Goal: Task Accomplishment & Management: Manage account settings

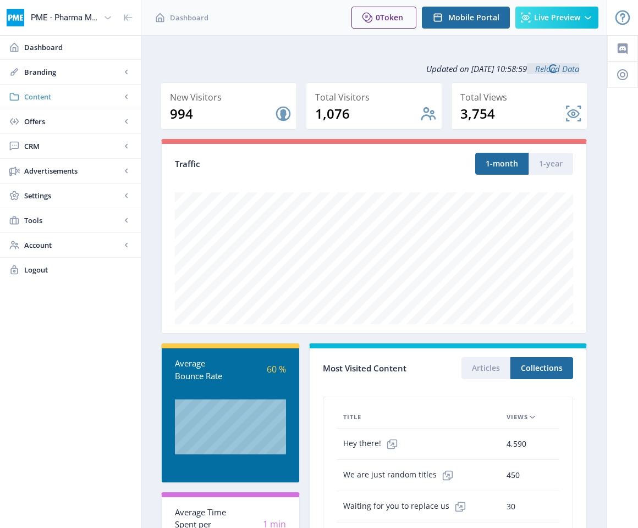
click at [30, 93] on span "Content" at bounding box center [72, 96] width 97 height 11
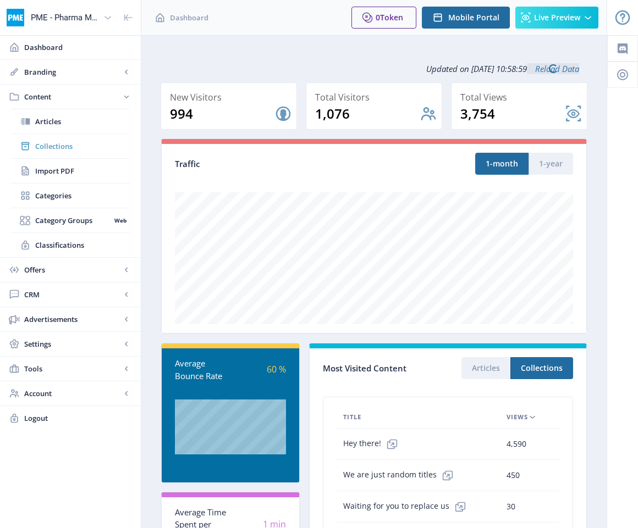
click at [63, 145] on span "Collections" at bounding box center [82, 146] width 95 height 11
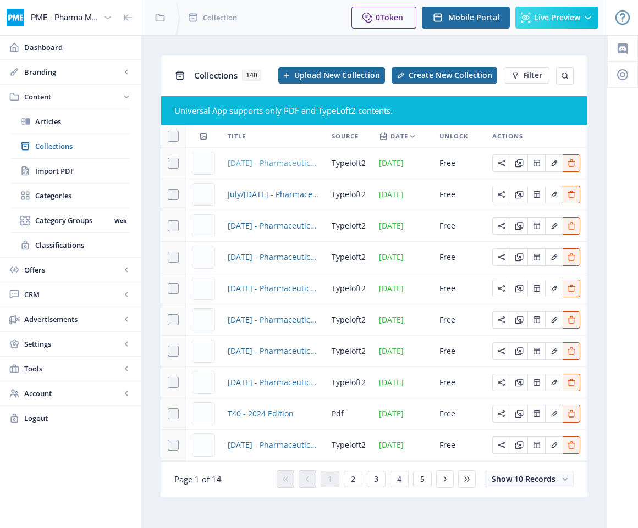
scroll to position [1, 0]
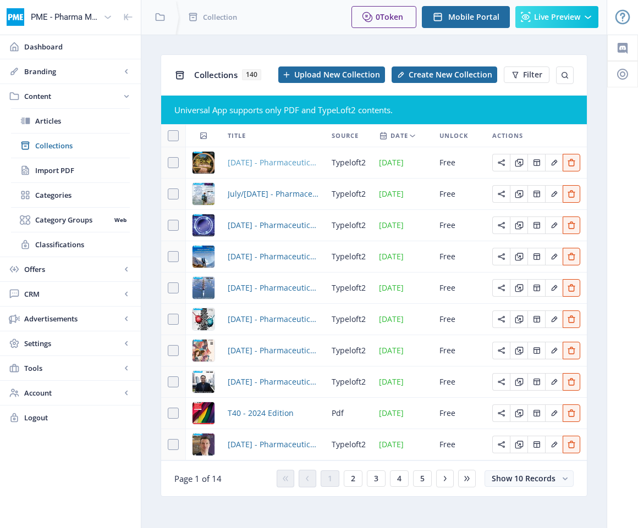
click at [242, 163] on span "[DATE] - Pharmaceutical Market [GEOGRAPHIC_DATA]" at bounding box center [273, 162] width 91 height 13
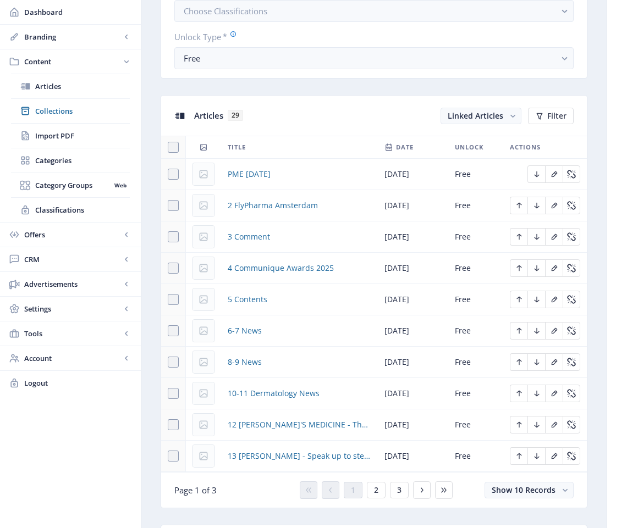
scroll to position [403, 0]
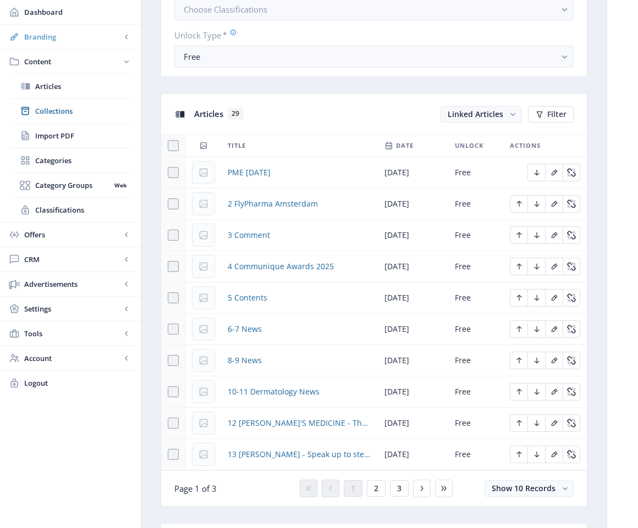
click at [31, 34] on span "Branding" at bounding box center [72, 36] width 97 height 11
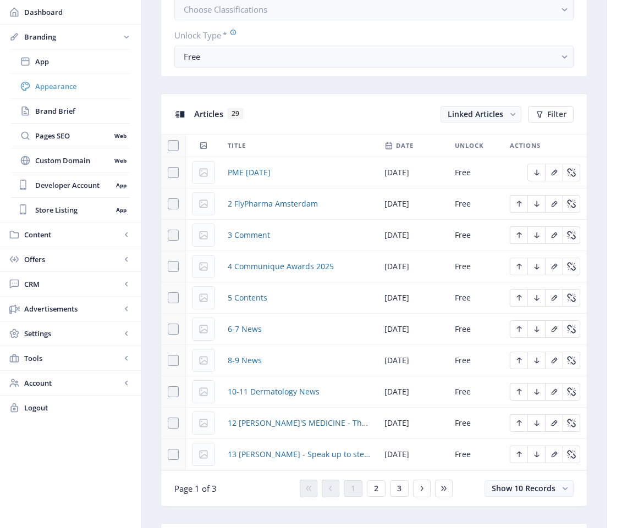
click at [59, 82] on span "Appearance" at bounding box center [82, 86] width 95 height 11
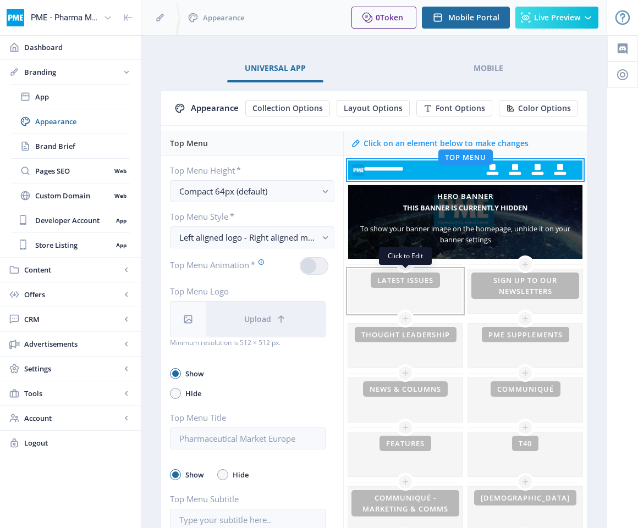
click at [439, 287] on div at bounding box center [405, 291] width 114 height 44
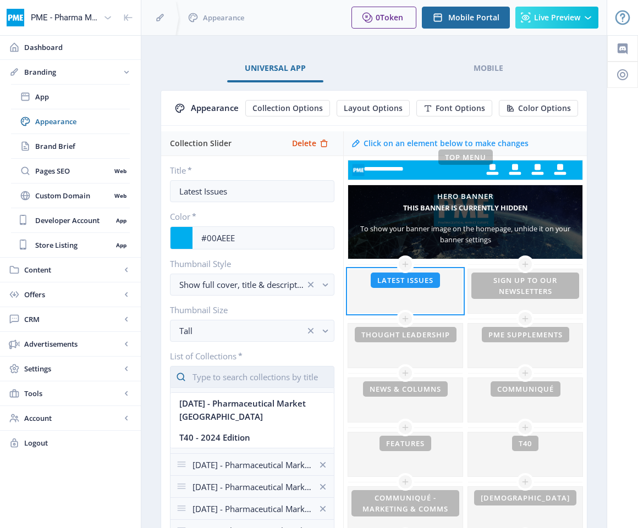
click at [251, 376] on input "text" at bounding box center [252, 377] width 164 height 22
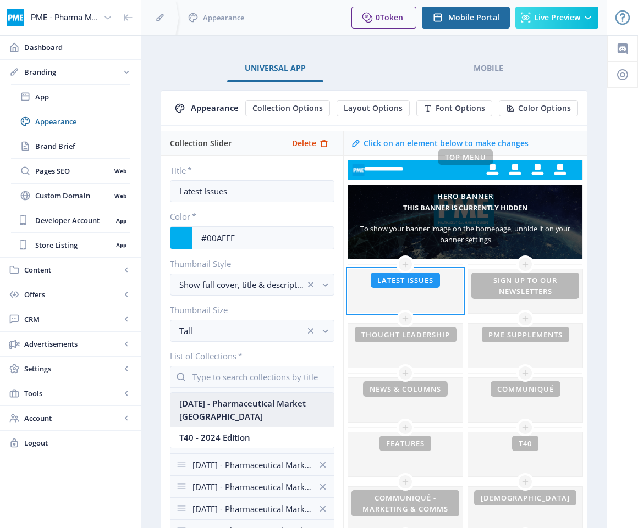
click at [235, 405] on nb-option "[DATE] - Pharmaceutical Market [GEOGRAPHIC_DATA]" at bounding box center [251, 410] width 163 height 34
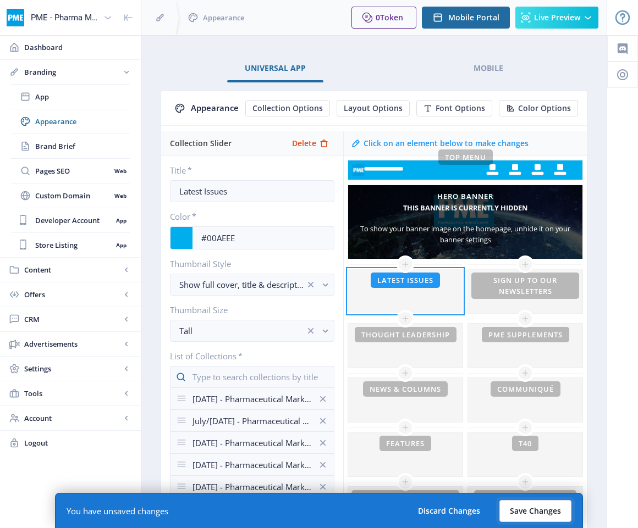
click at [555, 510] on button "Save Changes" at bounding box center [535, 511] width 72 height 22
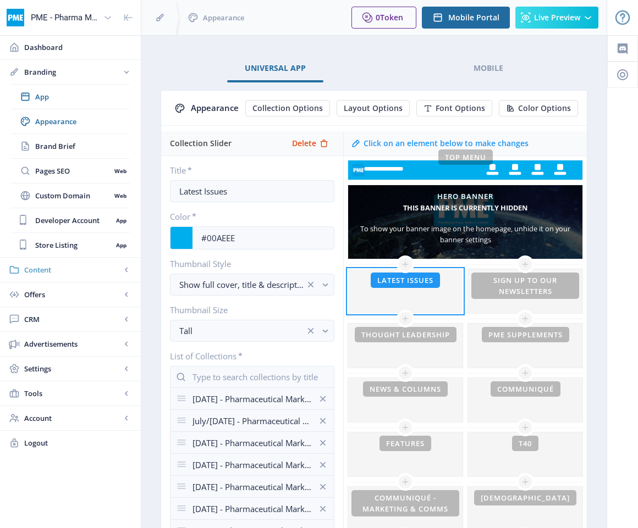
click at [37, 274] on span "Content" at bounding box center [72, 269] width 97 height 11
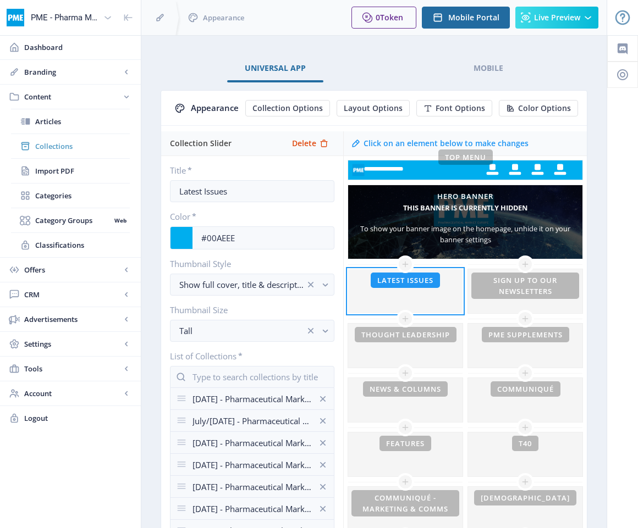
click at [53, 142] on span "Collections" at bounding box center [82, 146] width 95 height 11
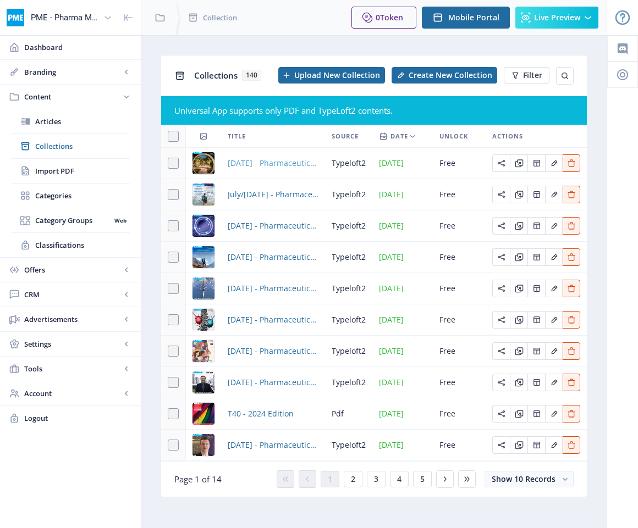
click at [270, 164] on span "[DATE] - Pharmaceutical Market [GEOGRAPHIC_DATA]" at bounding box center [273, 163] width 91 height 13
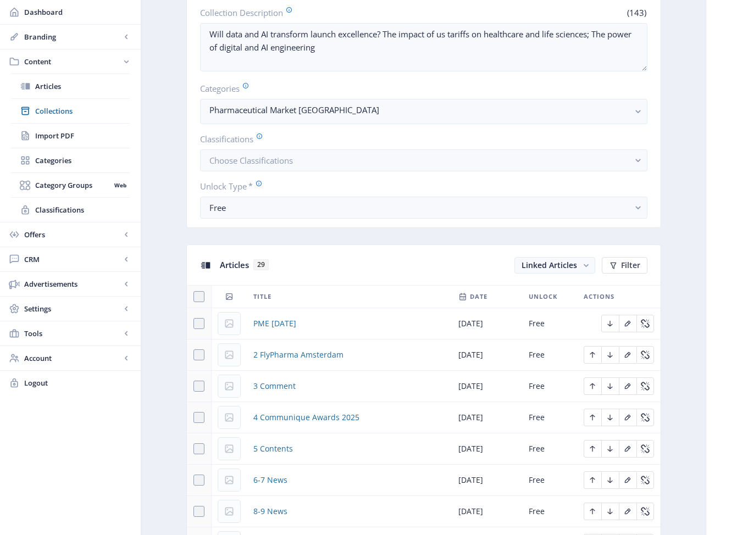
scroll to position [263, 0]
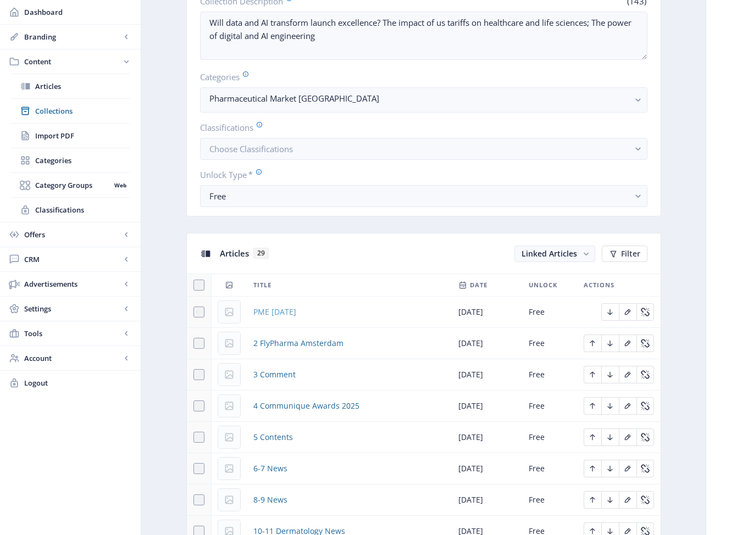
click at [296, 315] on span "PME [DATE]" at bounding box center [274, 312] width 43 height 13
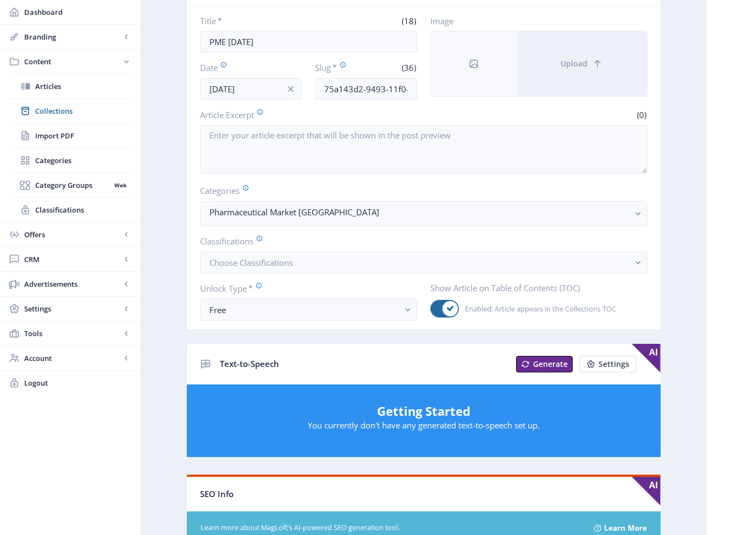
scroll to position [113, 0]
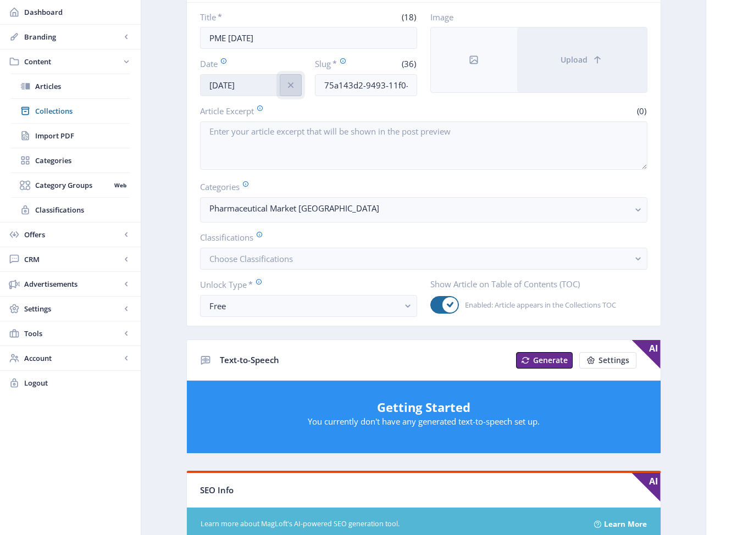
drag, startPoint x: 294, startPoint y: 85, endPoint x: 275, endPoint y: 84, distance: 19.3
click at [294, 85] on icon "info" at bounding box center [290, 85] width 11 height 11
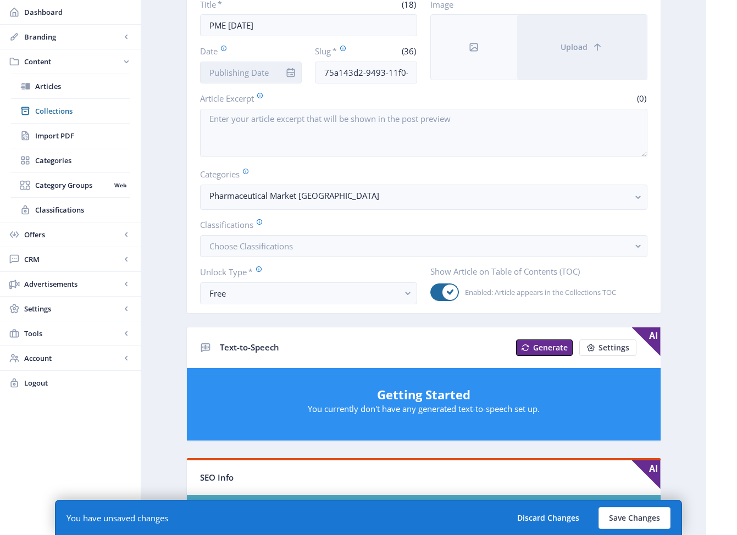
click at [272, 84] on nb-card-body "Title * (18) PME [DATE] Date Slug * (36) 75a143d2-9493-11f0-bd64-4201ac1fa005 I…" at bounding box center [424, 151] width 474 height 323
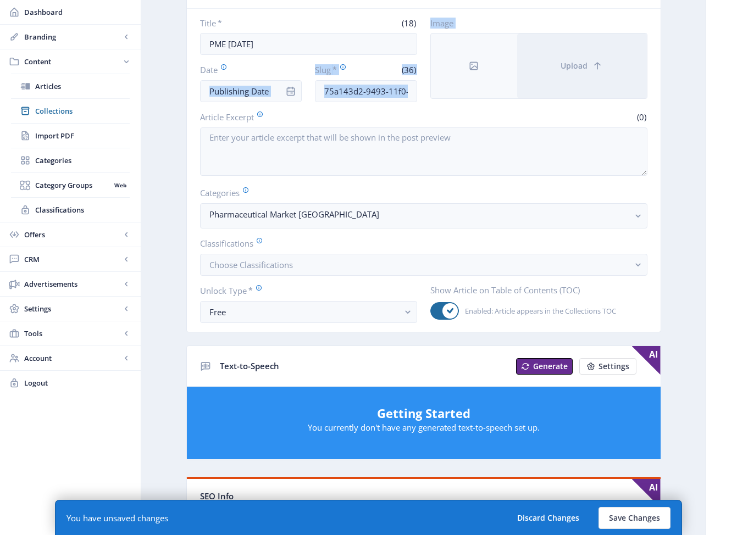
scroll to position [106, 0]
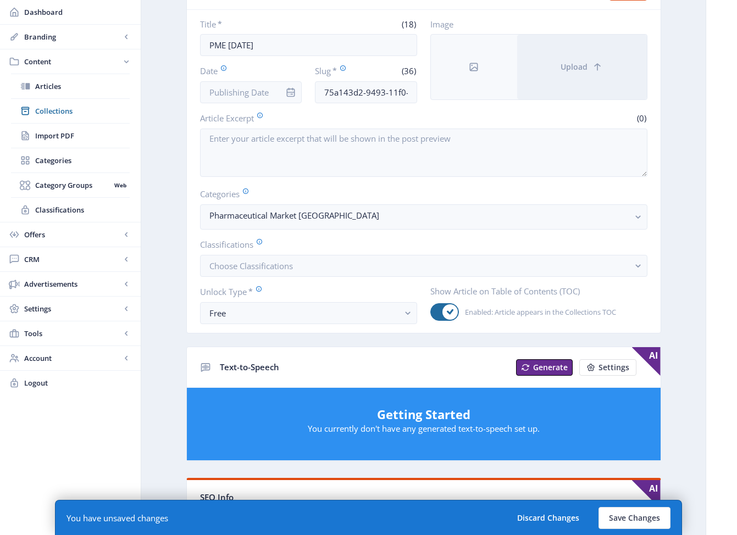
click at [297, 111] on nb-card-body "Title * (18) PME [DATE] Date Slug * (36) 75a143d2-9493-11f0-bd64-4201ac1fa005 I…" at bounding box center [424, 171] width 474 height 323
click at [260, 92] on input "Date" at bounding box center [251, 92] width 102 height 22
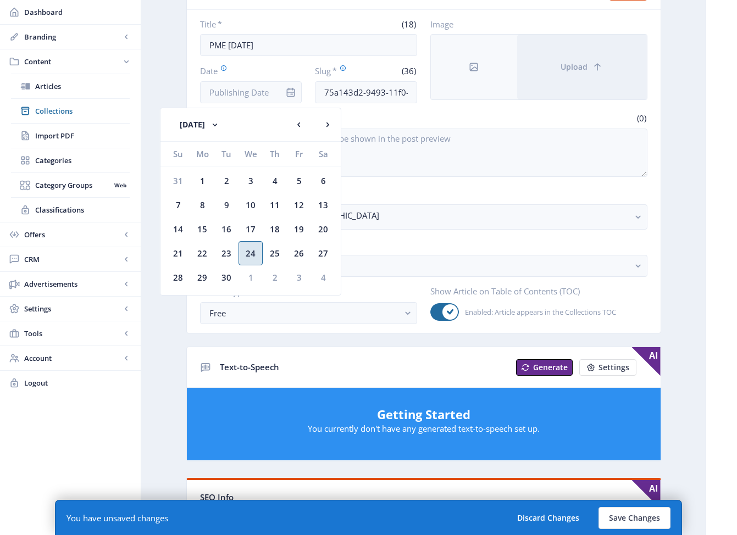
click at [253, 253] on div "24" at bounding box center [251, 253] width 24 height 24
type input "[DATE]"
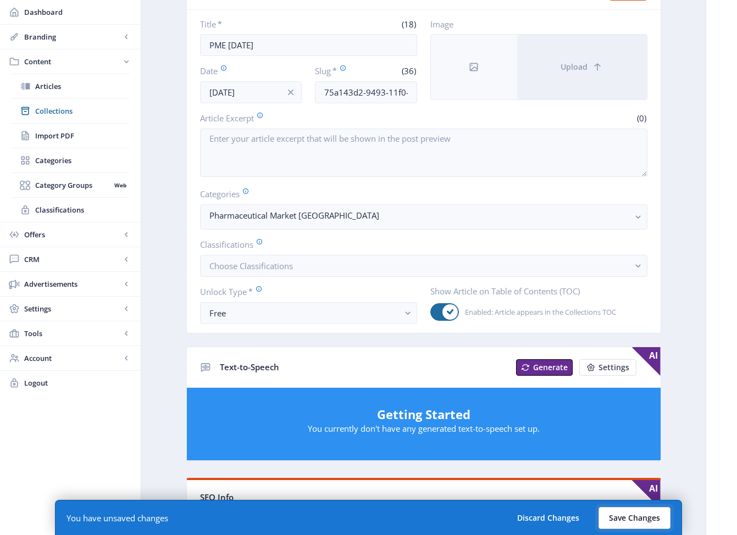
click at [634, 516] on button "Save Changes" at bounding box center [635, 518] width 72 height 22
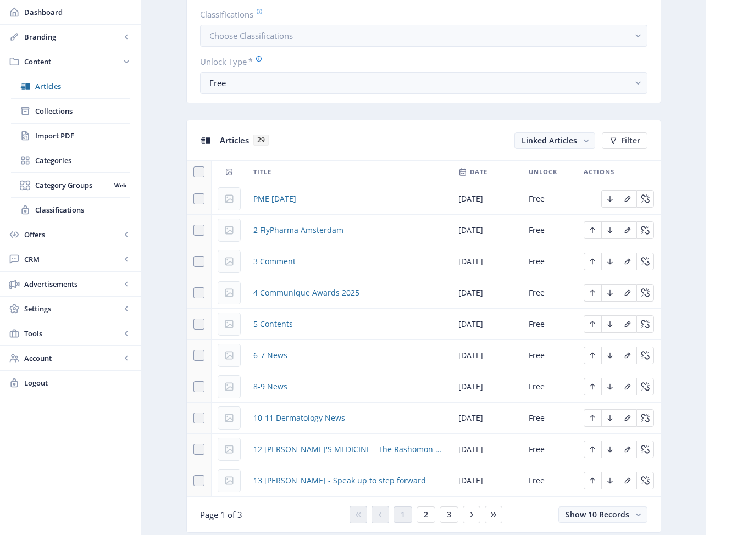
scroll to position [439, 0]
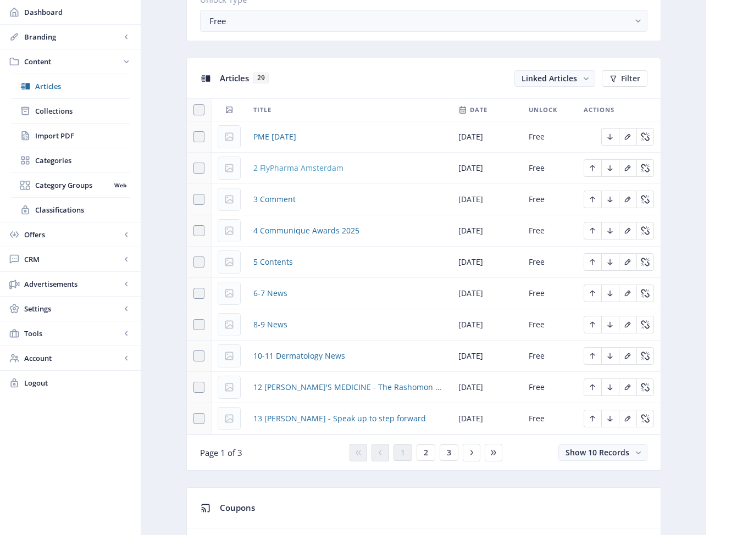
click at [328, 169] on span "2 FlyPharma Amsterdam" at bounding box center [298, 168] width 90 height 13
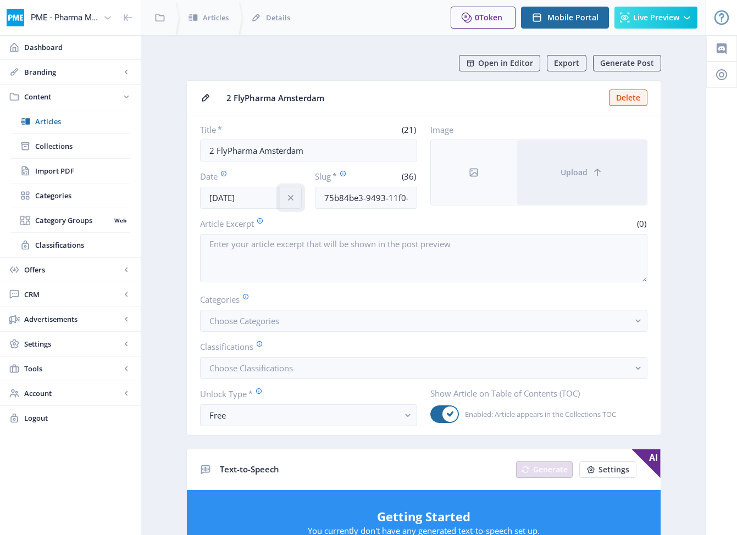
click at [296, 197] on icon "info" at bounding box center [290, 197] width 11 height 11
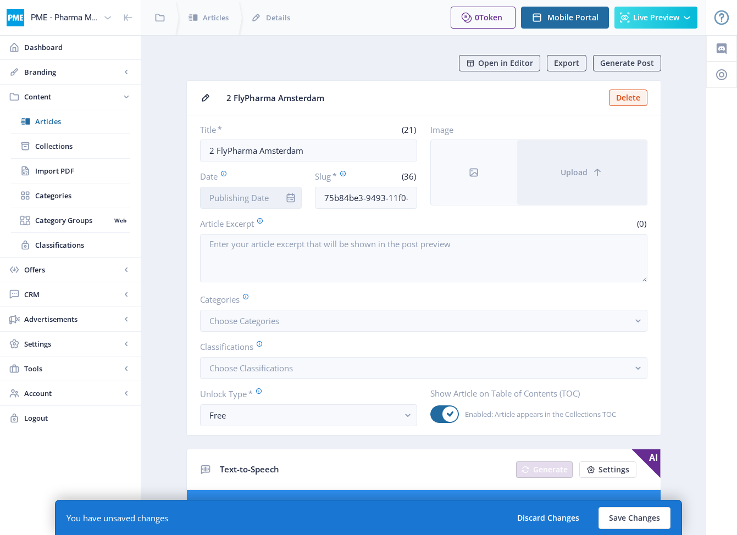
click at [264, 196] on input "Date" at bounding box center [251, 198] width 102 height 22
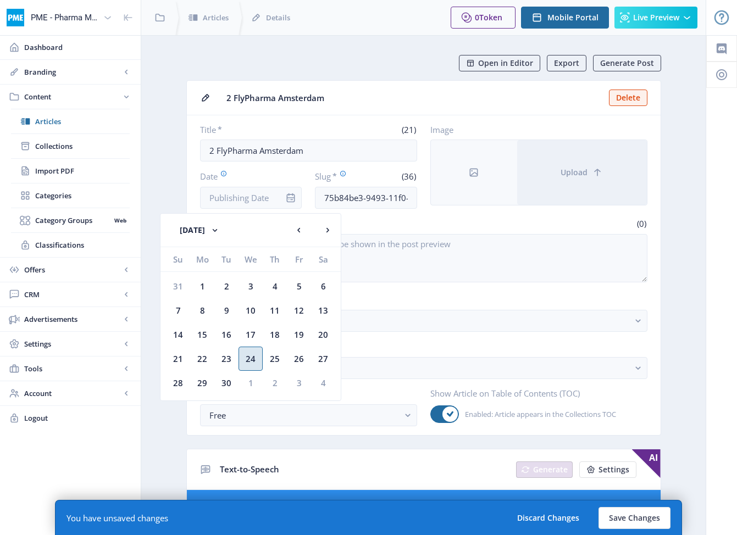
click at [253, 359] on div "24" at bounding box center [251, 359] width 24 height 24
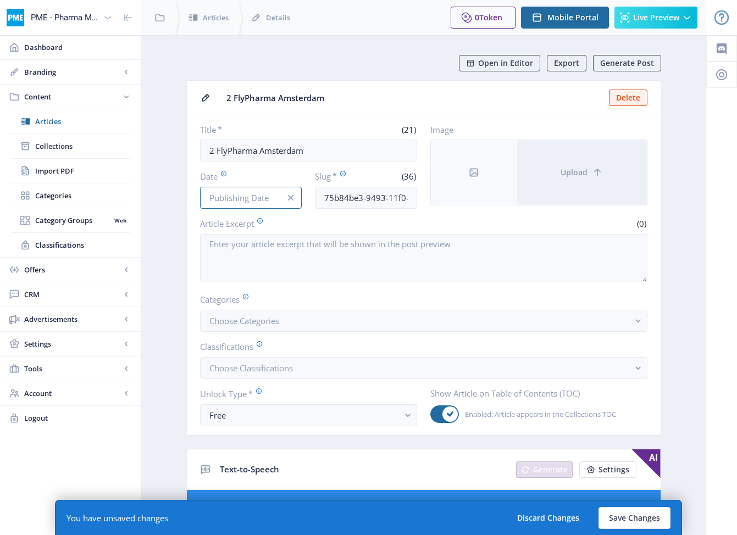
type input "[DATE]"
drag, startPoint x: 656, startPoint y: 512, endPoint x: 683, endPoint y: 506, distance: 27.7
click at [637, 512] on button "Save Changes" at bounding box center [635, 518] width 72 height 22
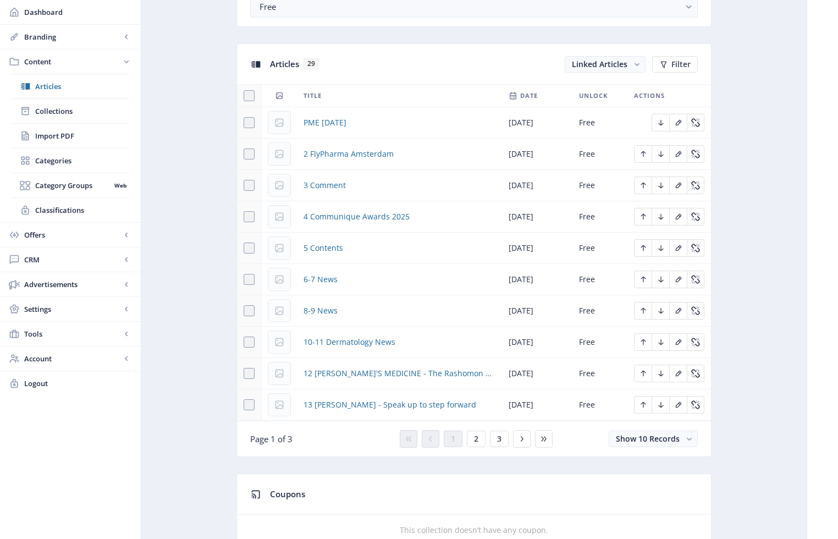
scroll to position [474, 0]
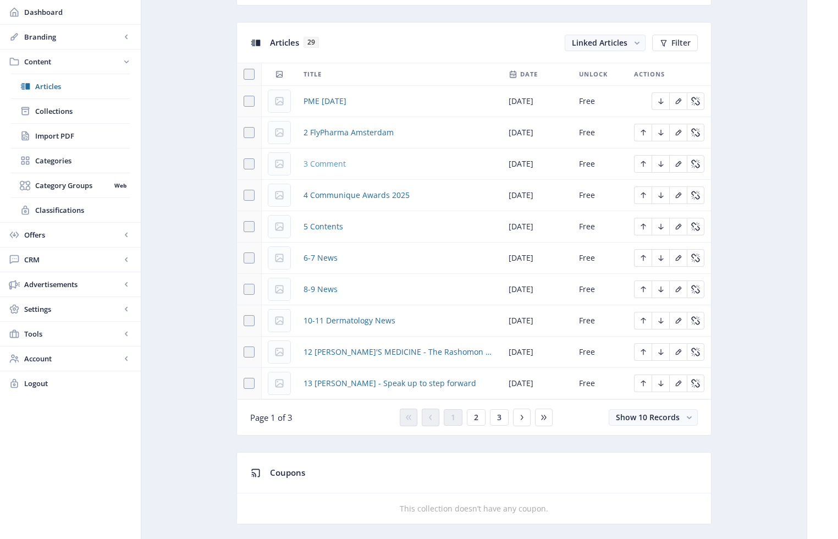
click at [331, 164] on span "3 Comment" at bounding box center [324, 163] width 42 height 13
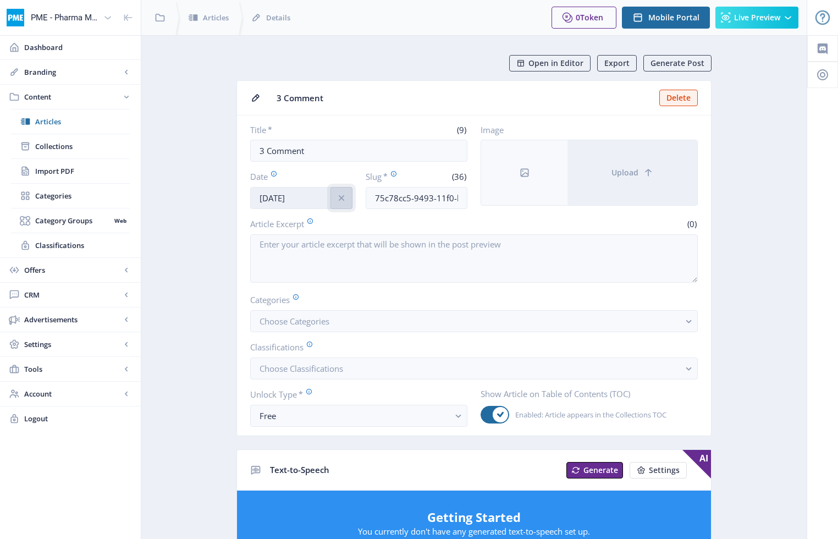
drag, startPoint x: 340, startPoint y: 197, endPoint x: 322, endPoint y: 196, distance: 18.7
click at [339, 197] on icon "info" at bounding box center [341, 197] width 11 height 11
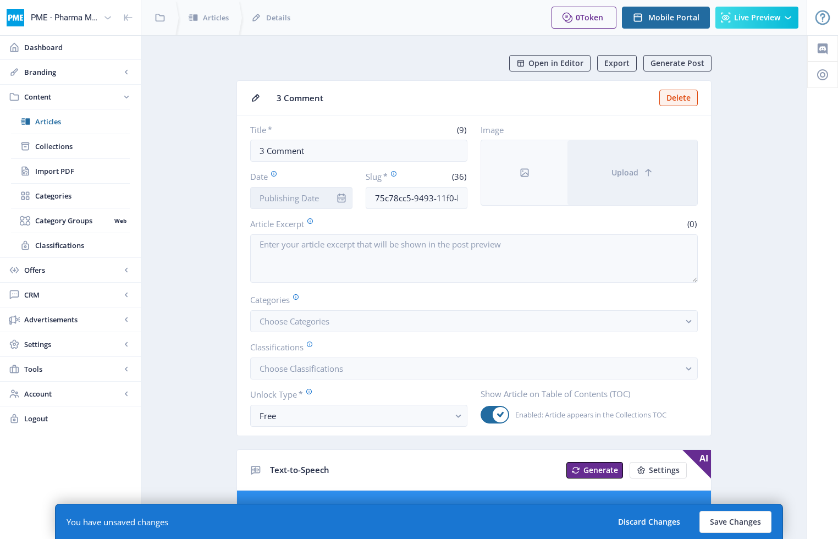
click at [322, 196] on input "Date" at bounding box center [301, 198] width 102 height 22
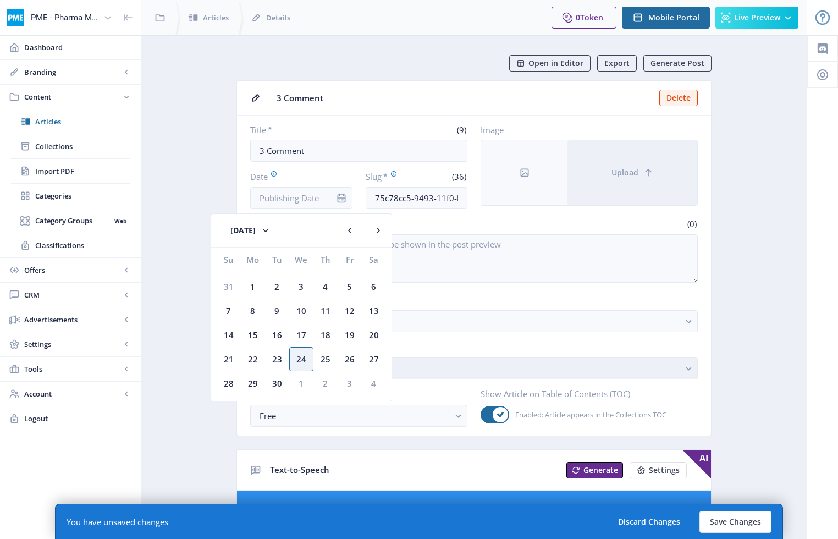
click at [302, 360] on div "24" at bounding box center [301, 359] width 24 height 24
type input "[DATE]"
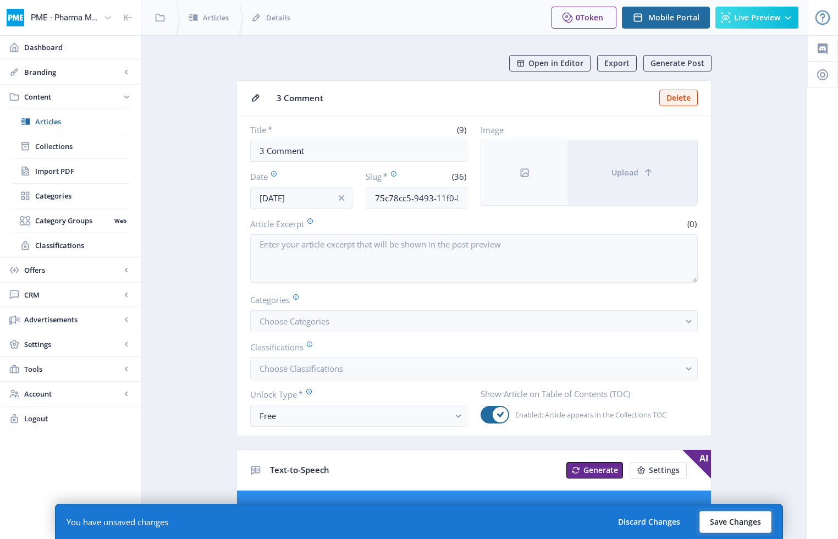
click at [637, 522] on button "Save Changes" at bounding box center [735, 522] width 72 height 22
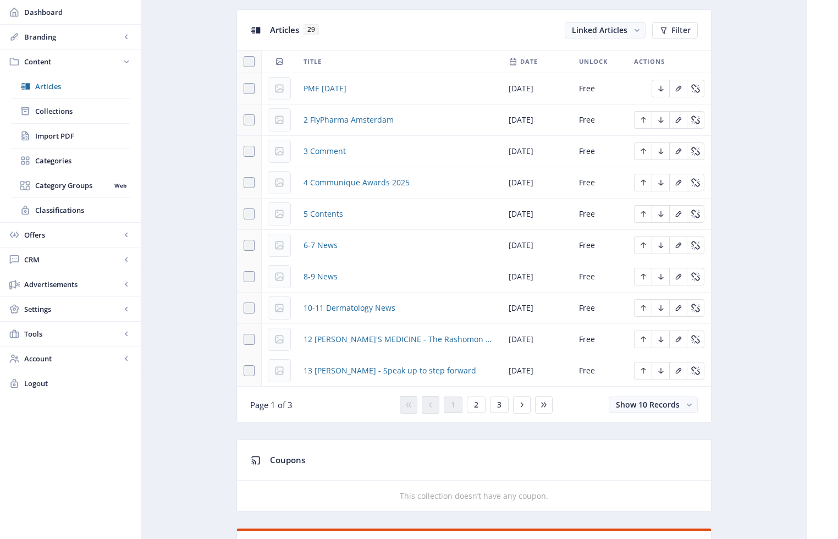
scroll to position [492, 0]
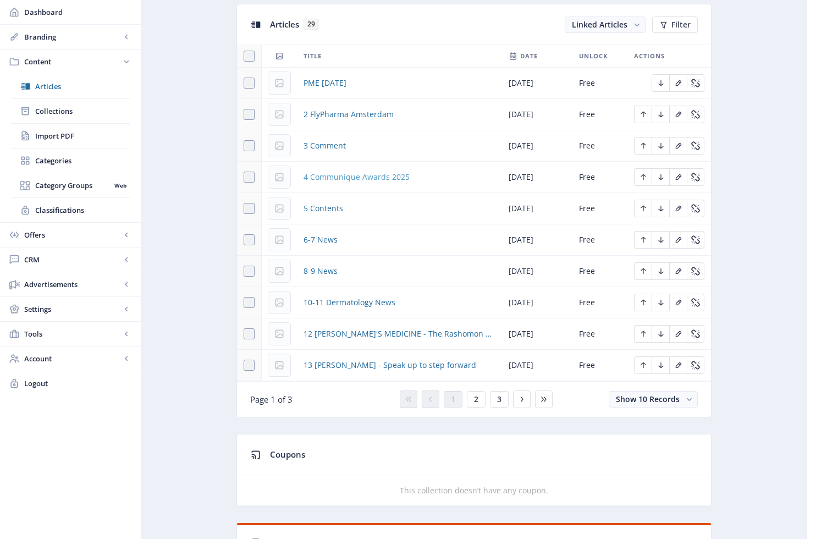
click at [336, 176] on span "4 Communique Awards 2025" at bounding box center [356, 176] width 106 height 13
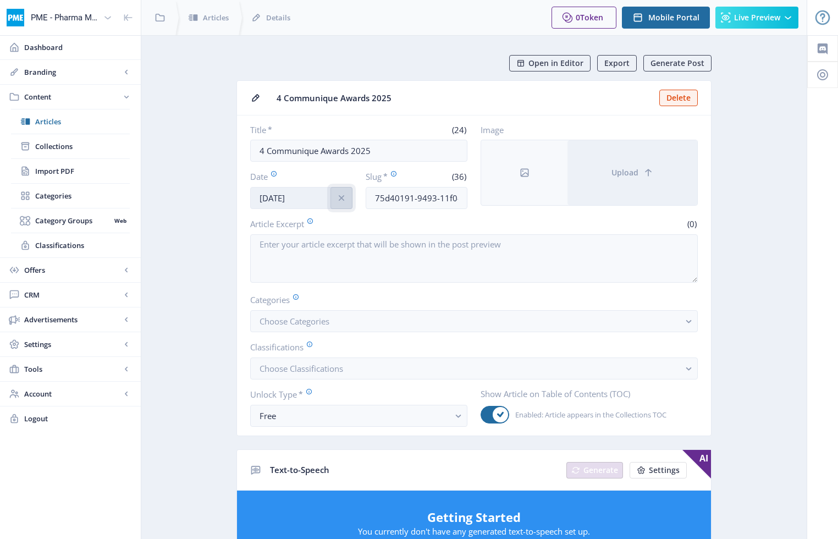
drag, startPoint x: 344, startPoint y: 199, endPoint x: 308, endPoint y: 198, distance: 35.2
click at [344, 199] on icon "info" at bounding box center [341, 197] width 11 height 11
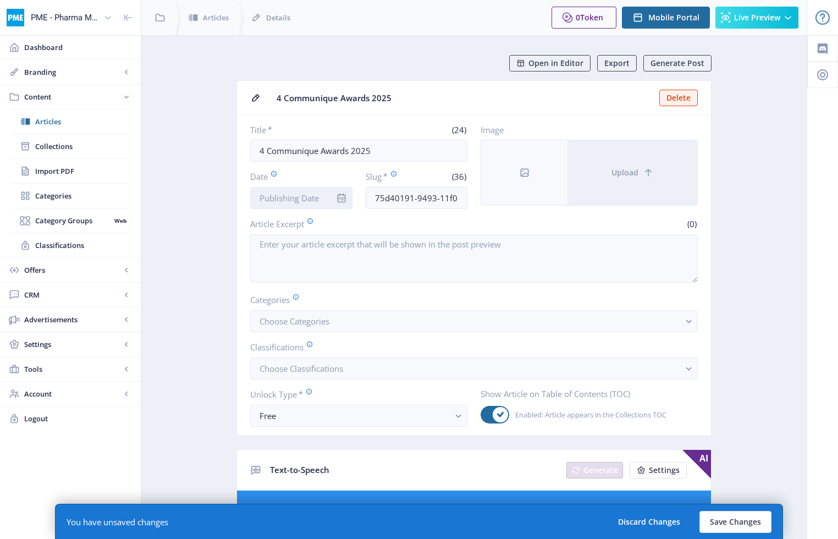
click at [304, 198] on input "Date" at bounding box center [301, 198] width 102 height 22
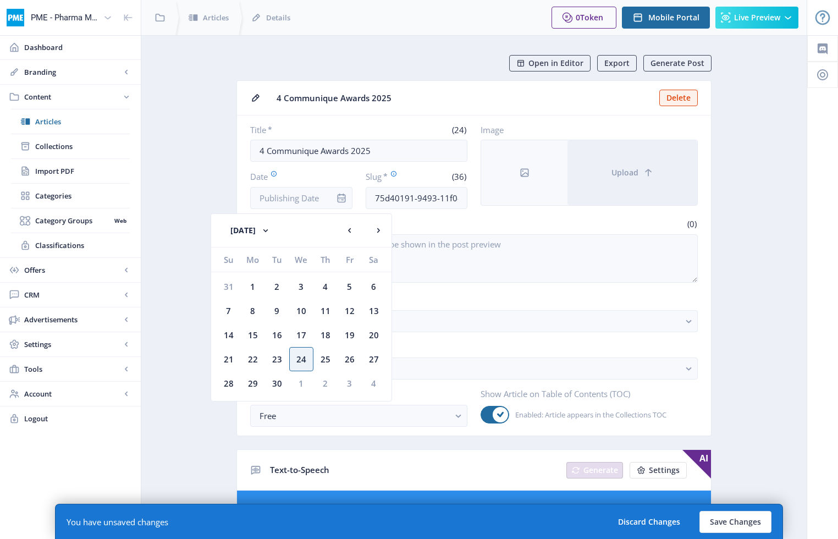
click at [306, 359] on div "24" at bounding box center [301, 359] width 24 height 24
type input "[DATE]"
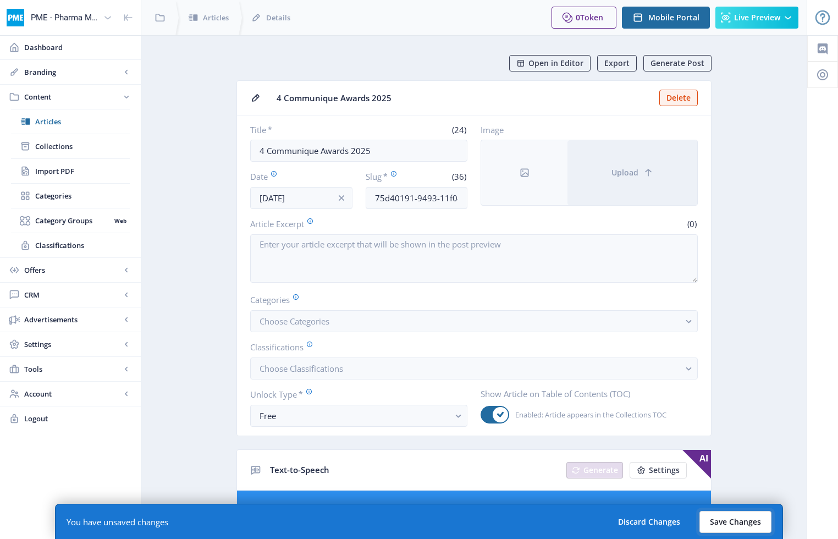
click at [637, 517] on button "Save Changes" at bounding box center [735, 522] width 72 height 22
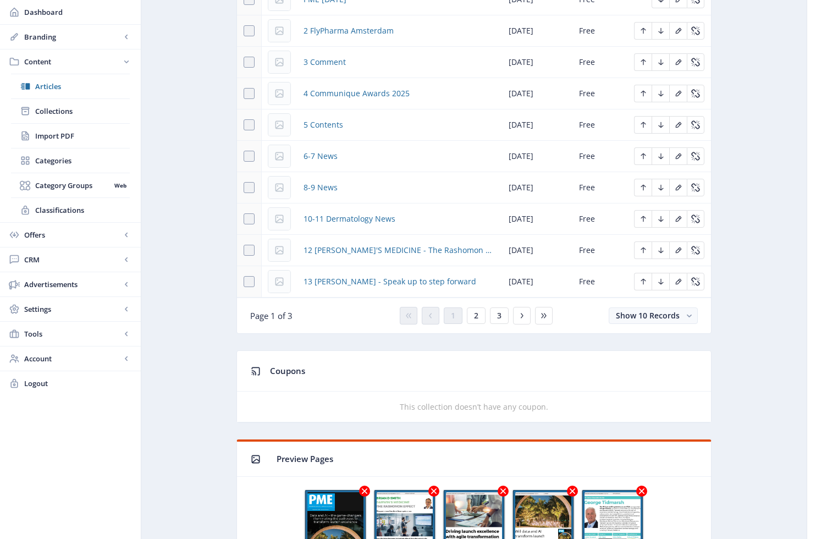
scroll to position [605, 0]
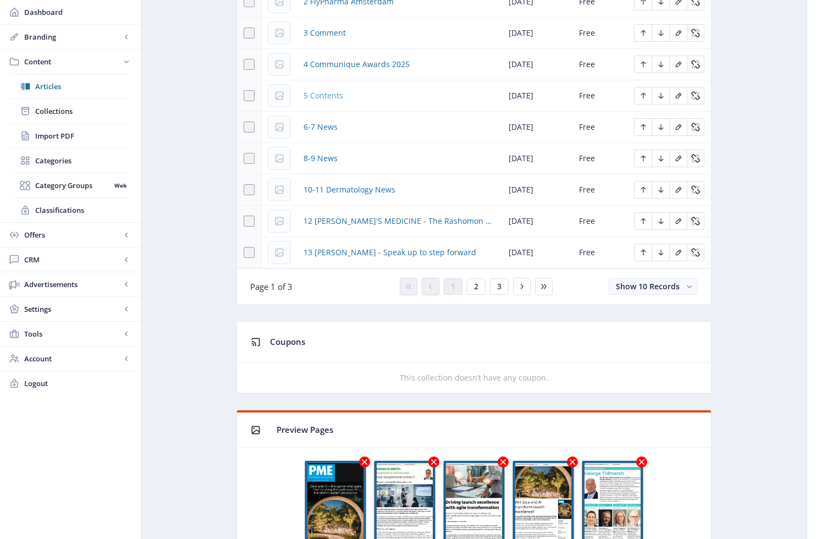
click at [318, 96] on span "5 Contents" at bounding box center [323, 95] width 40 height 13
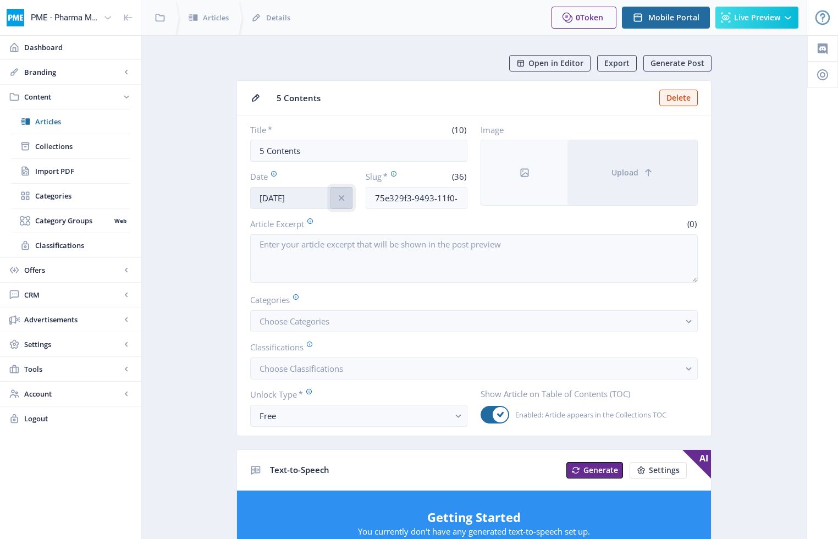
drag, startPoint x: 336, startPoint y: 201, endPoint x: 314, endPoint y: 201, distance: 22.0
click at [334, 202] on button at bounding box center [341, 198] width 22 height 22
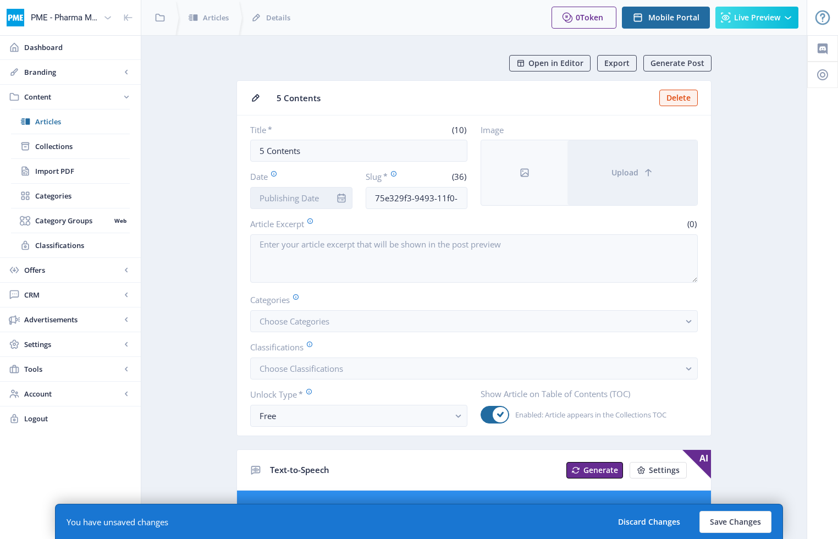
scroll to position [5, 0]
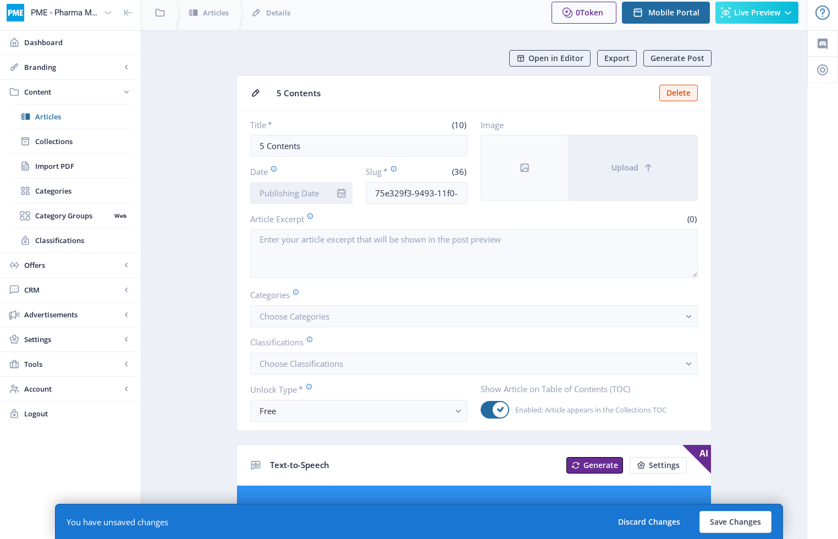
click at [314, 201] on input "Date" at bounding box center [301, 193] width 102 height 22
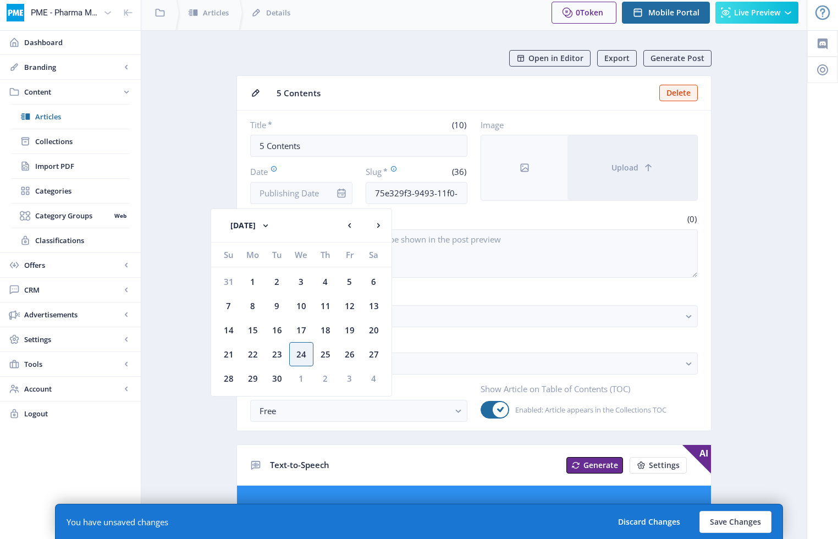
click at [300, 350] on div "24" at bounding box center [301, 354] width 24 height 24
type input "[DATE]"
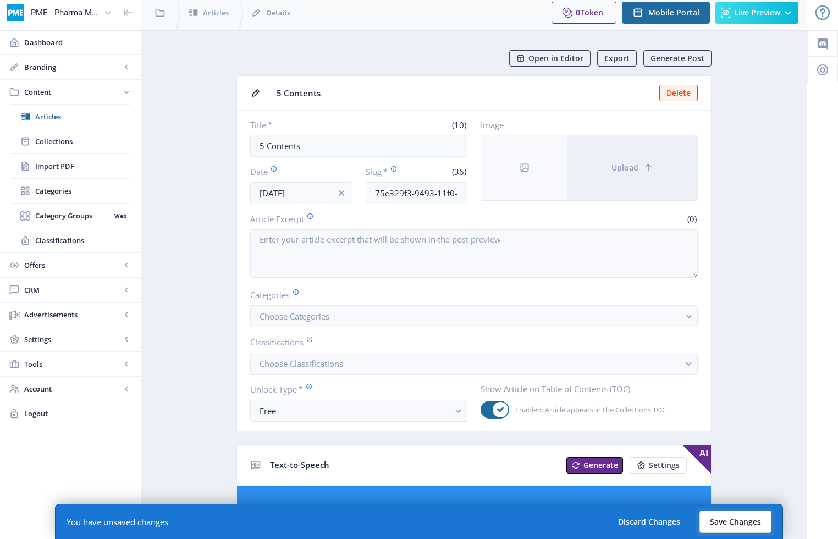
click at [637, 521] on button "Save Changes" at bounding box center [735, 522] width 72 height 22
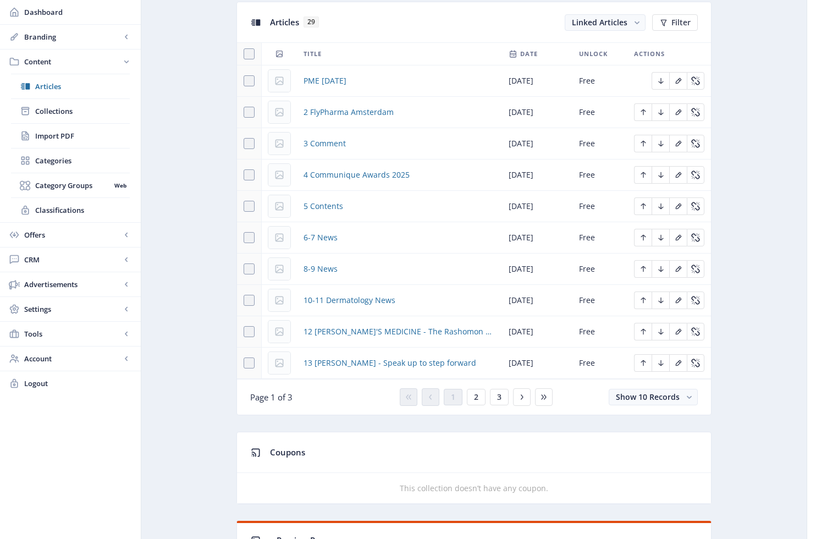
scroll to position [499, 0]
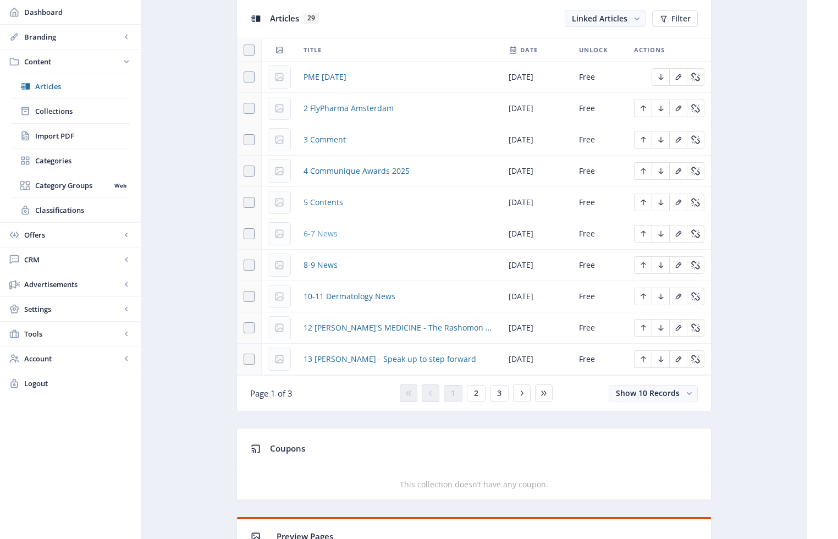
click at [331, 233] on span "6-7 News" at bounding box center [320, 233] width 34 height 13
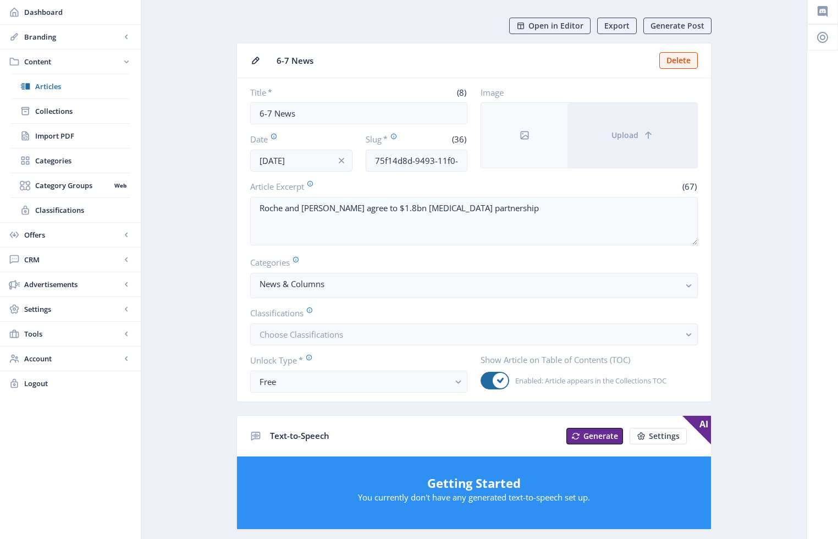
scroll to position [47, 0]
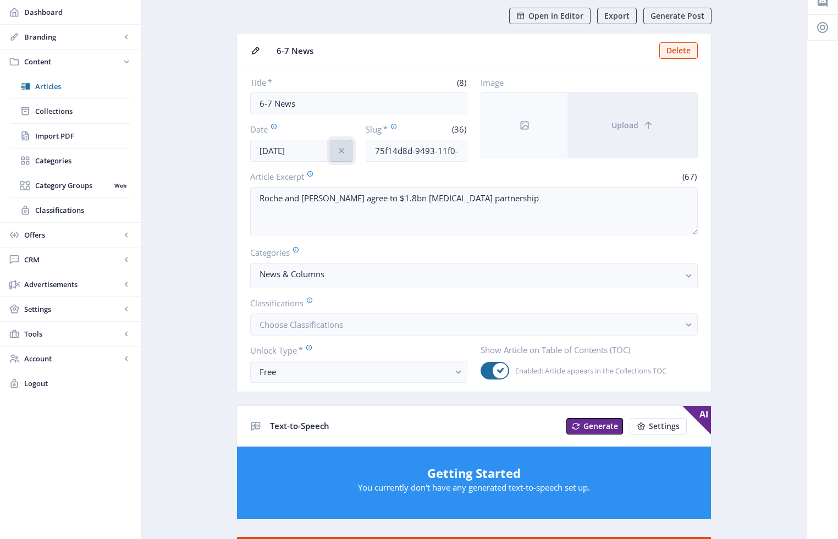
click at [341, 147] on icon "info" at bounding box center [341, 150] width 11 height 11
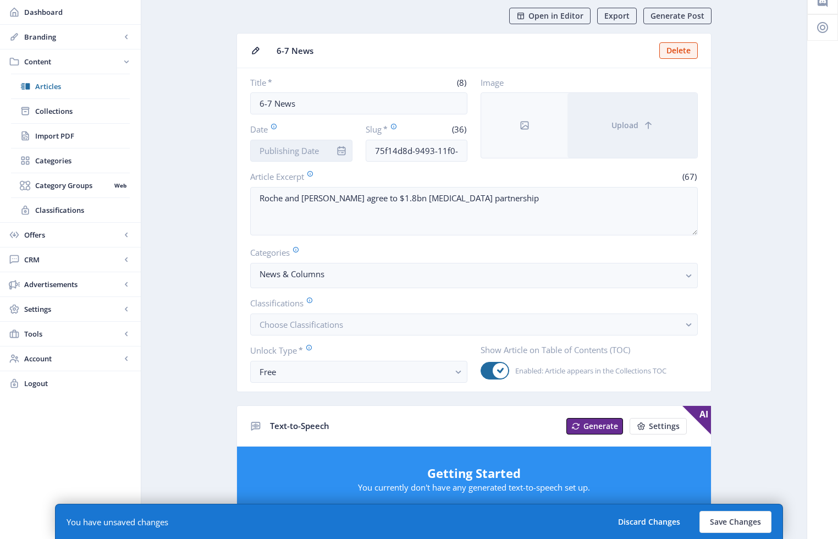
click at [306, 147] on input "Date" at bounding box center [301, 151] width 102 height 22
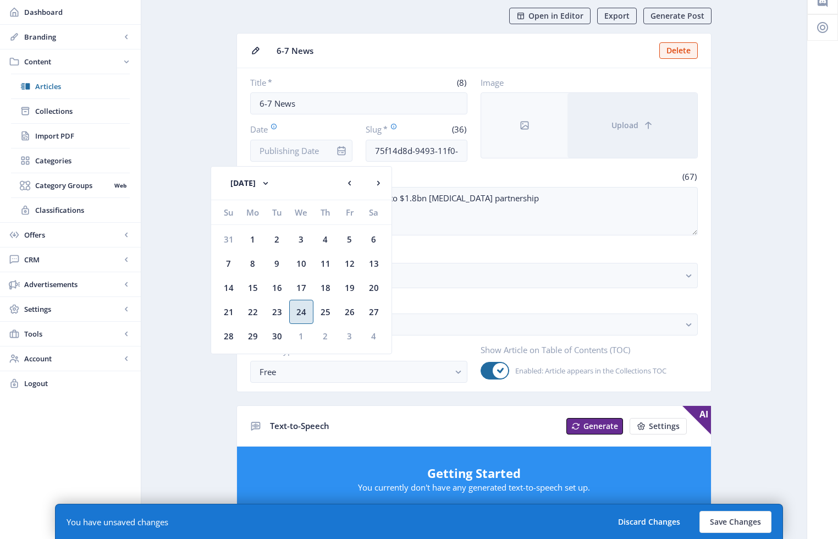
click at [302, 313] on div "24" at bounding box center [301, 312] width 24 height 24
type input "[DATE]"
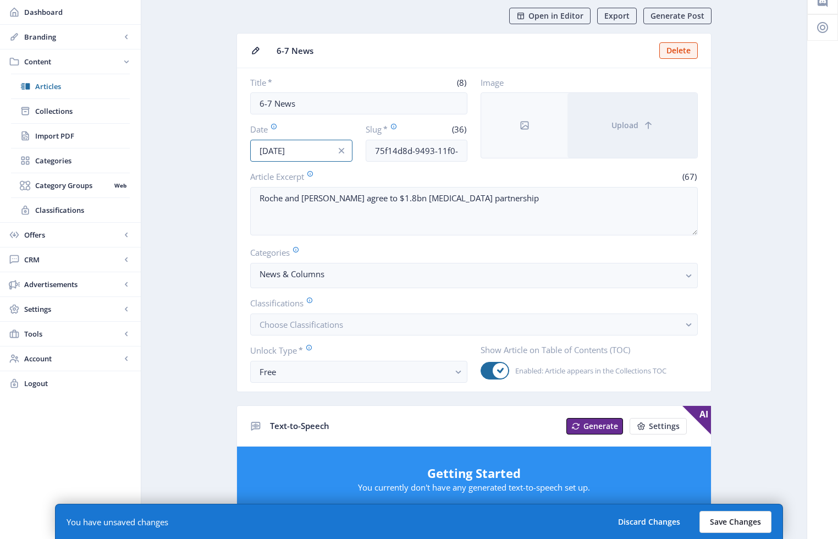
scroll to position [49, 0]
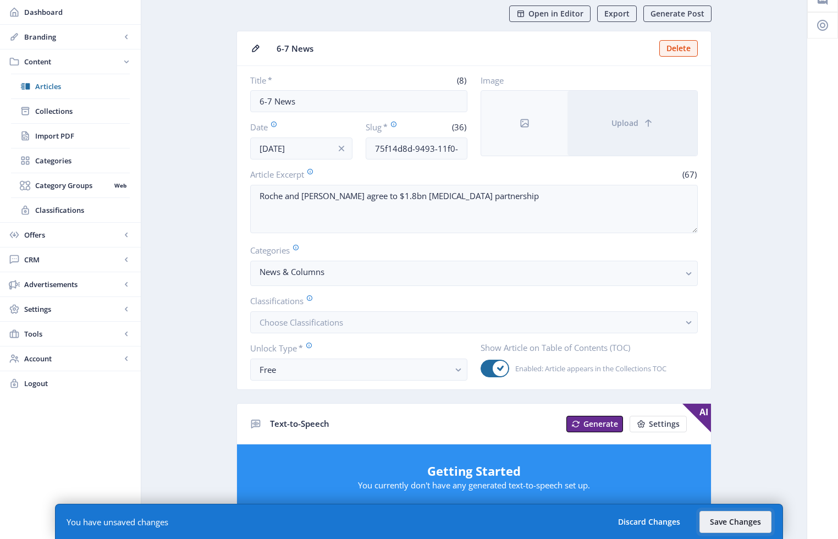
drag, startPoint x: 748, startPoint y: 521, endPoint x: 766, endPoint y: 507, distance: 22.9
click at [637, 520] on button "Save Changes" at bounding box center [735, 522] width 72 height 22
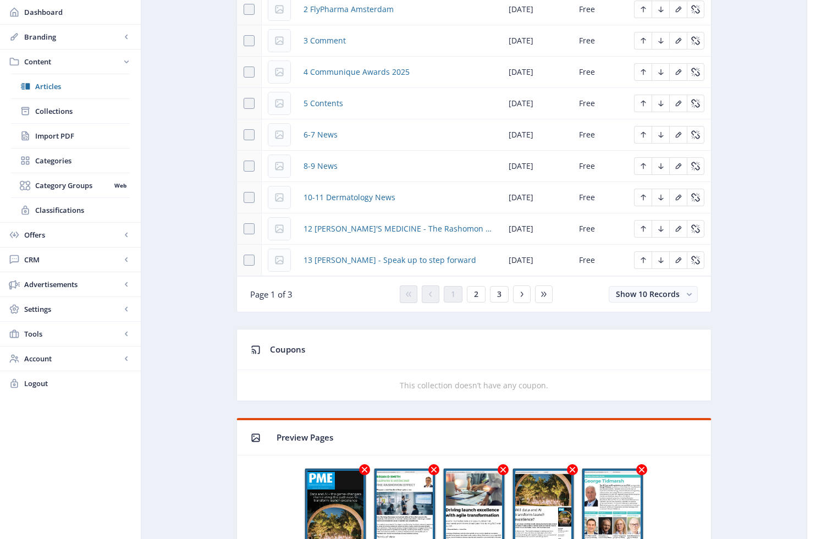
scroll to position [599, 0]
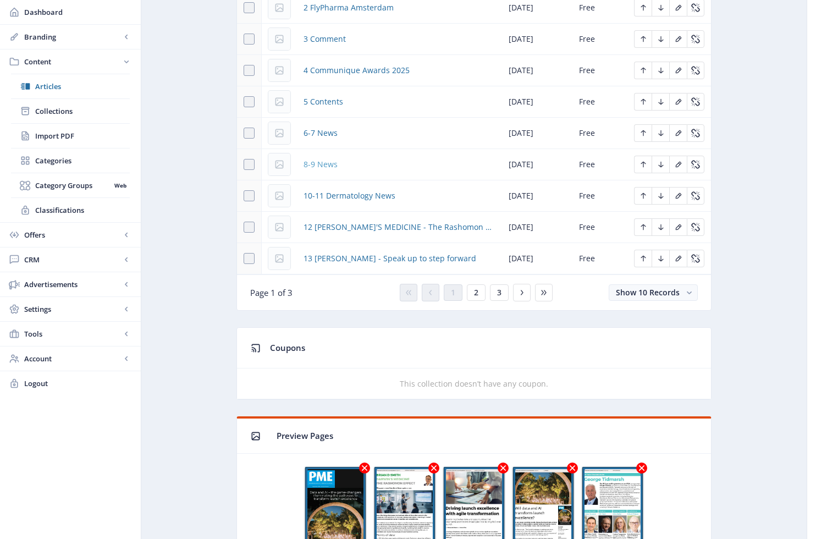
click at [334, 165] on span "8-9 News" at bounding box center [320, 164] width 34 height 13
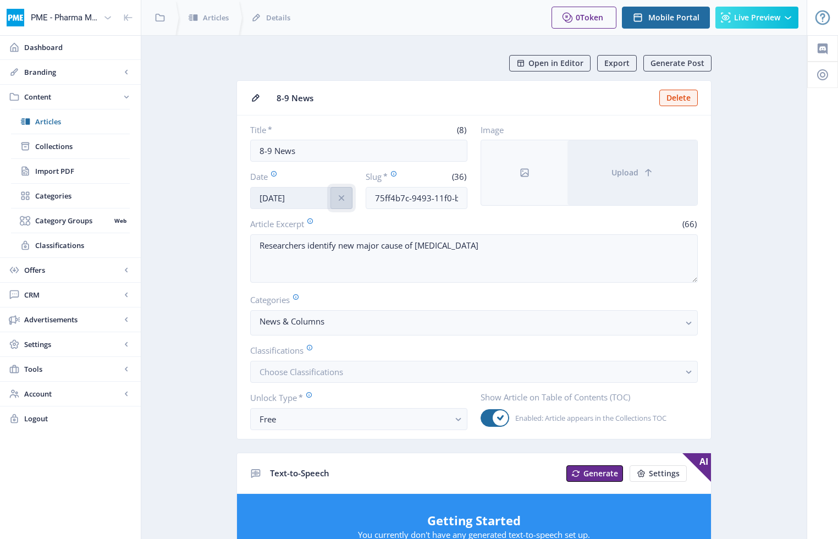
drag, startPoint x: 339, startPoint y: 196, endPoint x: 309, endPoint y: 197, distance: 30.3
click at [339, 196] on icon "info" at bounding box center [340, 197] width 5 height 5
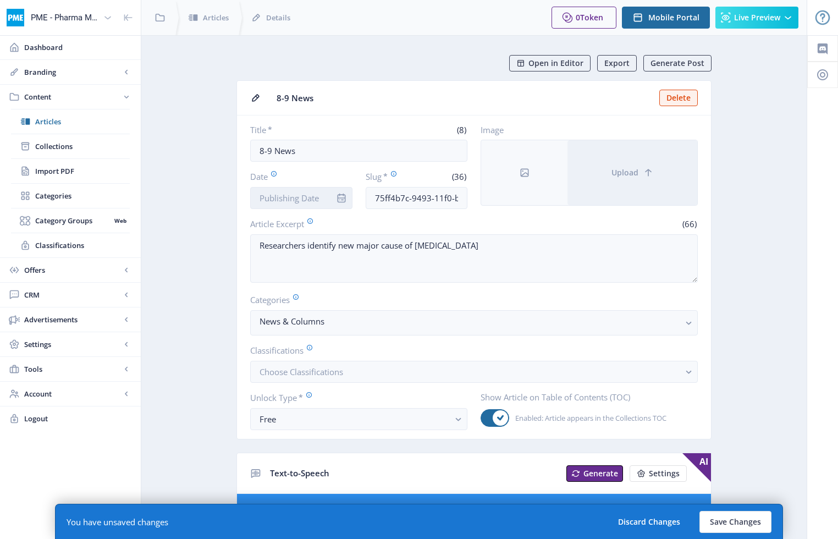
click at [308, 198] on input "Date" at bounding box center [301, 198] width 102 height 22
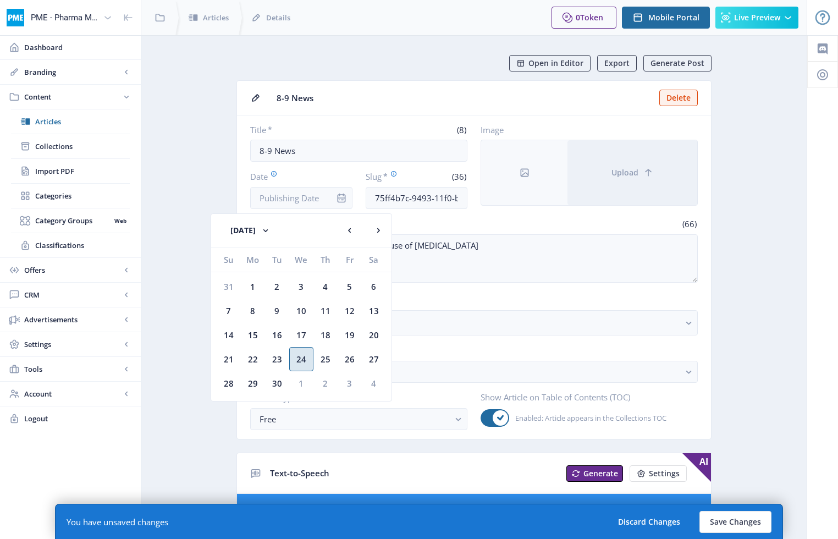
click at [299, 356] on div "24" at bounding box center [301, 359] width 24 height 24
type input "[DATE]"
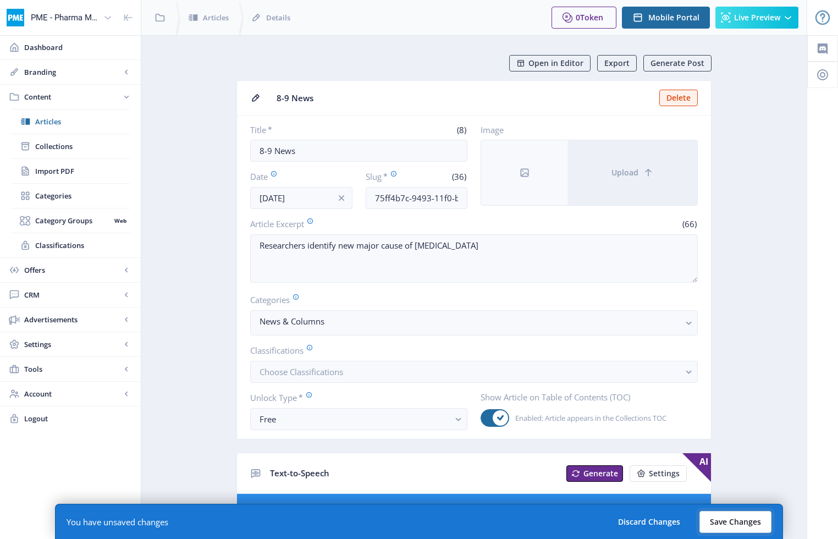
click at [637, 522] on button "Save Changes" at bounding box center [735, 522] width 72 height 22
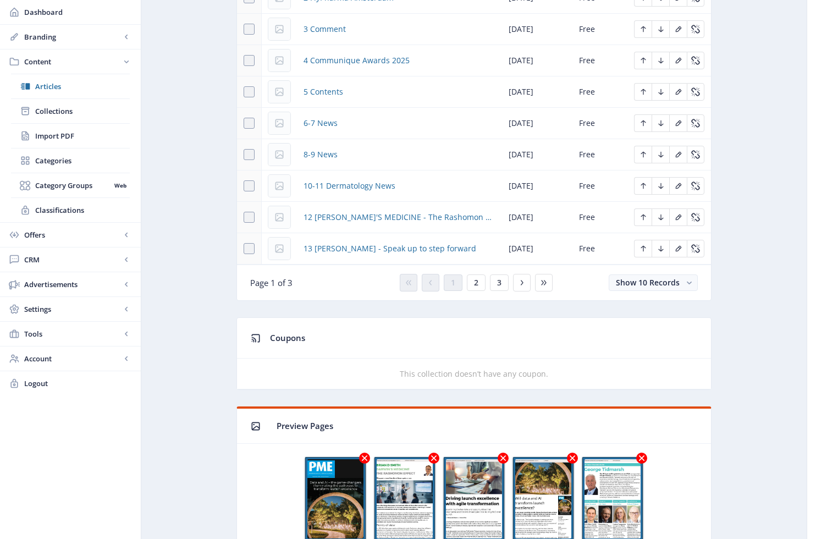
scroll to position [611, 0]
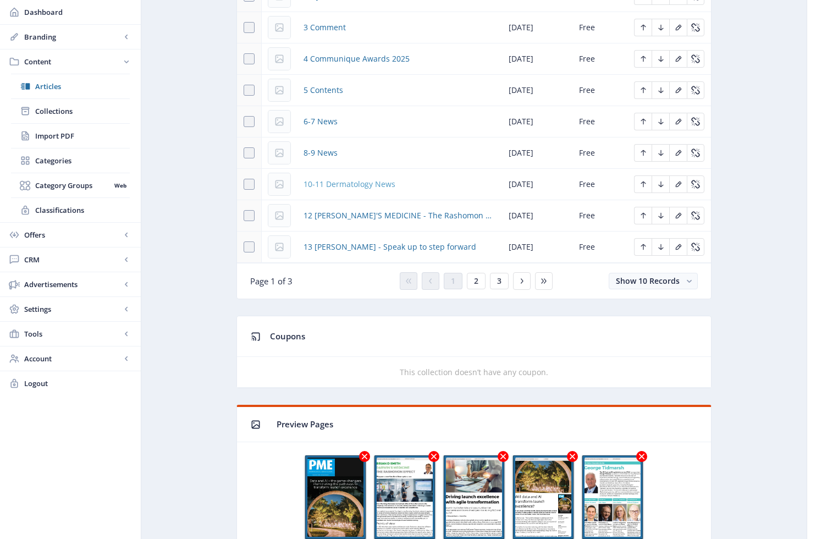
click at [377, 183] on span "10-11 Dermatology News" at bounding box center [349, 184] width 92 height 13
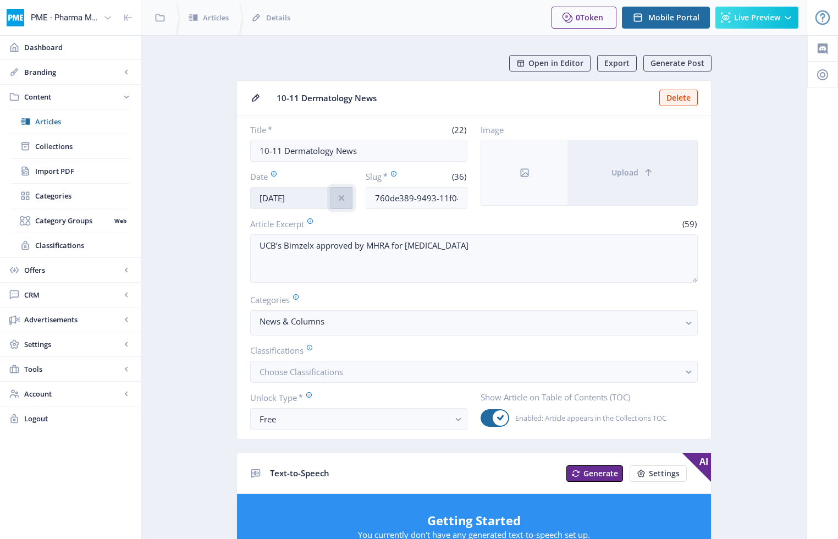
drag, startPoint x: 342, startPoint y: 196, endPoint x: 313, endPoint y: 195, distance: 29.1
click at [341, 196] on icon "info" at bounding box center [341, 197] width 11 height 11
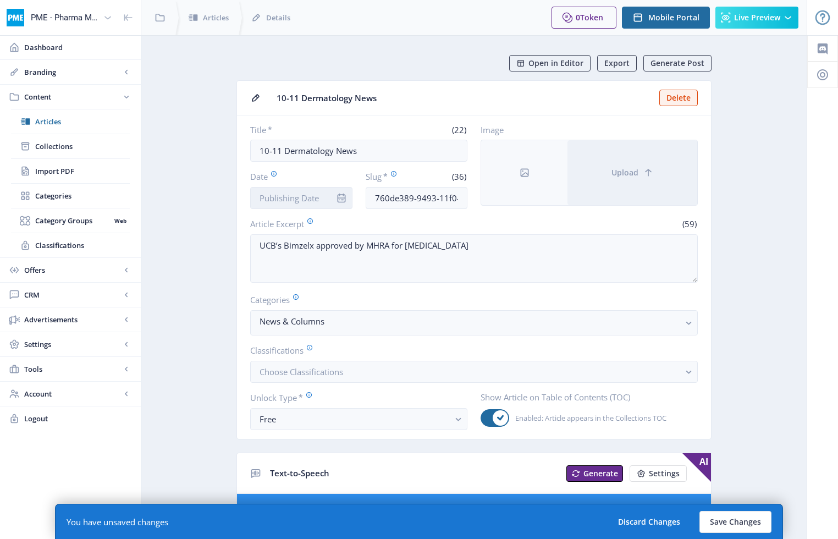
click at [309, 195] on input "Date" at bounding box center [301, 198] width 102 height 22
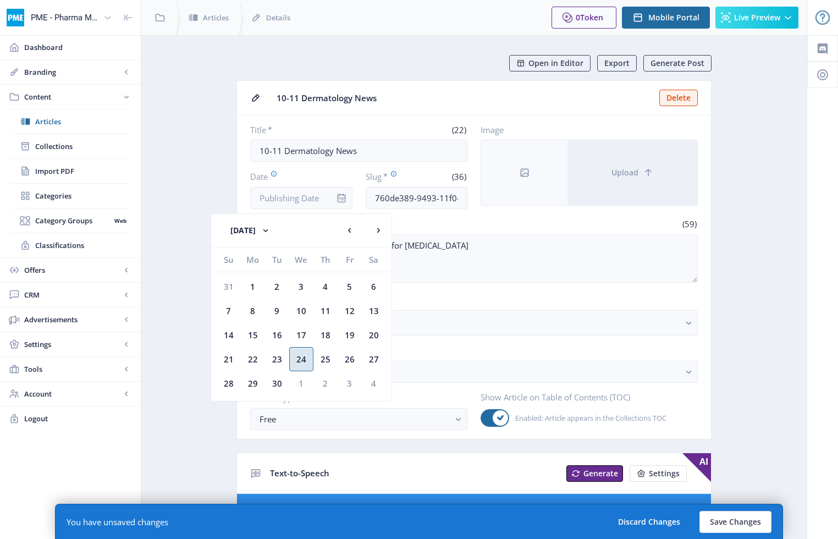
click at [300, 358] on div "24" at bounding box center [301, 359] width 24 height 24
type input "[DATE]"
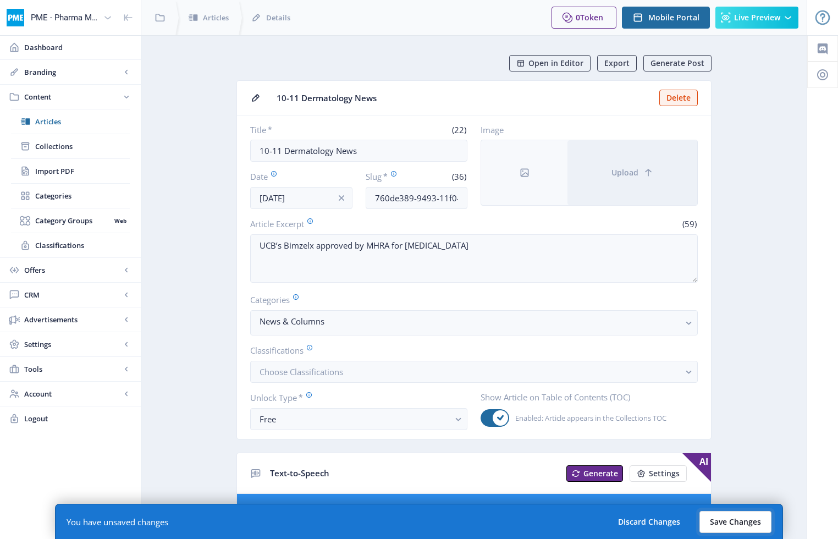
click at [637, 519] on button "Save Changes" at bounding box center [735, 522] width 72 height 22
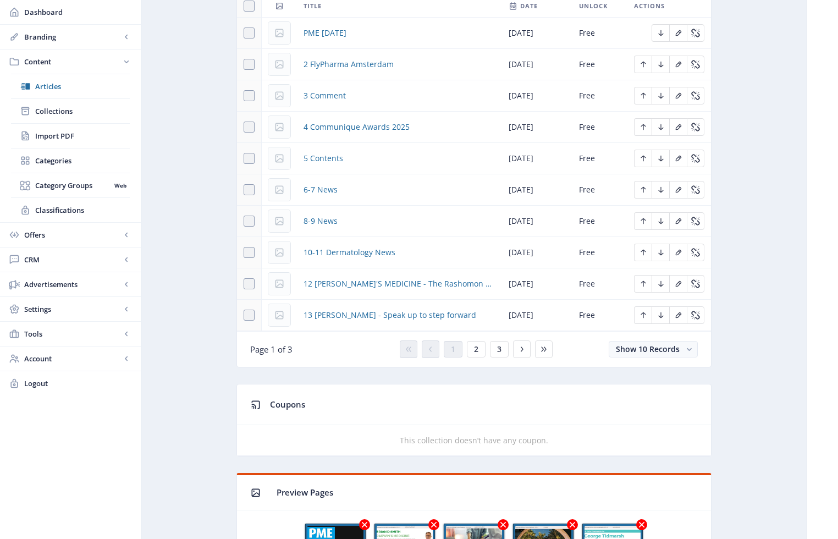
scroll to position [560, 0]
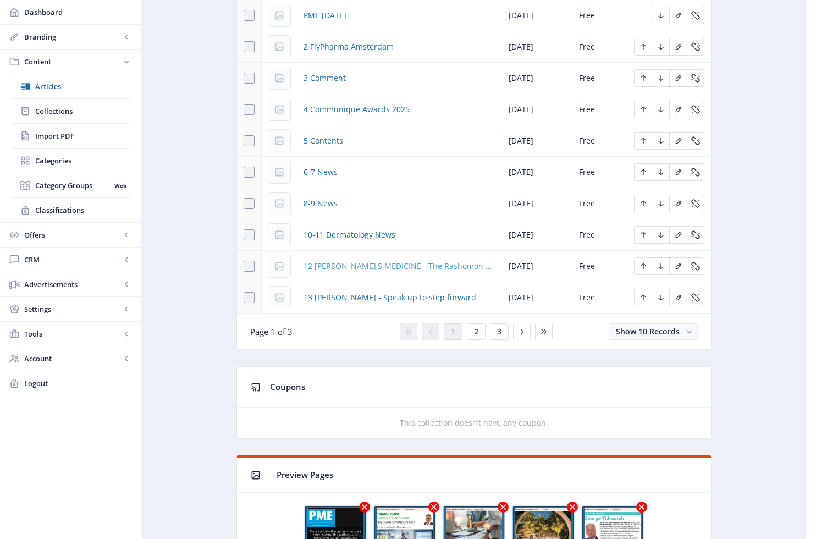
click at [416, 264] on span "12 [PERSON_NAME]'S MEDICINE - The Rashomon Effect" at bounding box center [399, 265] width 192 height 13
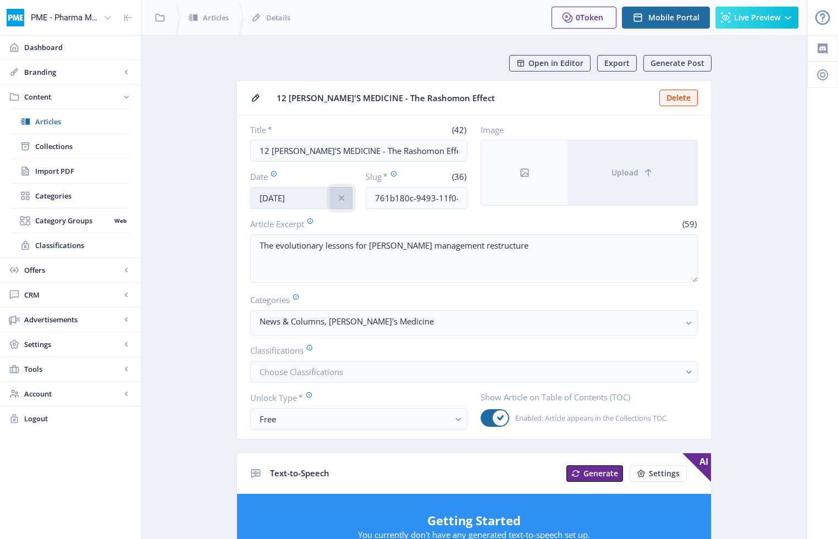
drag, startPoint x: 345, startPoint y: 197, endPoint x: 316, endPoint y: 199, distance: 29.2
click at [345, 197] on icon "info" at bounding box center [341, 197] width 11 height 11
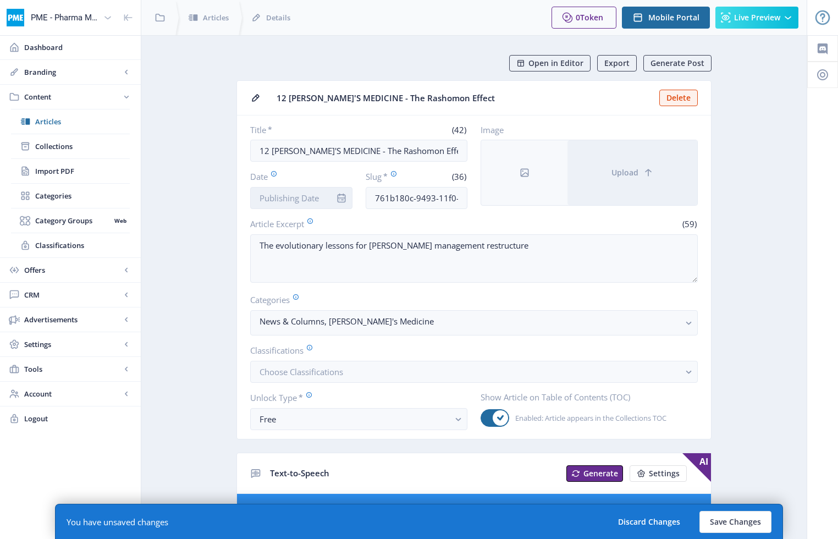
click at [316, 199] on input "Date" at bounding box center [301, 198] width 102 height 22
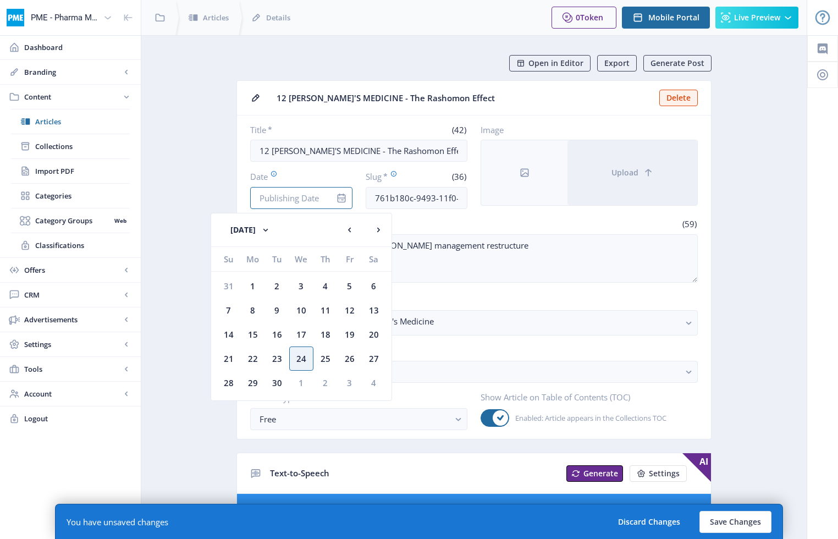
scroll to position [1, 0]
click at [300, 361] on div "24" at bounding box center [301, 358] width 24 height 24
type input "[DATE]"
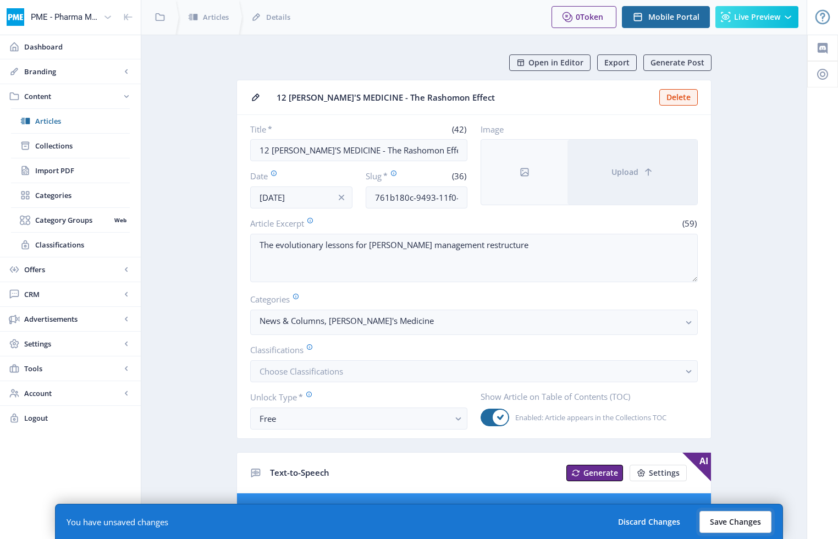
drag, startPoint x: 747, startPoint y: 523, endPoint x: 742, endPoint y: 518, distance: 7.0
click at [637, 523] on button "Save Changes" at bounding box center [735, 522] width 72 height 22
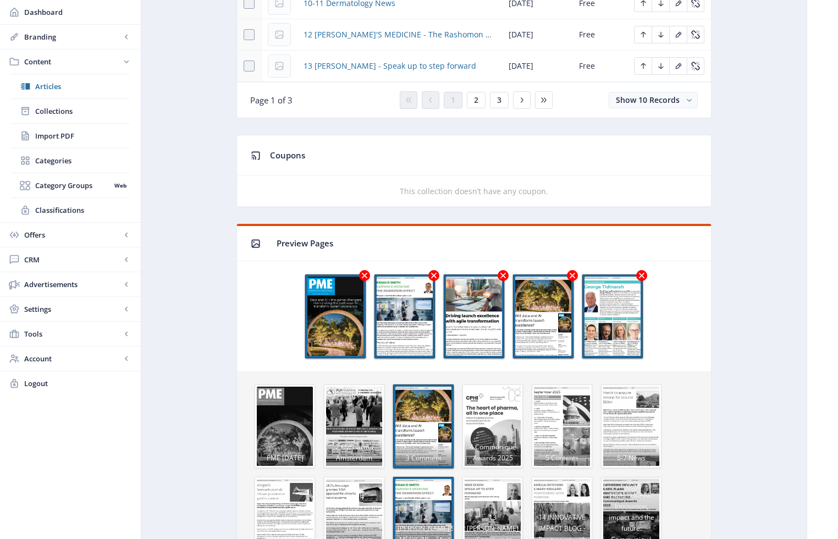
scroll to position [682, 0]
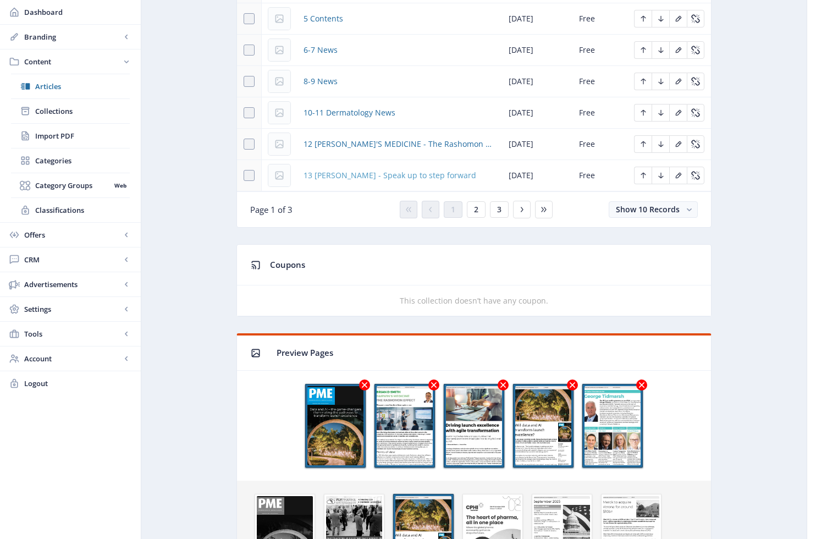
click at [390, 178] on span "13 [PERSON_NAME] - Speak up to step forward" at bounding box center [389, 175] width 173 height 13
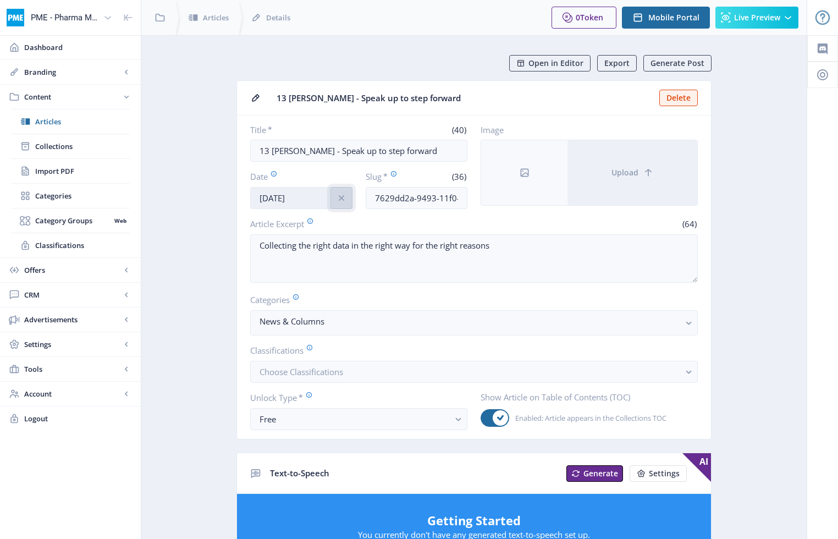
drag, startPoint x: 345, startPoint y: 195, endPoint x: 329, endPoint y: 196, distance: 15.4
click at [344, 196] on icon "info" at bounding box center [341, 197] width 11 height 11
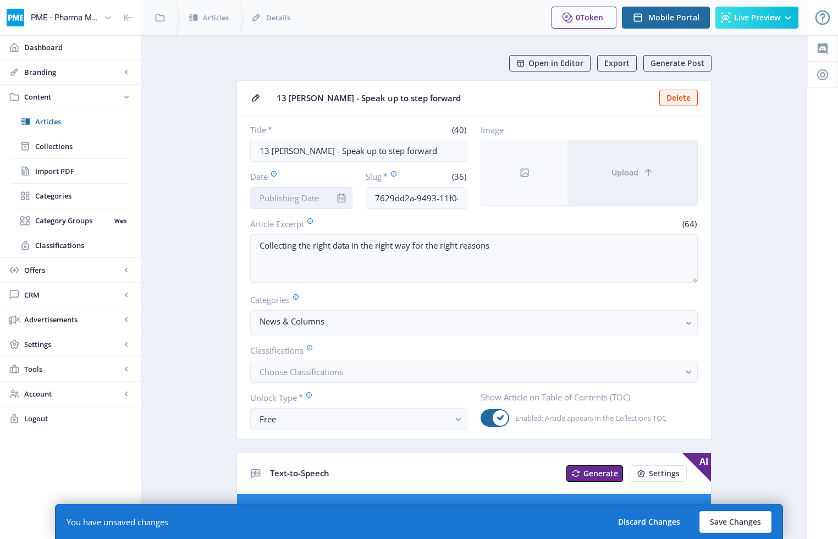
click at [320, 196] on input "Date" at bounding box center [301, 198] width 102 height 22
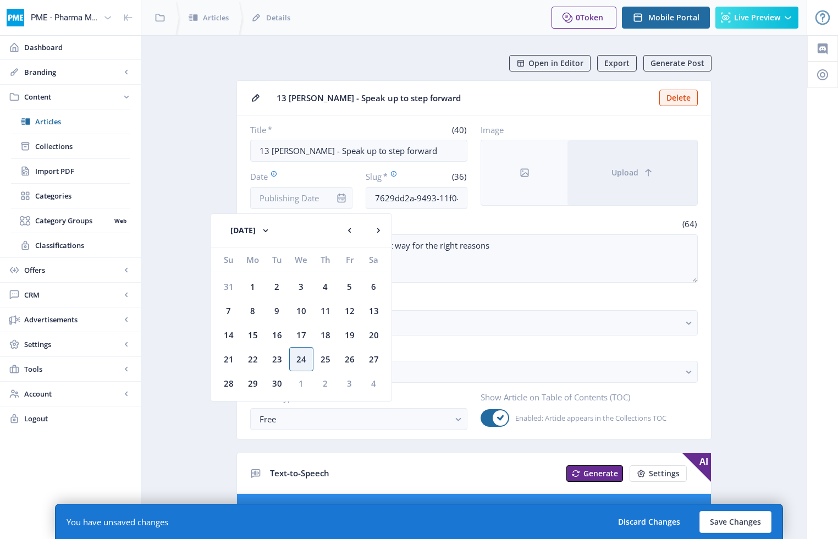
drag, startPoint x: 305, startPoint y: 358, endPoint x: 300, endPoint y: 356, distance: 5.9
click at [305, 358] on div "24" at bounding box center [301, 359] width 24 height 24
type input "[DATE]"
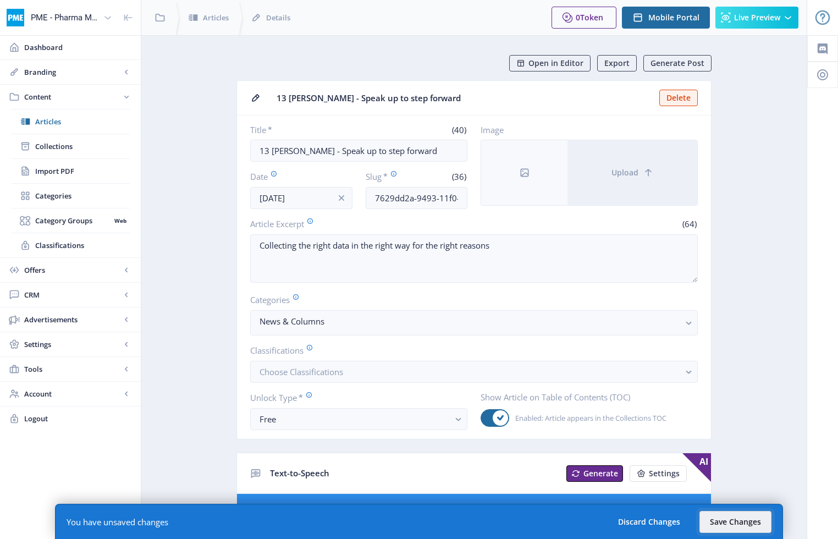
drag, startPoint x: 765, startPoint y: 521, endPoint x: 760, endPoint y: 506, distance: 15.1
click at [637, 521] on button "Save Changes" at bounding box center [735, 522] width 72 height 22
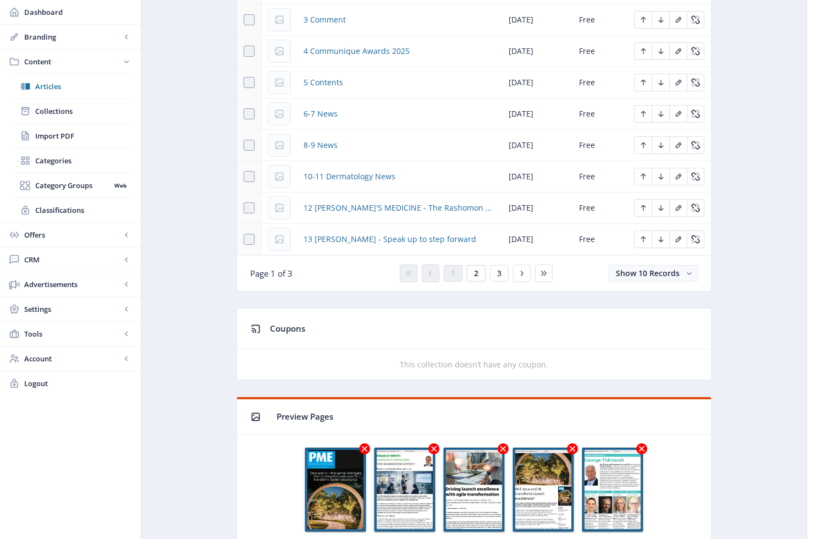
scroll to position [608, 0]
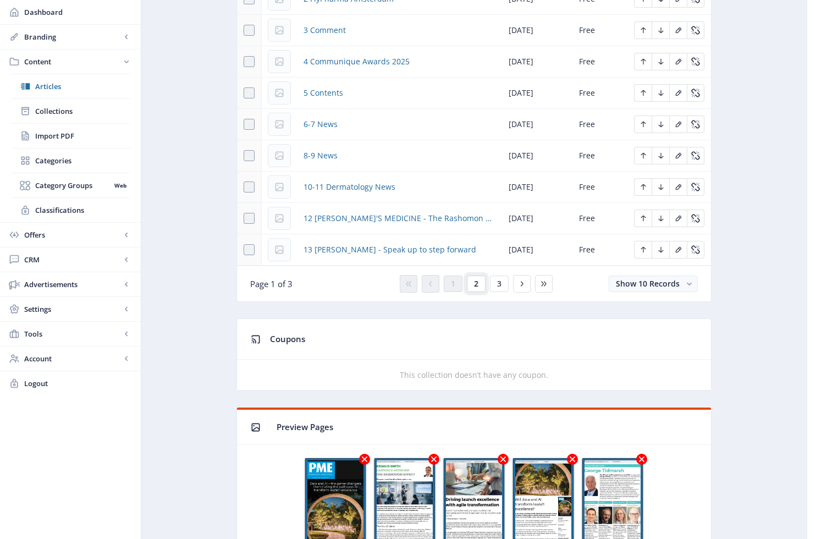
click at [477, 281] on span "2" at bounding box center [476, 283] width 4 height 9
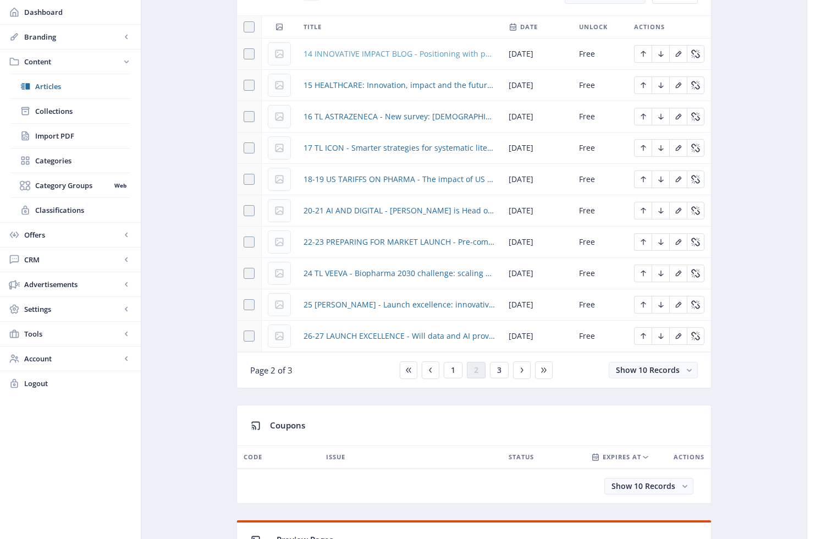
scroll to position [525, 0]
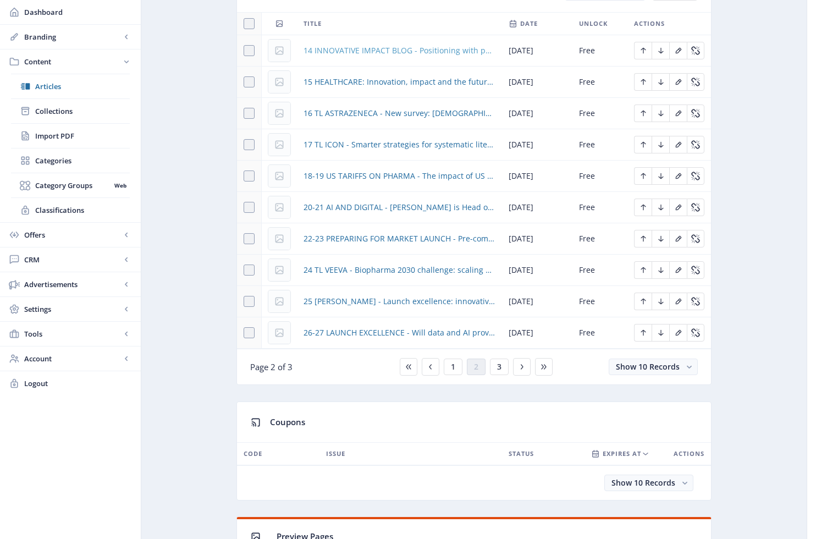
click at [426, 53] on span "14 INNOVATIVE IMPACT BLOG - Positioning with purpose" at bounding box center [399, 50] width 192 height 13
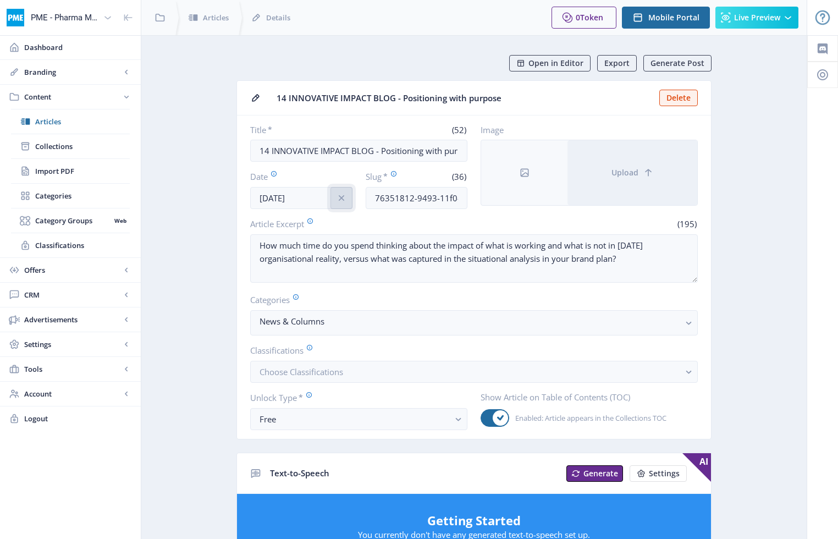
drag, startPoint x: 342, startPoint y: 198, endPoint x: 336, endPoint y: 198, distance: 6.0
click at [342, 198] on icon "info" at bounding box center [340, 197] width 5 height 5
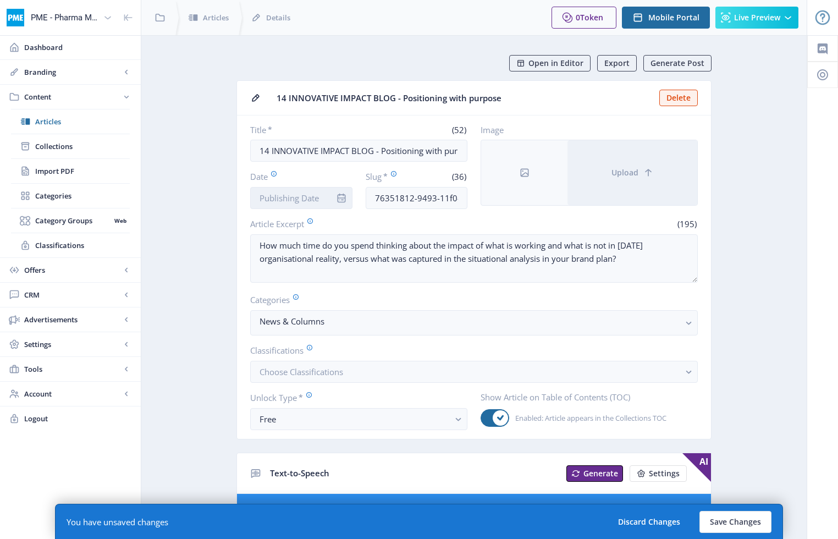
click at [298, 196] on input "Date" at bounding box center [301, 198] width 102 height 22
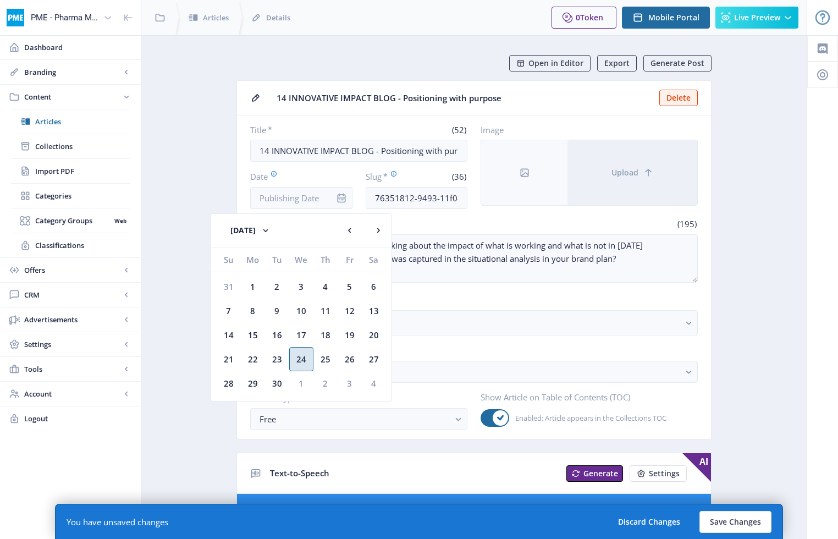
click at [302, 357] on div "24" at bounding box center [301, 359] width 24 height 24
type input "[DATE]"
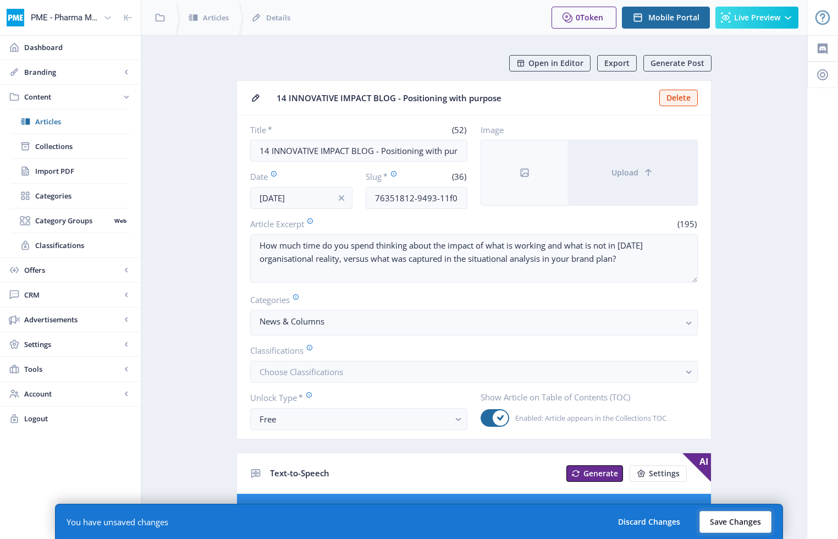
click at [637, 518] on button "Save Changes" at bounding box center [735, 522] width 72 height 22
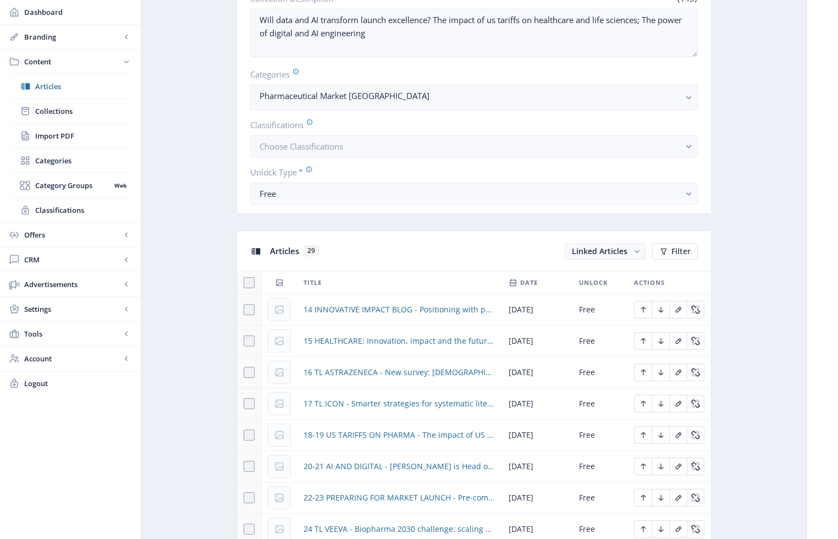
scroll to position [494, 0]
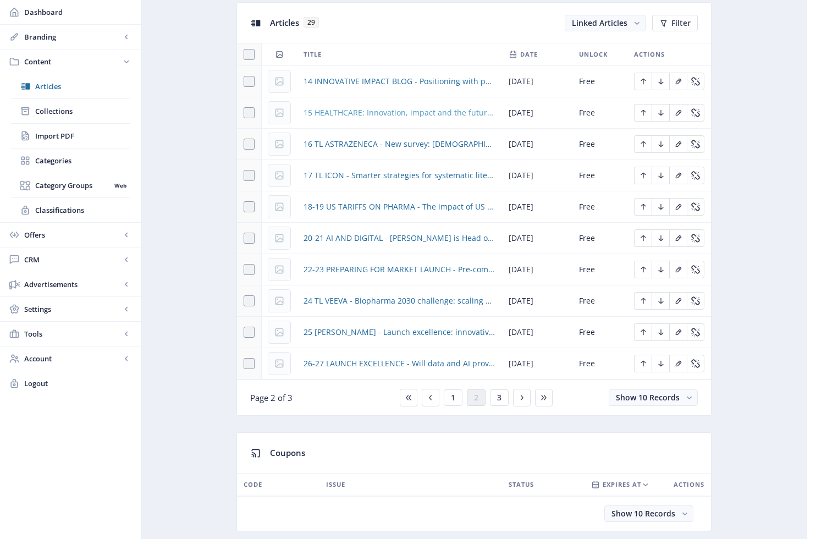
click at [441, 115] on span "15 HEALTHCARE: Innovation, impact and the future: Communiqué Awards 2025" at bounding box center [399, 112] width 192 height 13
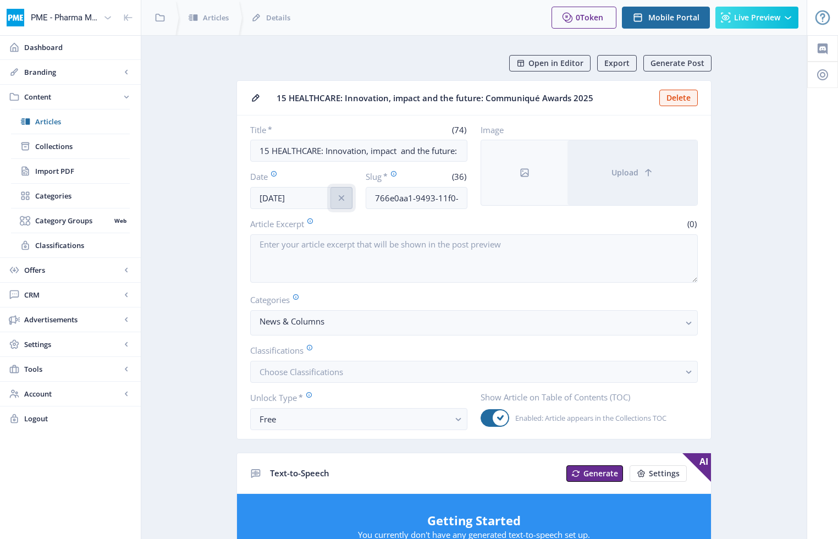
drag, startPoint x: 345, startPoint y: 201, endPoint x: 337, endPoint y: 200, distance: 7.2
click at [345, 201] on icon "info" at bounding box center [341, 197] width 11 height 11
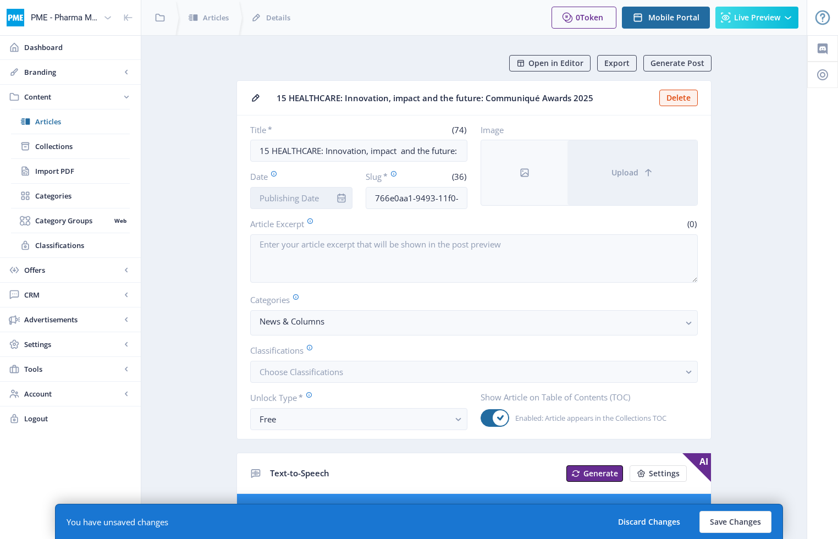
click at [311, 197] on input "Date" at bounding box center [301, 198] width 102 height 22
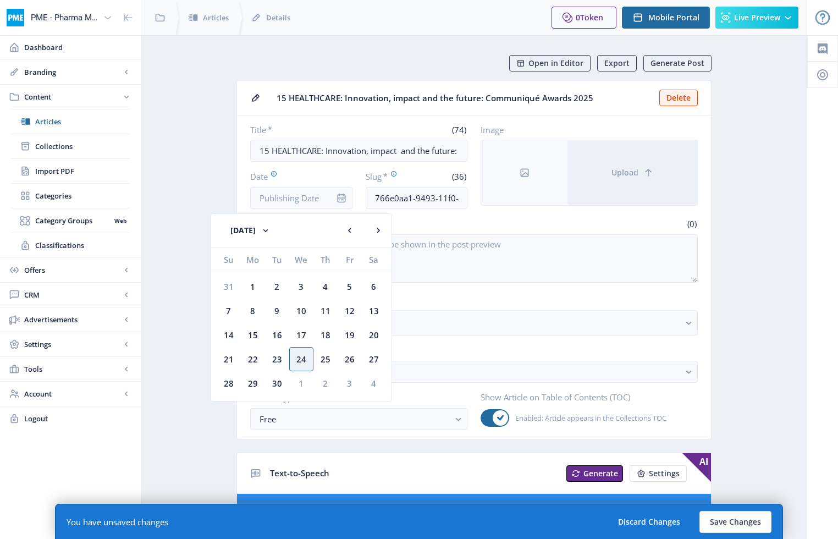
click at [303, 352] on div "24" at bounding box center [301, 359] width 24 height 24
type input "[DATE]"
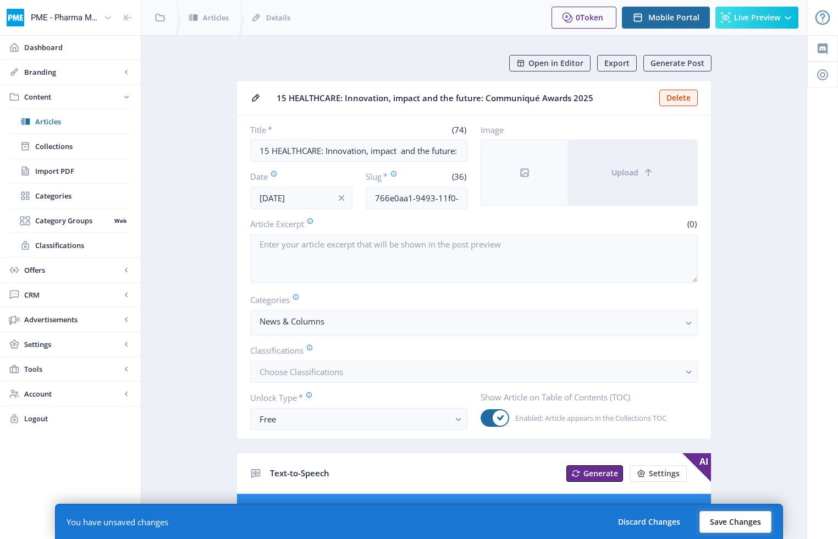
click at [637, 527] on button "Save Changes" at bounding box center [735, 522] width 72 height 22
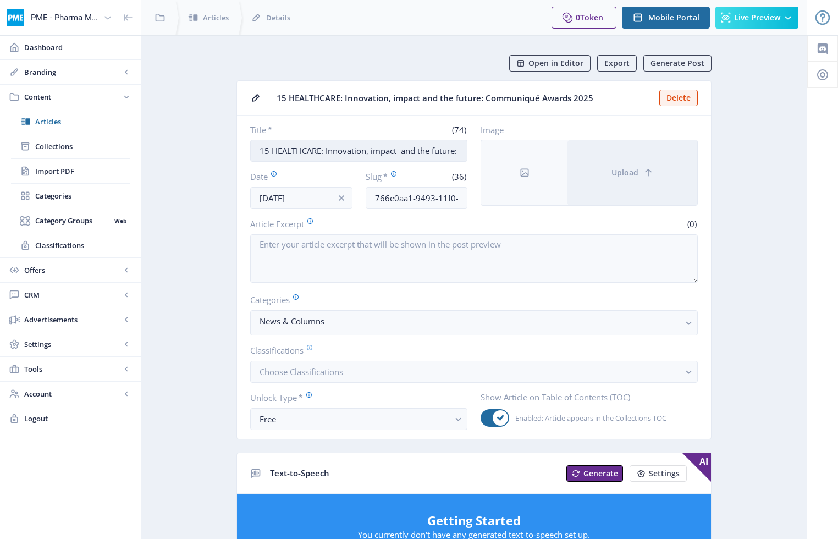
scroll to position [9, 0]
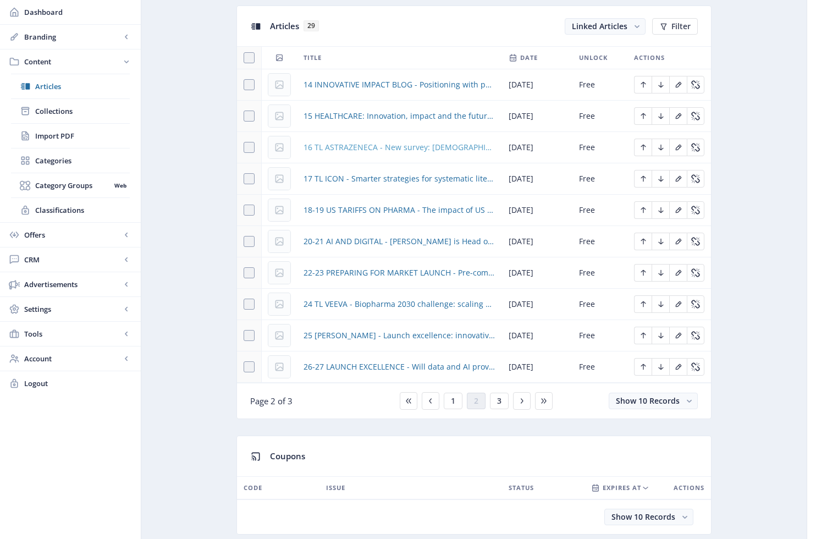
scroll to position [492, 0]
click at [418, 150] on span "16 TL ASTRAZENECA - New survey: [DEMOGRAPHIC_DATA] seek better health equity in…" at bounding box center [399, 146] width 192 height 13
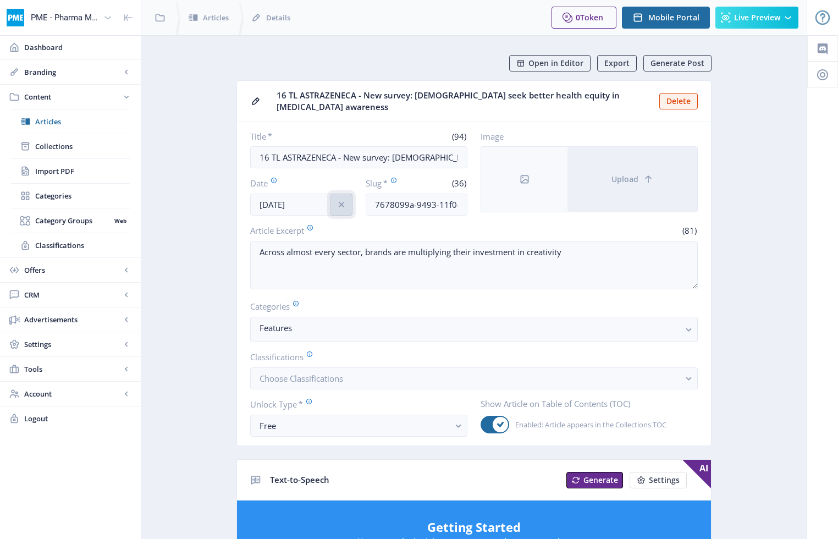
drag, startPoint x: 342, startPoint y: 204, endPoint x: 334, endPoint y: 203, distance: 8.3
click at [341, 204] on icon "info" at bounding box center [341, 204] width 11 height 11
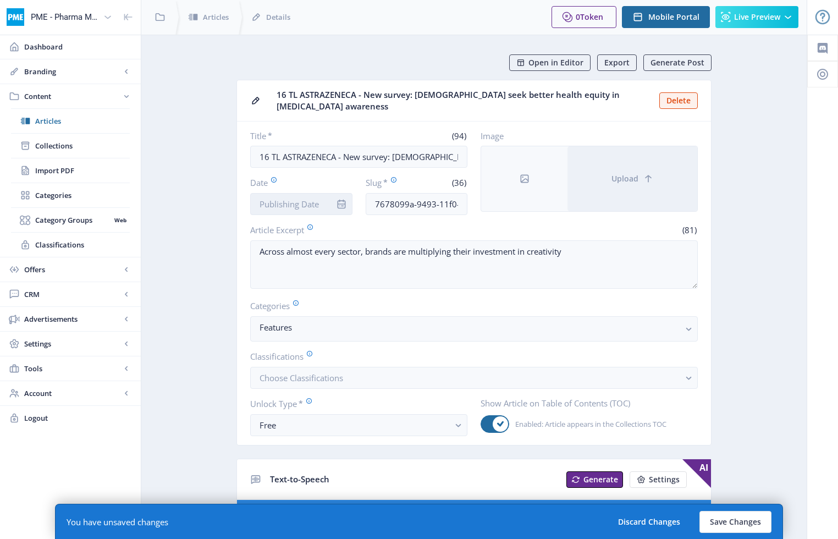
click at [316, 203] on input "Date" at bounding box center [301, 204] width 102 height 22
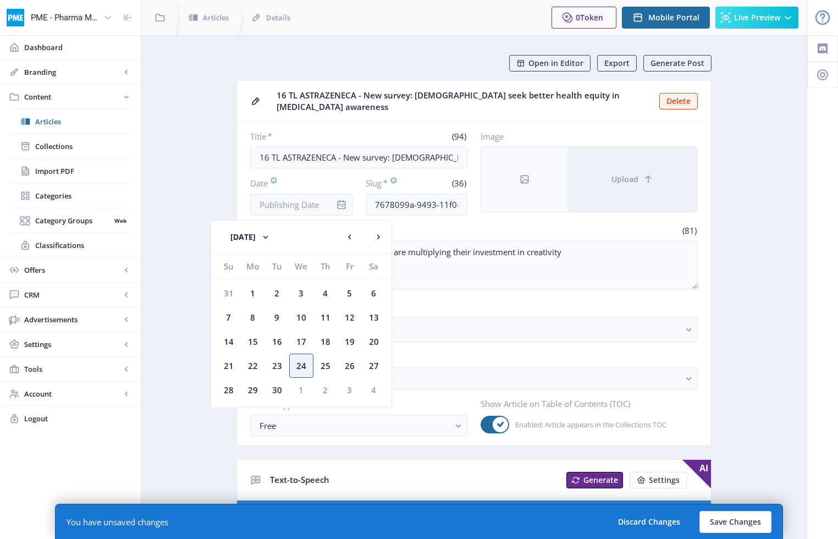
drag, startPoint x: 302, startPoint y: 366, endPoint x: 296, endPoint y: 357, distance: 10.4
click at [302, 366] on div "24" at bounding box center [301, 365] width 24 height 24
type input "[DATE]"
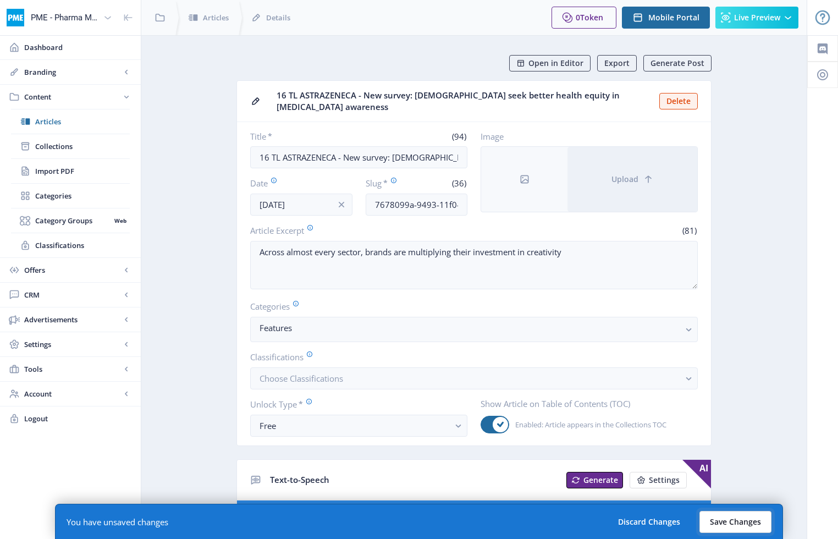
click at [637, 514] on button "Save Changes" at bounding box center [735, 522] width 72 height 22
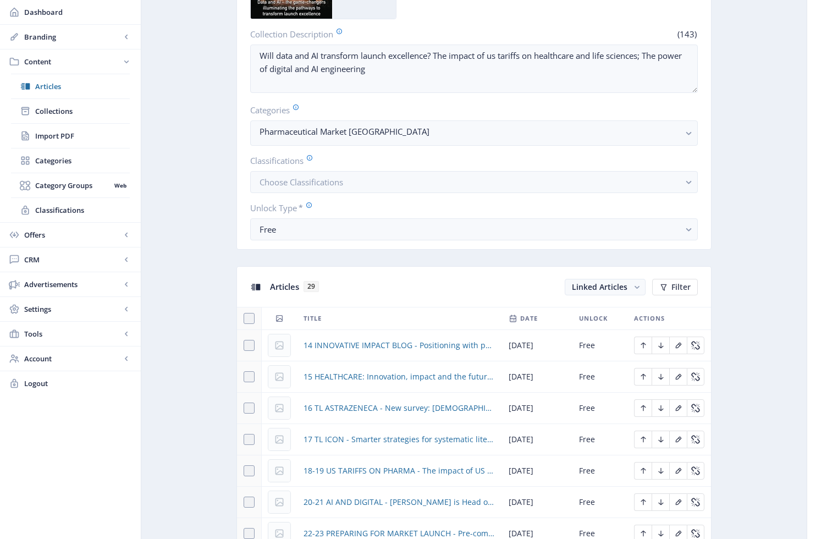
scroll to position [471, 0]
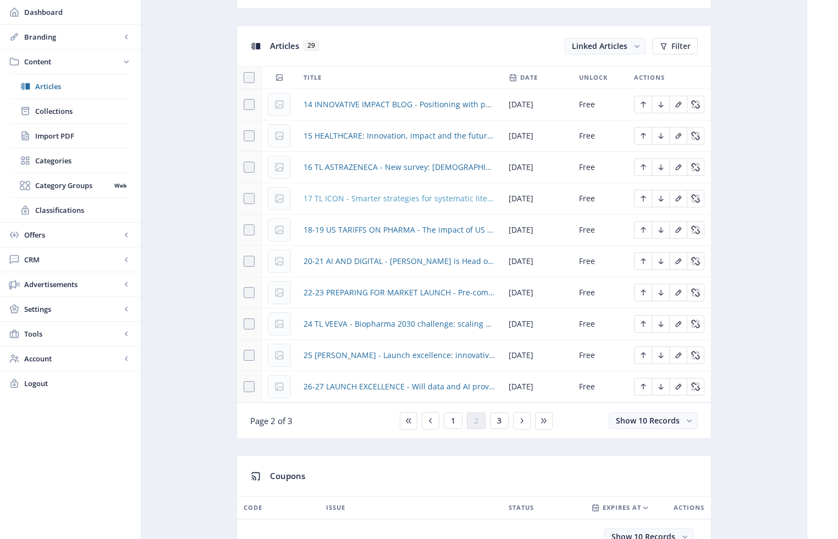
click at [470, 200] on span "17 TL ICON - Smarter strategies for systematic literature reviews" at bounding box center [399, 198] width 192 height 13
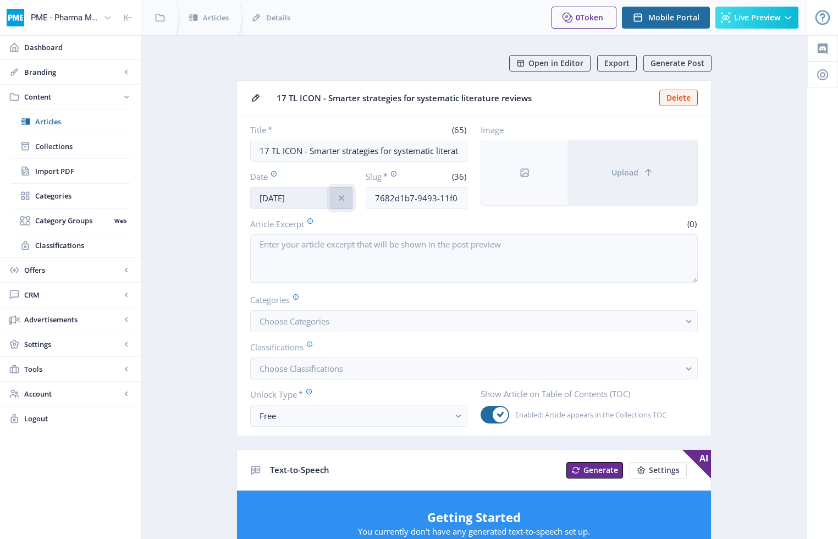
drag, startPoint x: 341, startPoint y: 198, endPoint x: 323, endPoint y: 198, distance: 17.6
click at [340, 198] on icon "info" at bounding box center [341, 197] width 11 height 11
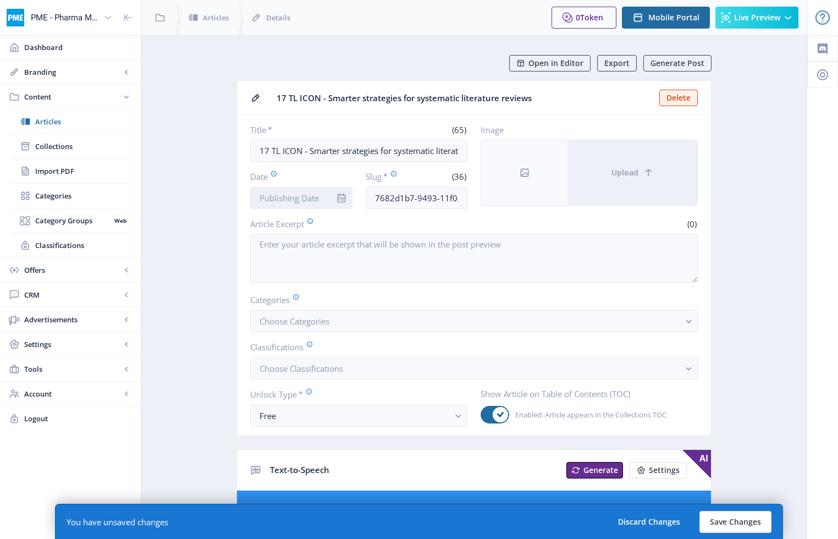
click at [322, 198] on input "Date" at bounding box center [301, 198] width 102 height 22
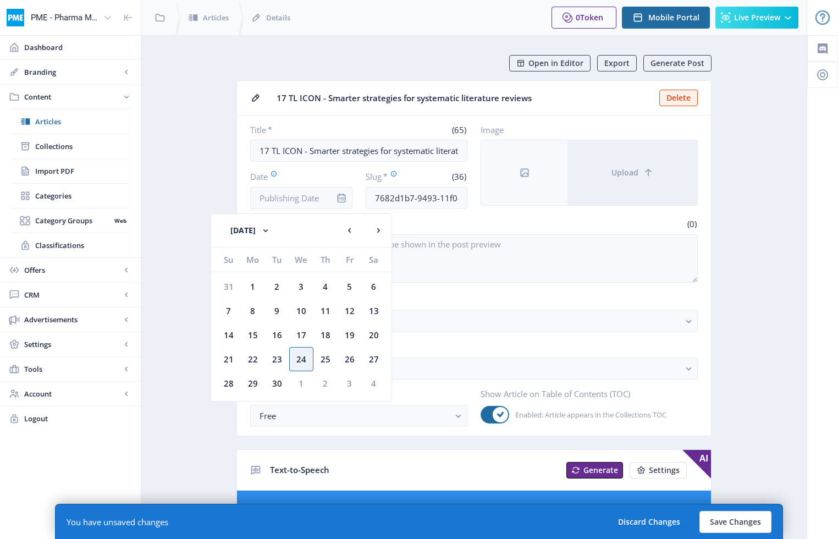
click at [299, 357] on div "24" at bounding box center [301, 359] width 24 height 24
type input "[DATE]"
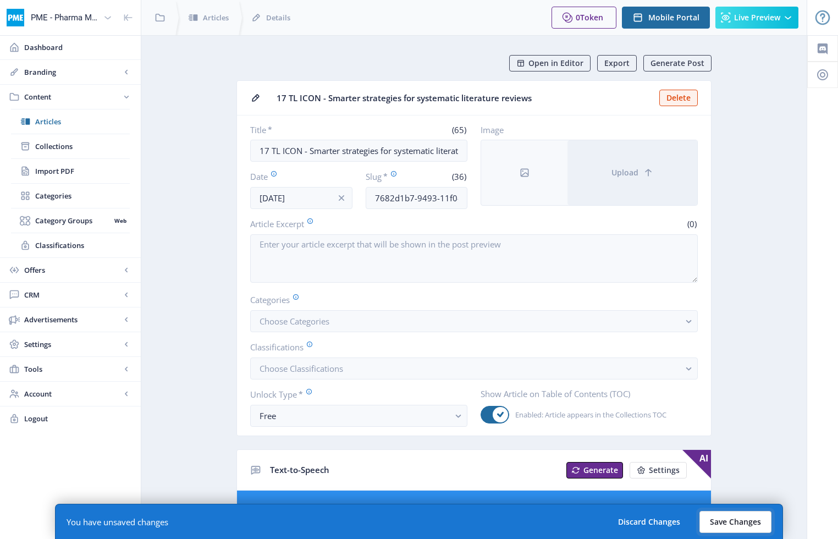
click at [637, 527] on button "Save Changes" at bounding box center [735, 522] width 72 height 22
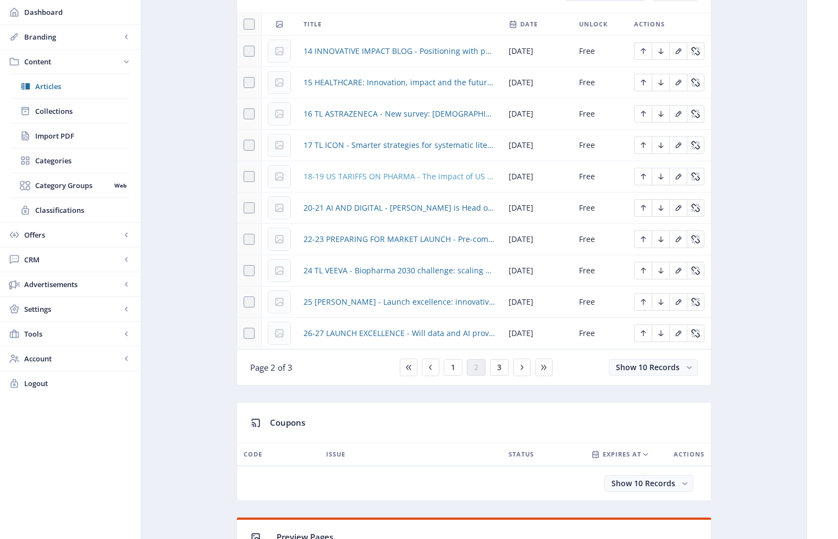
scroll to position [525, 0]
click at [427, 179] on span "18-19 US TARIFFS ON PHARMA - The impact of US tariffs on healthcare and life sc…" at bounding box center [399, 175] width 192 height 13
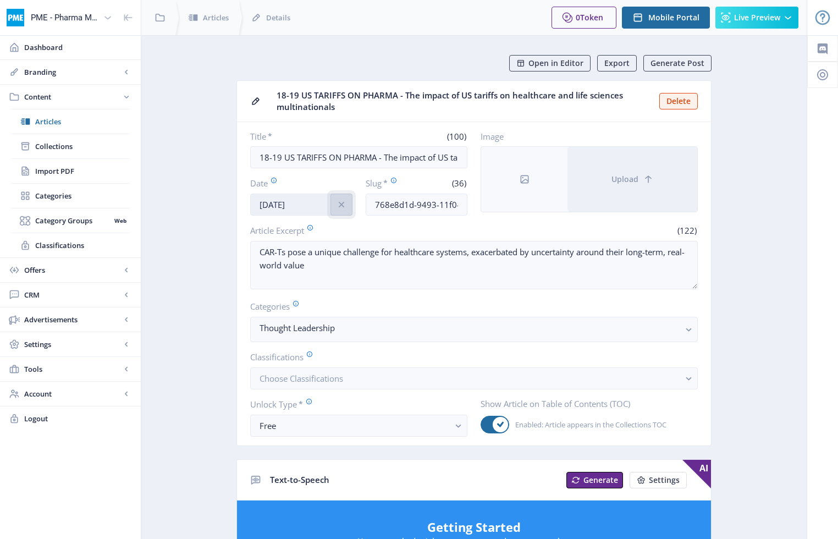
drag, startPoint x: 339, startPoint y: 206, endPoint x: 312, endPoint y: 203, distance: 26.6
click at [339, 206] on icon "info" at bounding box center [340, 204] width 5 height 5
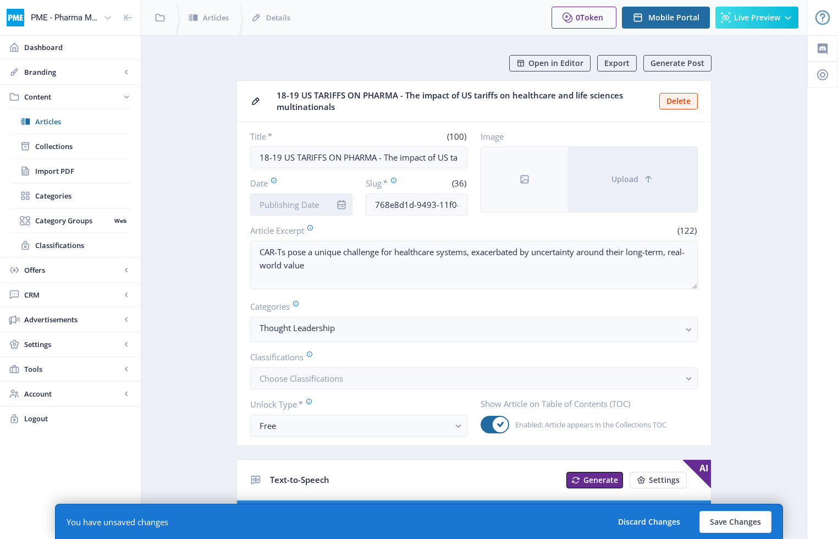
click at [311, 203] on input "Date" at bounding box center [301, 204] width 102 height 22
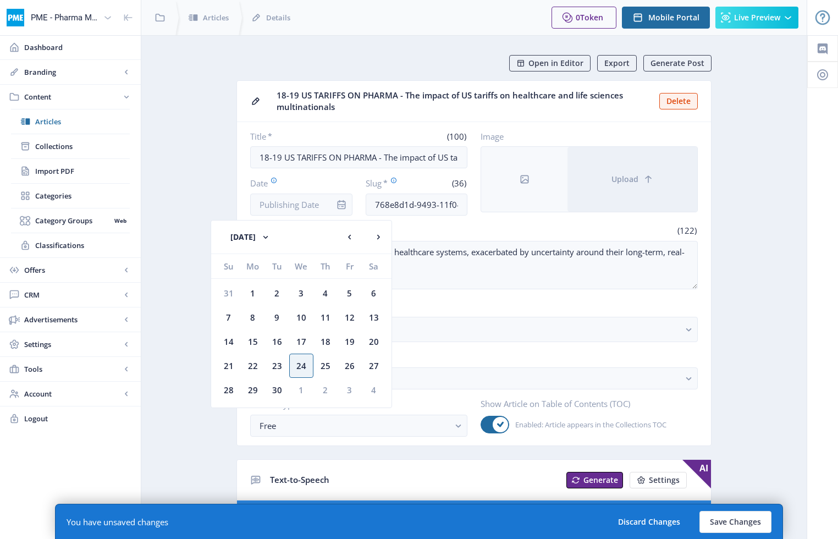
drag, startPoint x: 298, startPoint y: 366, endPoint x: 290, endPoint y: 366, distance: 8.3
click at [297, 366] on div "24" at bounding box center [301, 365] width 24 height 24
type input "[DATE]"
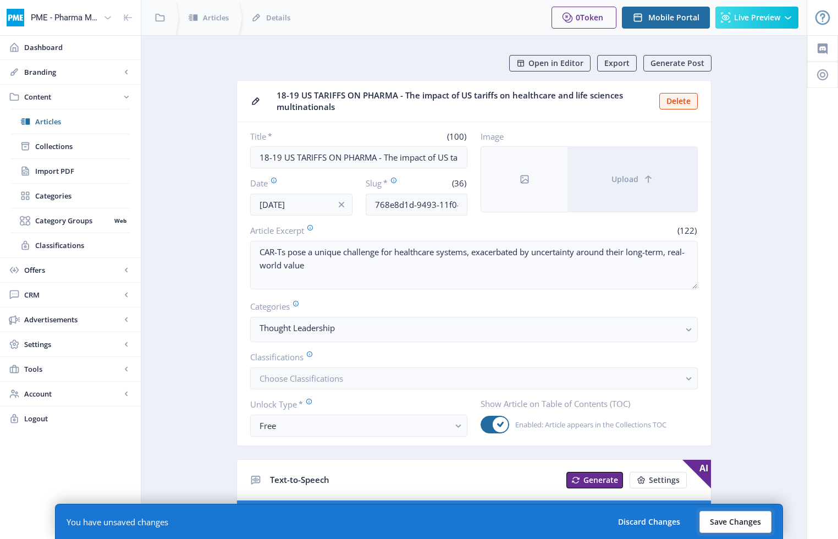
click at [637, 521] on button "Save Changes" at bounding box center [735, 522] width 72 height 22
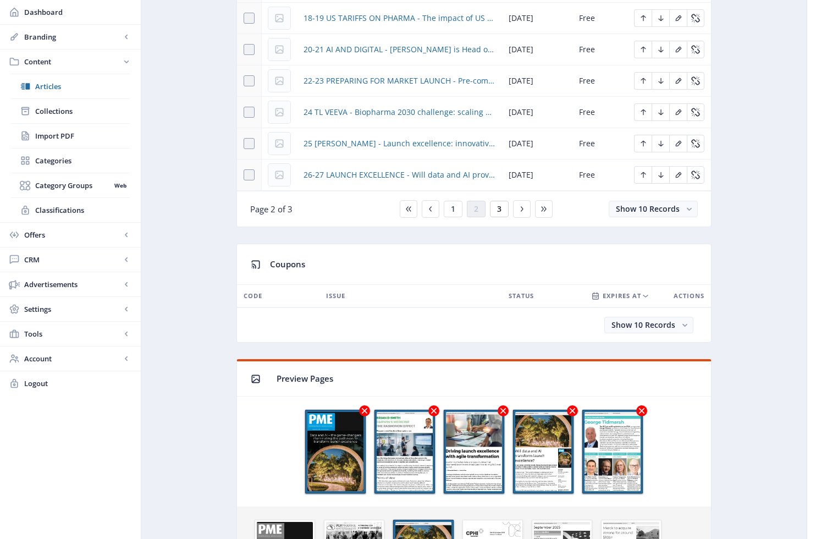
scroll to position [610, 0]
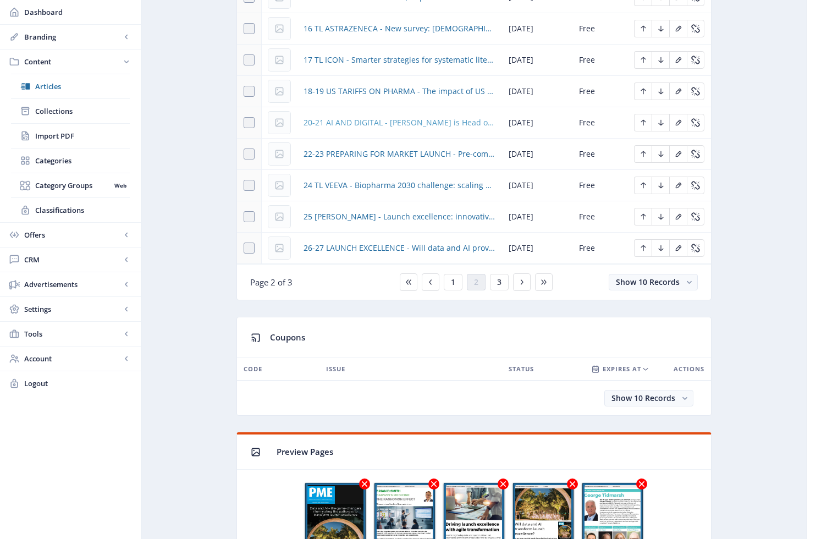
click at [446, 125] on span "20-21 AI AND DIGITAL - [PERSON_NAME] is Head of Life Sciences and [PERSON_NAME]…" at bounding box center [399, 122] width 192 height 13
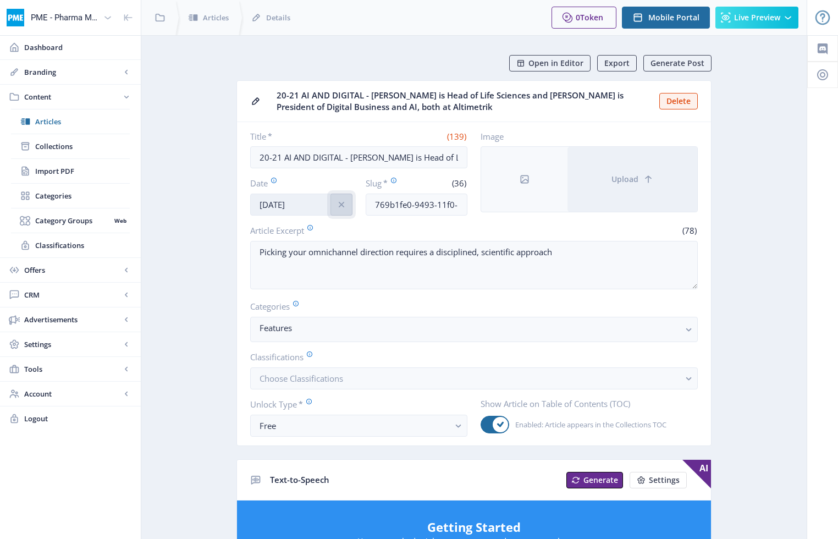
drag, startPoint x: 341, startPoint y: 204, endPoint x: 305, endPoint y: 206, distance: 35.8
click at [341, 204] on icon "info" at bounding box center [340, 204] width 5 height 5
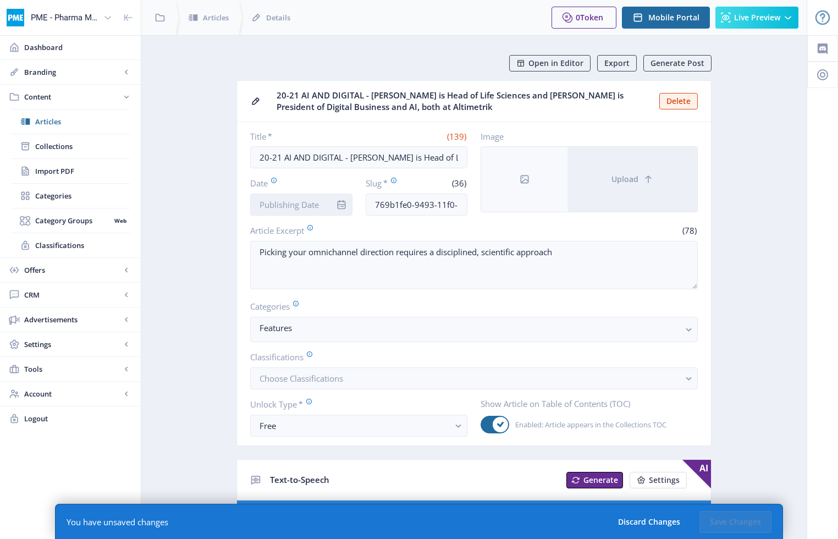
click at [294, 205] on input "Date" at bounding box center [301, 204] width 102 height 22
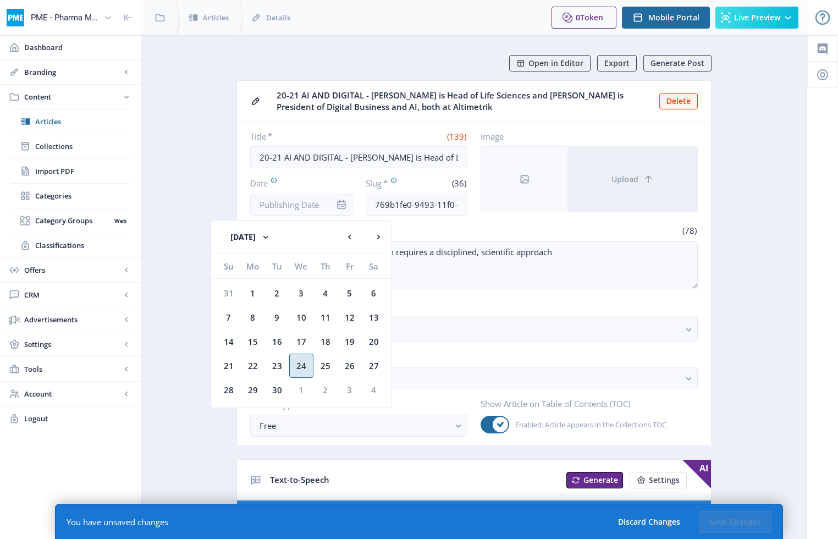
click at [301, 368] on div "24" at bounding box center [301, 365] width 24 height 24
type input "[DATE]"
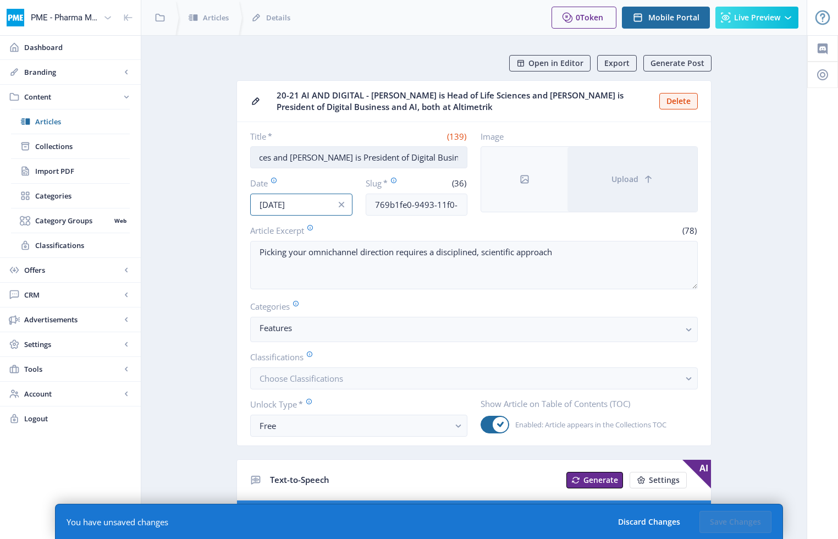
scroll to position [0, 336]
drag, startPoint x: 458, startPoint y: 157, endPoint x: 392, endPoint y: 159, distance: 66.5
click at [391, 159] on input "20-21 AI AND DIGITAL - [PERSON_NAME] is Head of Life Sciences and [PERSON_NAME]…" at bounding box center [358, 157] width 217 height 22
type input "20-21 AI AND DIGITAL - [PERSON_NAME] is Head of Life Sciences and [PERSON_NAME]…"
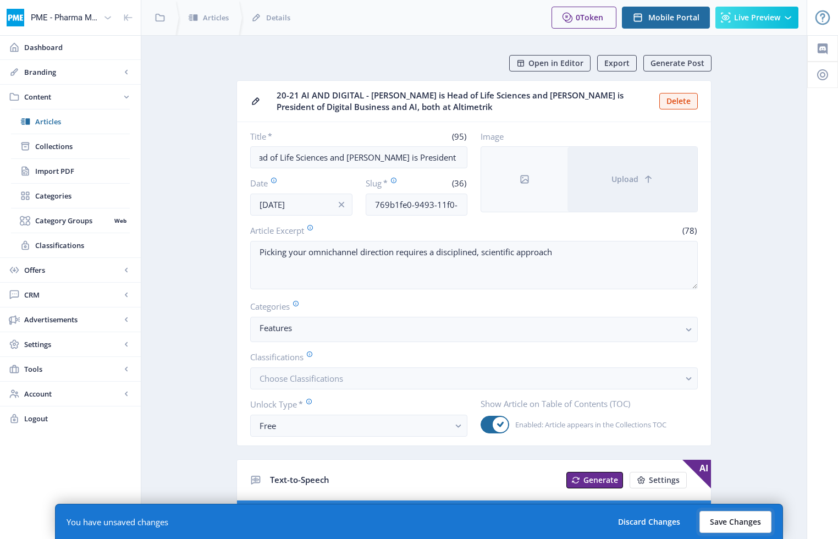
scroll to position [0, 0]
click at [637, 522] on button "Save Changes" at bounding box center [735, 522] width 72 height 22
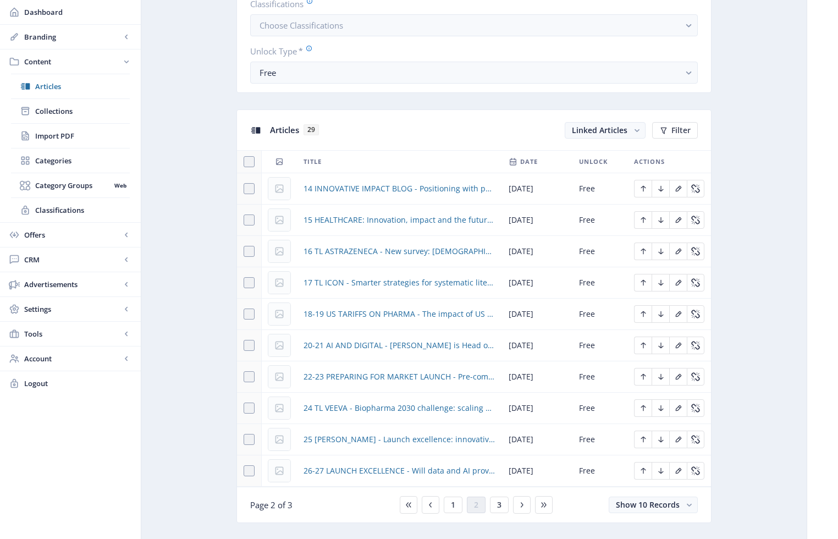
scroll to position [391, 0]
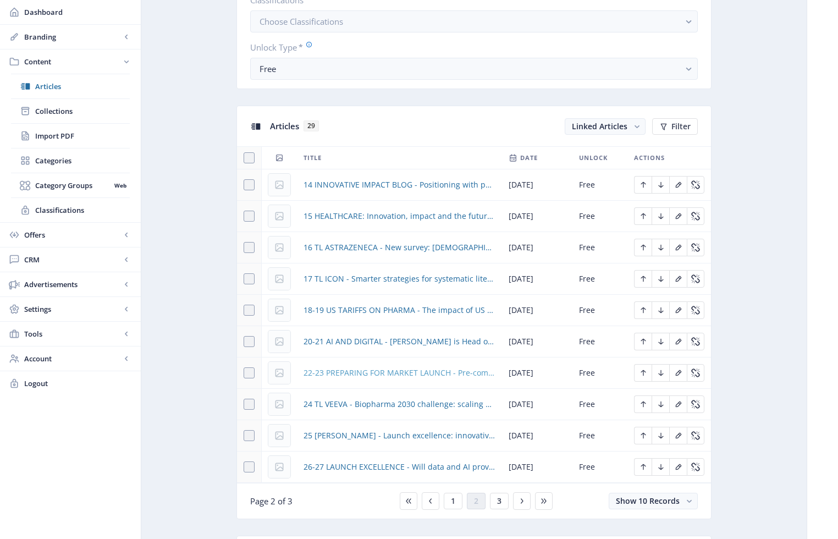
click at [466, 373] on span "22-23 PREPARING FOR MARKET LAUNCH - Pre-commercial to launch-ready: four steps …" at bounding box center [399, 372] width 192 height 13
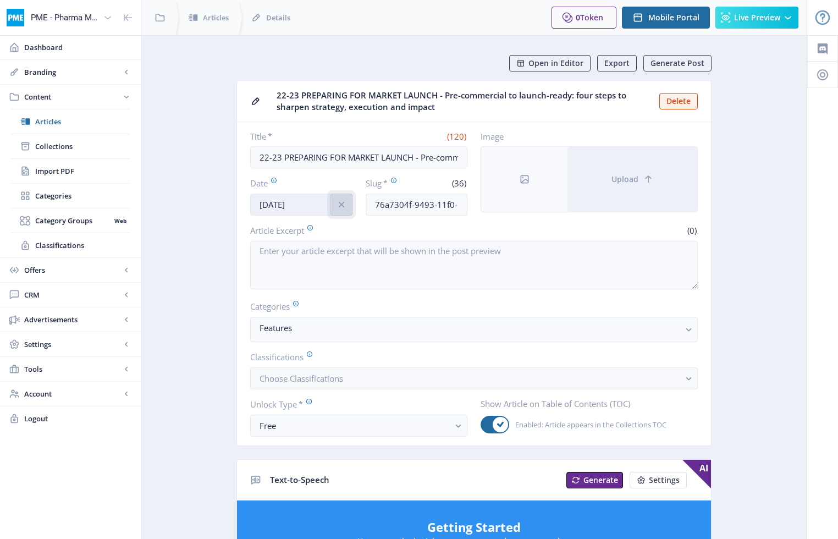
drag, startPoint x: 340, startPoint y: 205, endPoint x: 329, endPoint y: 205, distance: 11.0
click at [340, 205] on icon "info" at bounding box center [340, 204] width 5 height 5
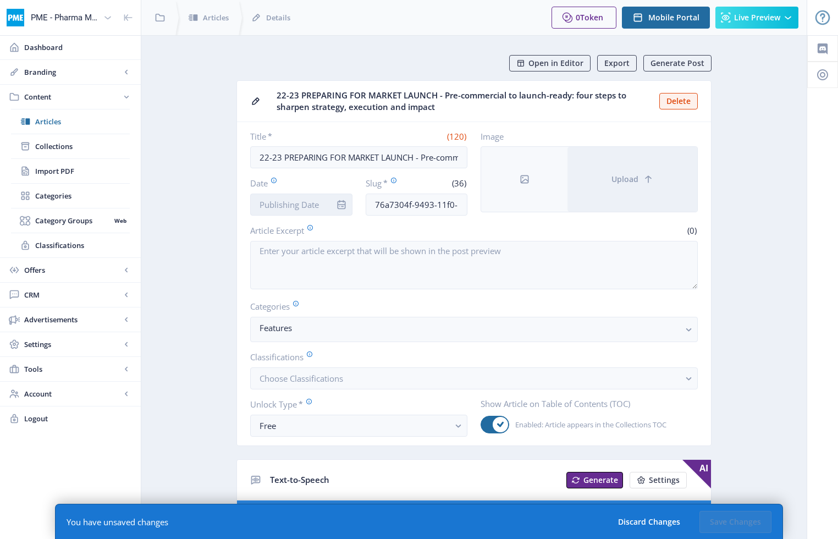
click at [324, 204] on input "Date" at bounding box center [301, 204] width 102 height 22
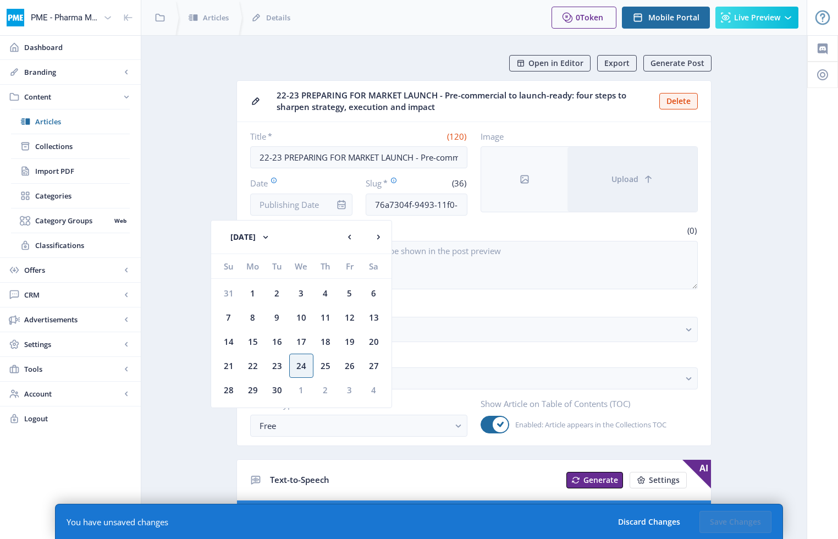
click at [305, 363] on div "24" at bounding box center [301, 365] width 24 height 24
type input "[DATE]"
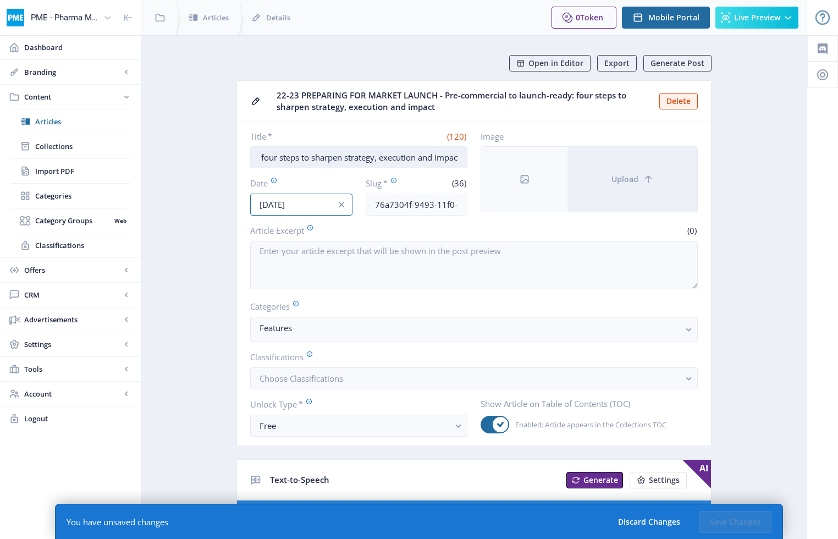
scroll to position [0, 294]
drag, startPoint x: 458, startPoint y: 158, endPoint x: 377, endPoint y: 158, distance: 81.9
click at [377, 158] on input "22-23 PREPARING FOR MARKET LAUNCH - Pre-commercial to launch-ready: four steps …" at bounding box center [358, 157] width 217 height 22
type input "22-23 PREPARING FOR MARKET LAUNCH - Pre-commercial to launch-ready: four steps …"
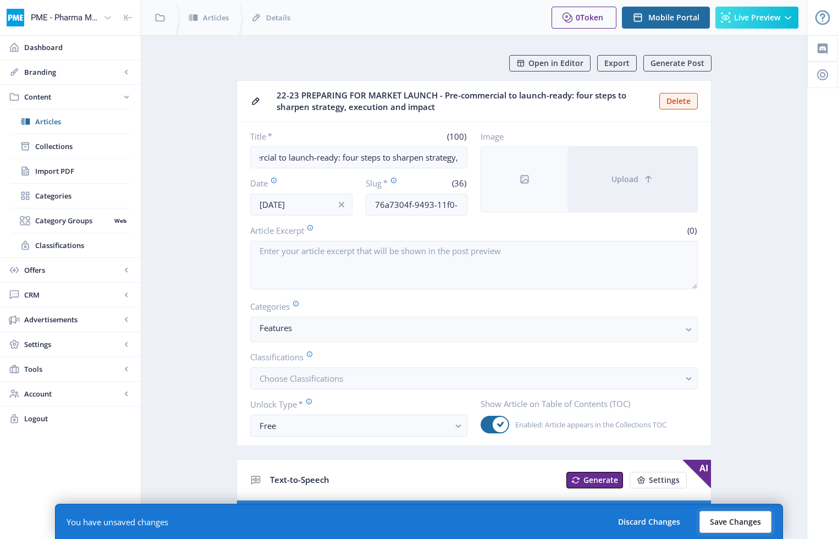
click at [637, 523] on button "Save Changes" at bounding box center [735, 522] width 72 height 22
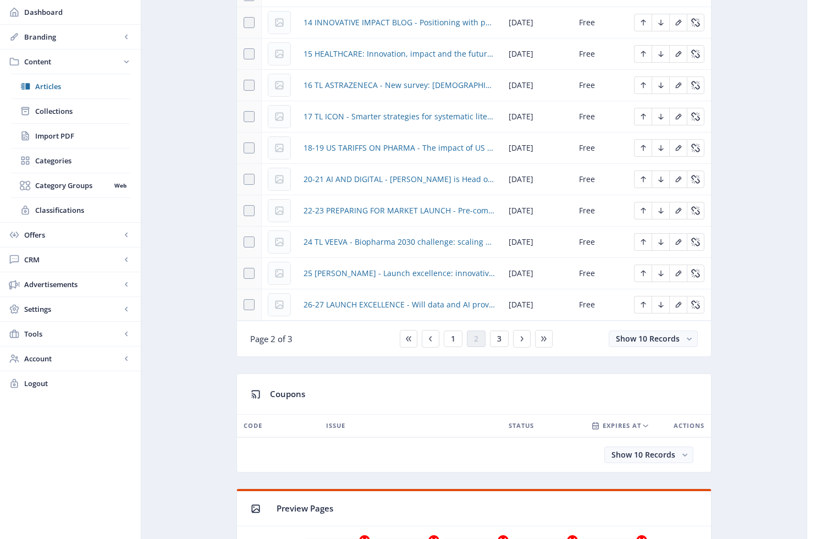
scroll to position [553, 0]
click at [398, 241] on span "24 TL VEEVA - Biopharma 2030 challenge: scaling product launches without growin…" at bounding box center [399, 241] width 192 height 13
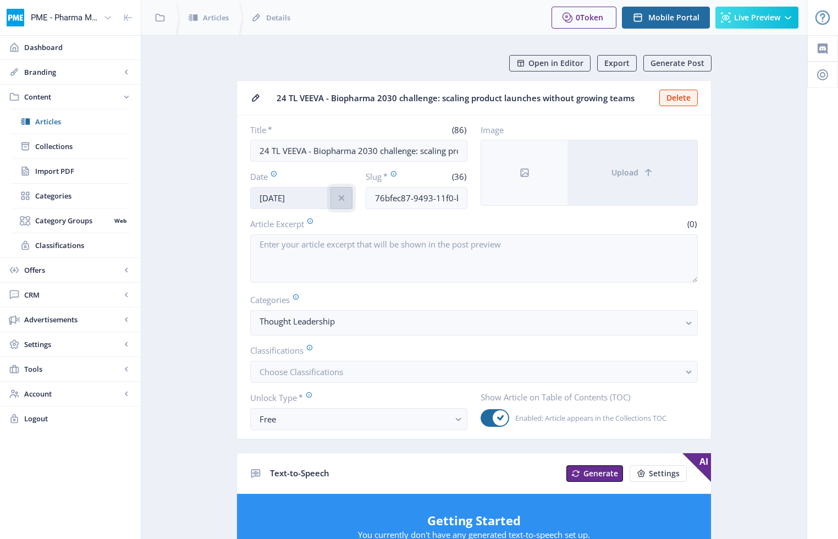
drag, startPoint x: 341, startPoint y: 197, endPoint x: 312, endPoint y: 195, distance: 29.2
click at [341, 197] on icon "info" at bounding box center [341, 197] width 11 height 11
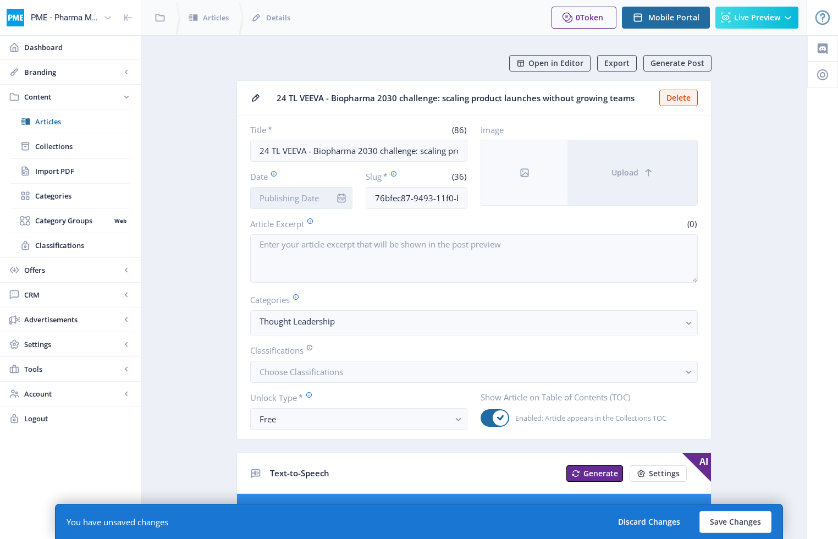
click at [311, 195] on input "Date" at bounding box center [301, 198] width 102 height 22
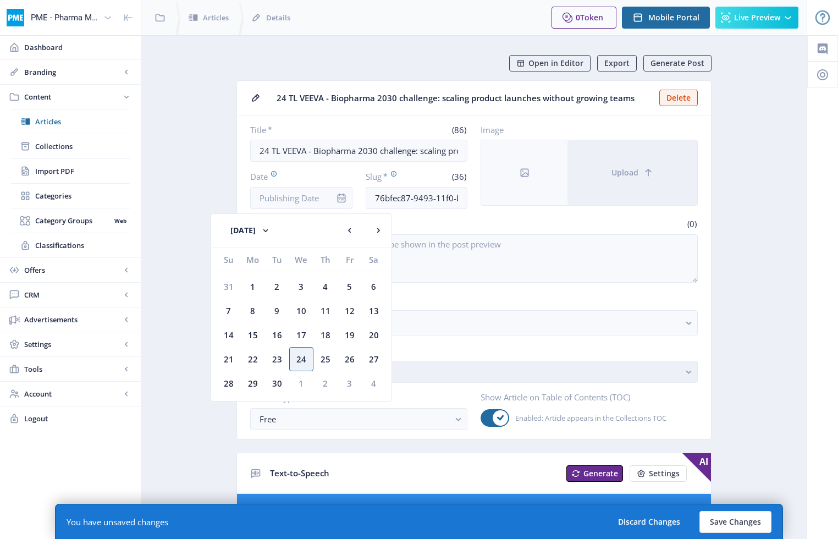
click at [303, 362] on div "24" at bounding box center [301, 359] width 24 height 24
type input "[DATE]"
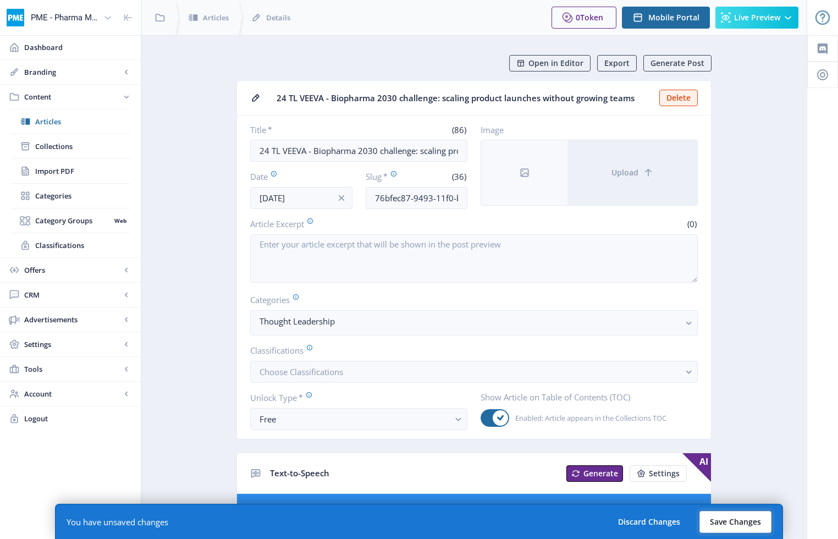
click at [637, 525] on button "Save Changes" at bounding box center [735, 522] width 72 height 22
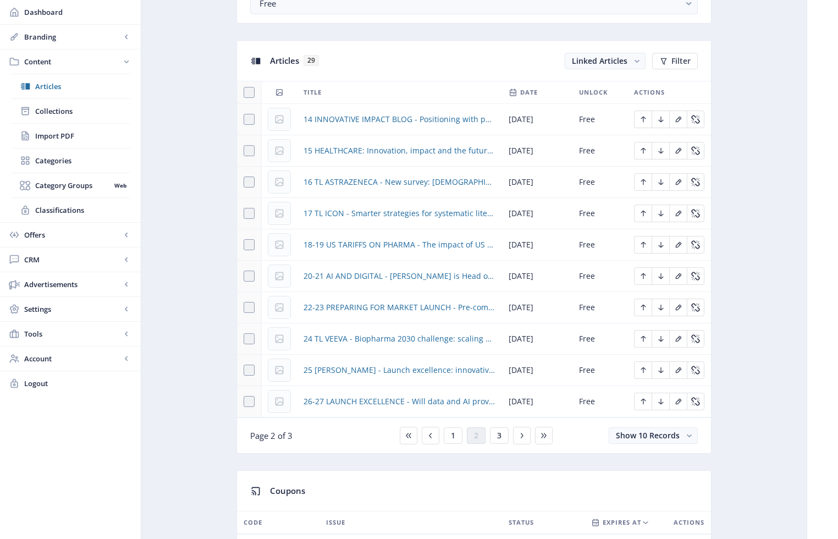
scroll to position [458, 0]
click at [433, 367] on span "25 [PERSON_NAME] - Launch excellence: innovative thinking meets insightful stra…" at bounding box center [399, 368] width 192 height 13
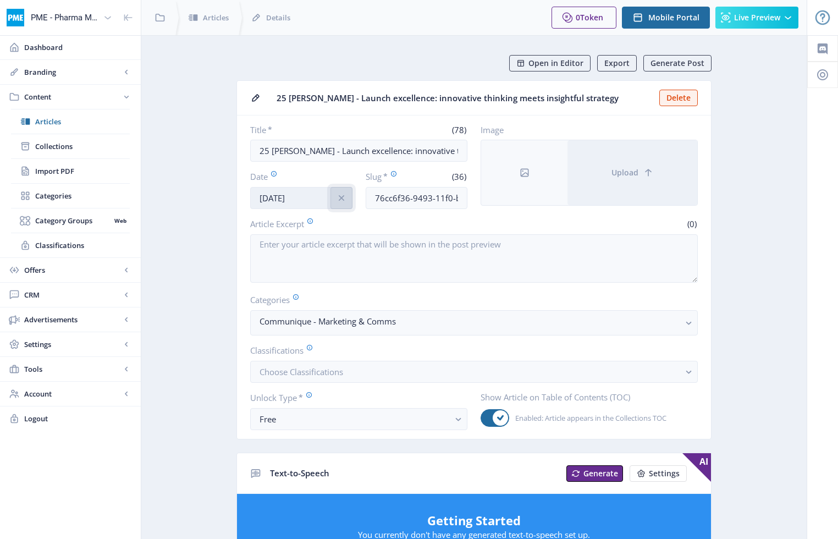
drag, startPoint x: 340, startPoint y: 197, endPoint x: 326, endPoint y: 197, distance: 14.3
click at [340, 197] on icon "info" at bounding box center [340, 197] width 5 height 5
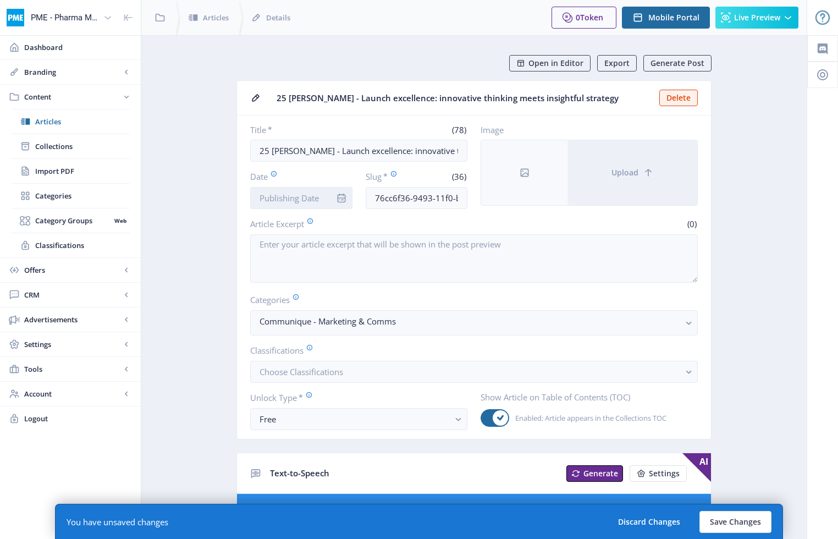
drag, startPoint x: 319, startPoint y: 197, endPoint x: 322, endPoint y: 208, distance: 11.2
click at [319, 197] on input "Date" at bounding box center [301, 198] width 102 height 22
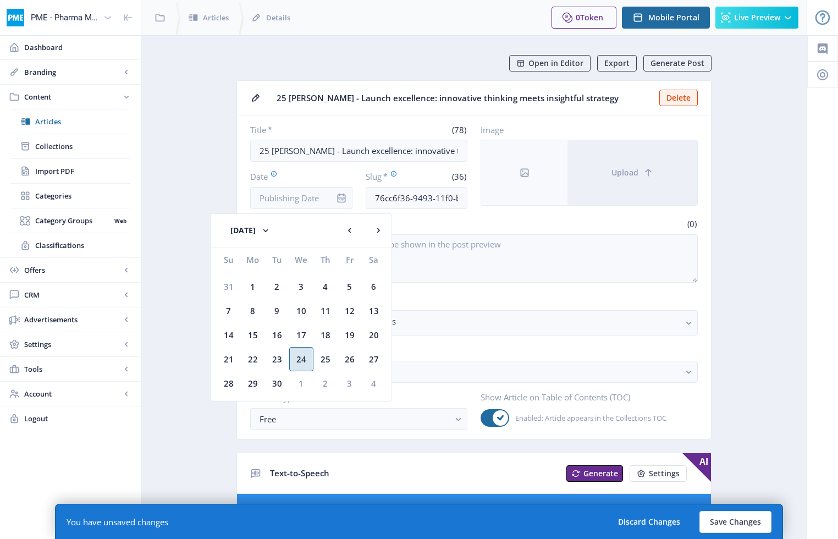
click at [303, 358] on div "24" at bounding box center [301, 359] width 24 height 24
type input "[DATE]"
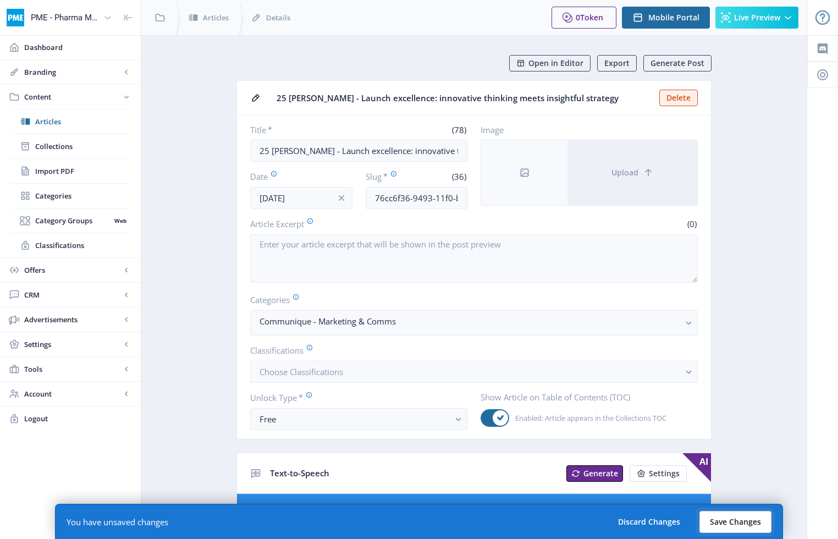
click at [637, 525] on button "Save Changes" at bounding box center [735, 522] width 72 height 22
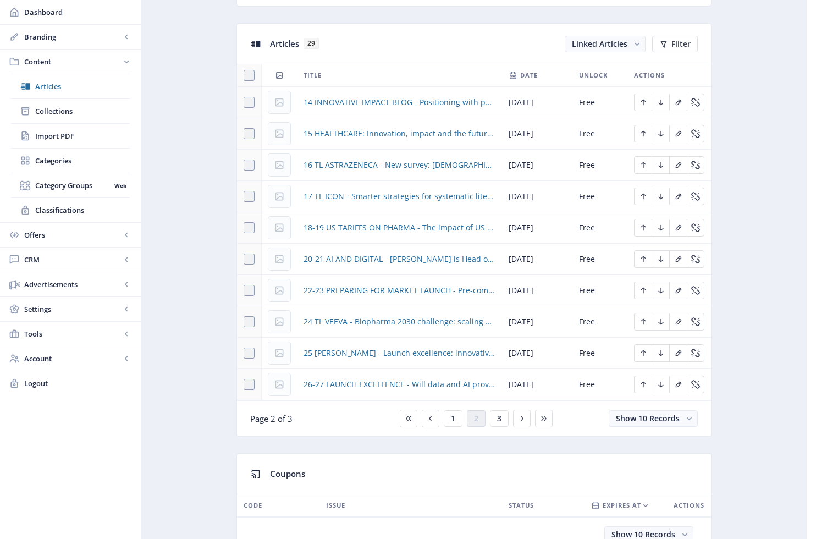
scroll to position [474, 0]
click at [431, 385] on span "26-27 LAUNCH EXCELLENCE - Will data and AI prove to be the game-changer that tr…" at bounding box center [399, 383] width 192 height 13
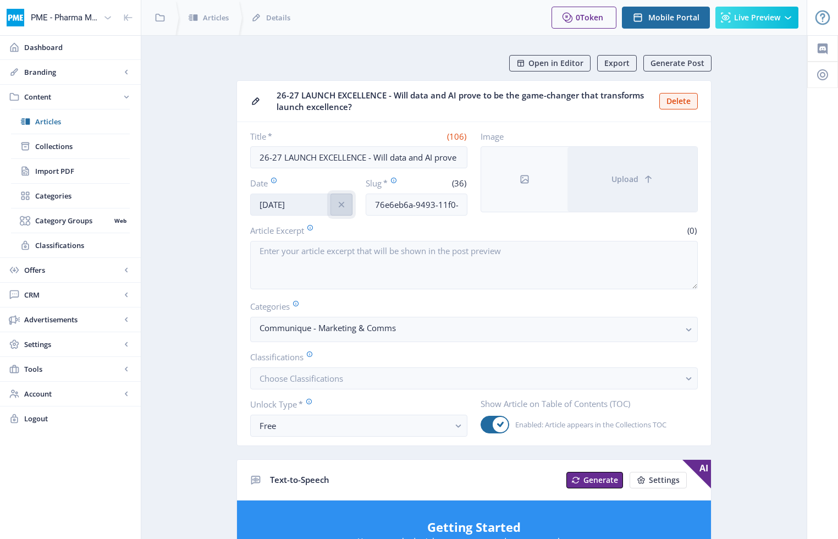
drag, startPoint x: 342, startPoint y: 203, endPoint x: 309, endPoint y: 204, distance: 33.5
click at [342, 203] on icon "info" at bounding box center [340, 204] width 5 height 5
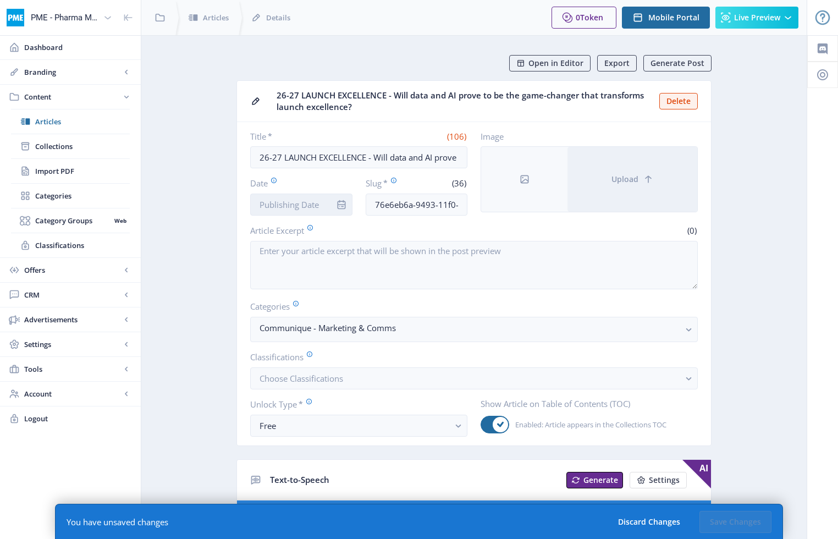
click at [309, 204] on input "Date" at bounding box center [301, 204] width 102 height 22
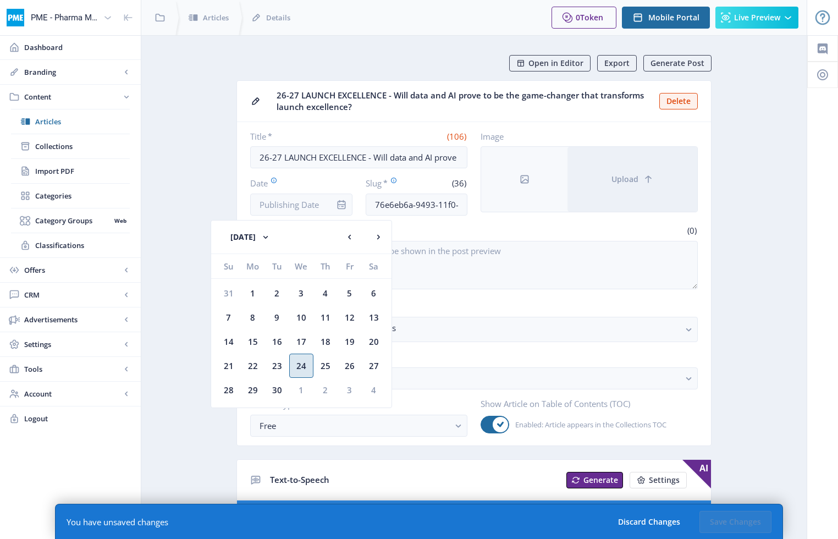
click at [301, 362] on div "24" at bounding box center [301, 365] width 24 height 24
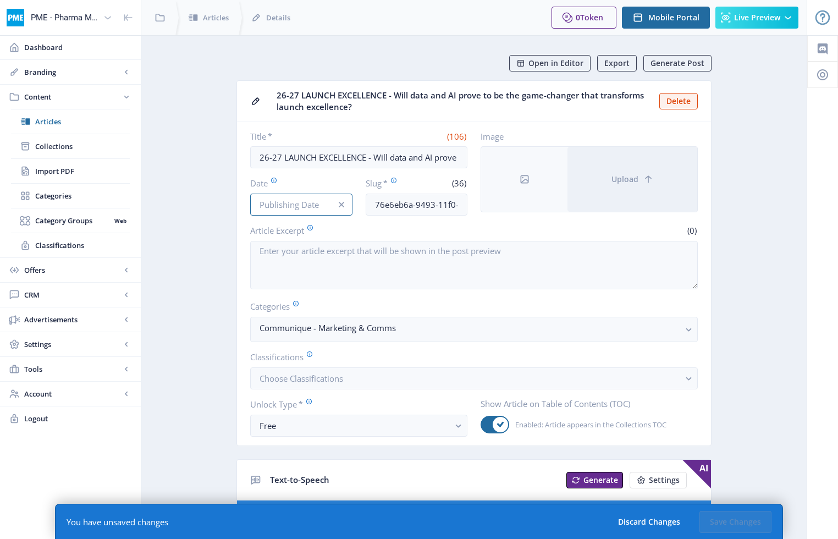
type input "[DATE]"
drag, startPoint x: 449, startPoint y: 157, endPoint x: 384, endPoint y: 160, distance: 64.9
click at [384, 160] on input "26-27 LAUNCH EXCELLENCE - Will data and AI prove to be the game-changer that tr…" at bounding box center [358, 157] width 217 height 22
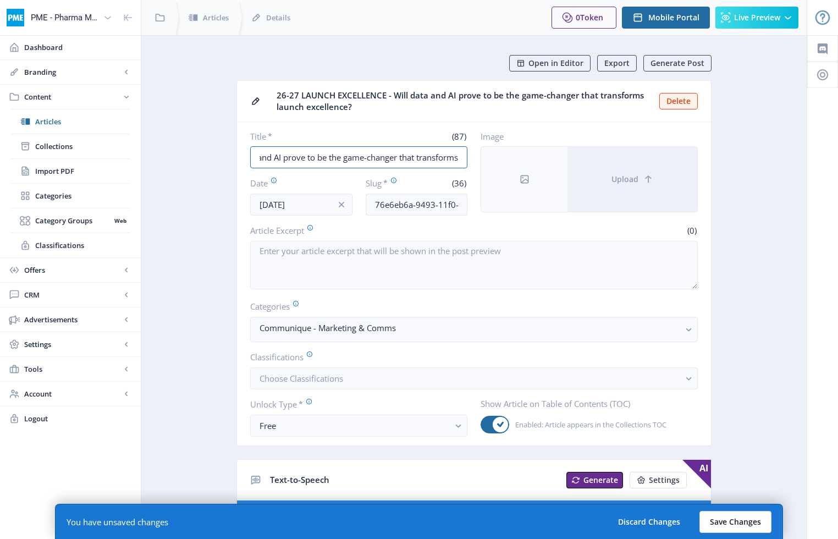
type input "26-27 LAUNCH EXCELLENCE - Will data and AI prove to be the game-changer that tr…"
click at [637, 520] on button "Save Changes" at bounding box center [735, 522] width 72 height 22
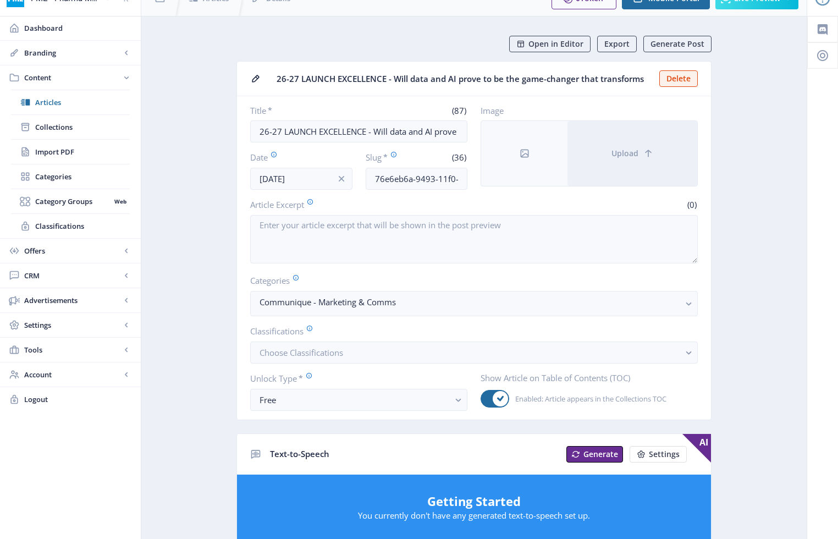
scroll to position [20, 0]
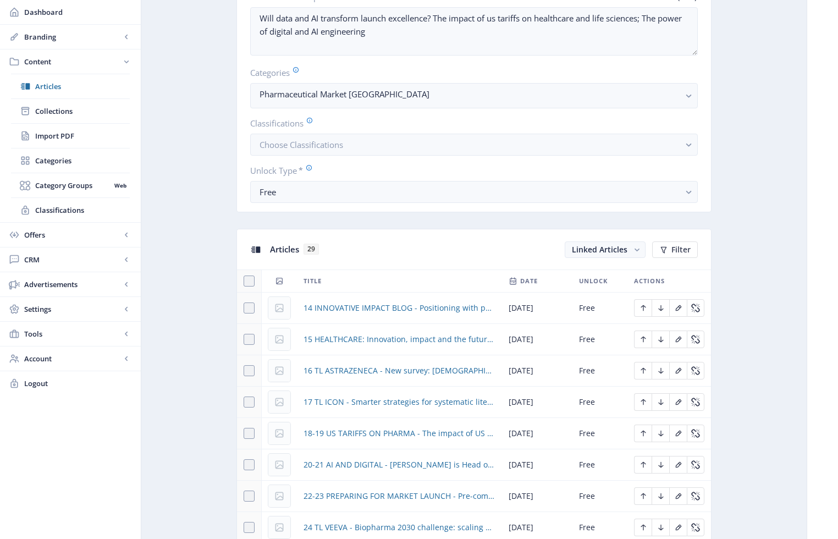
scroll to position [486, 0]
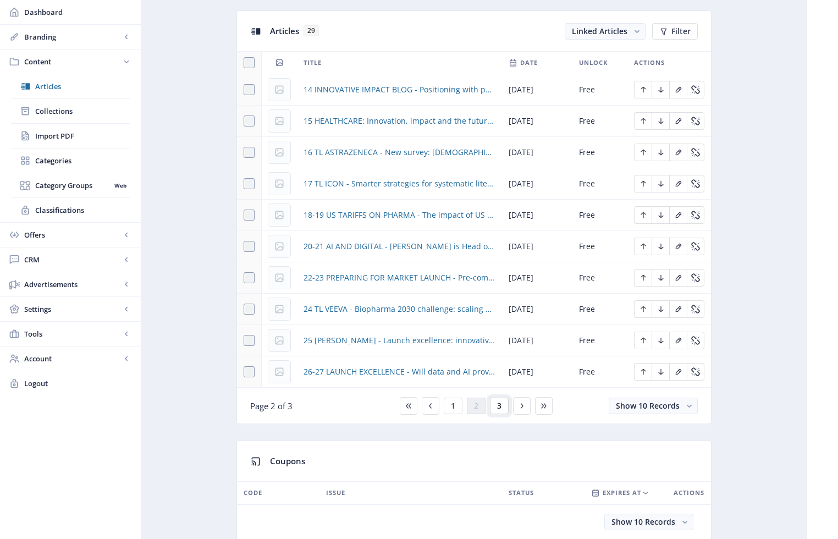
click at [499, 405] on span "3" at bounding box center [499, 405] width 4 height 9
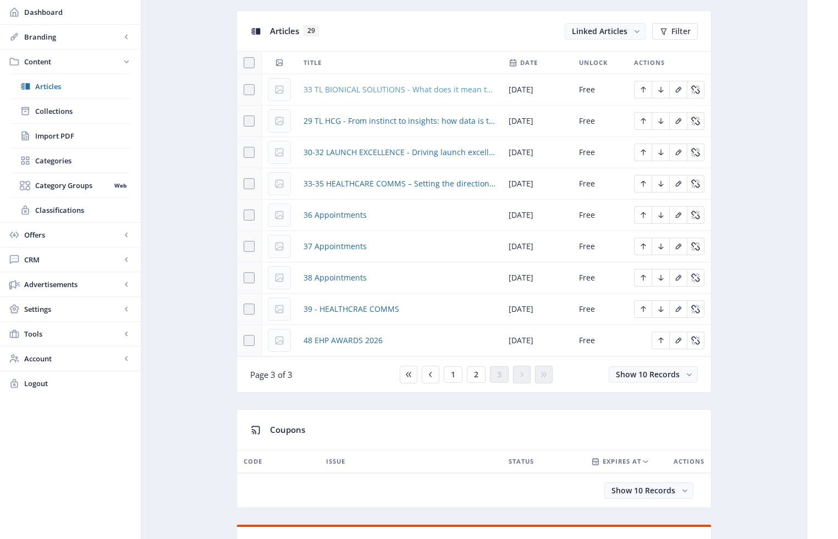
click at [350, 88] on span "33 TL BIONICAL SOLUTIONS - What does it mean to improve outcomes for patients w…" at bounding box center [399, 89] width 192 height 13
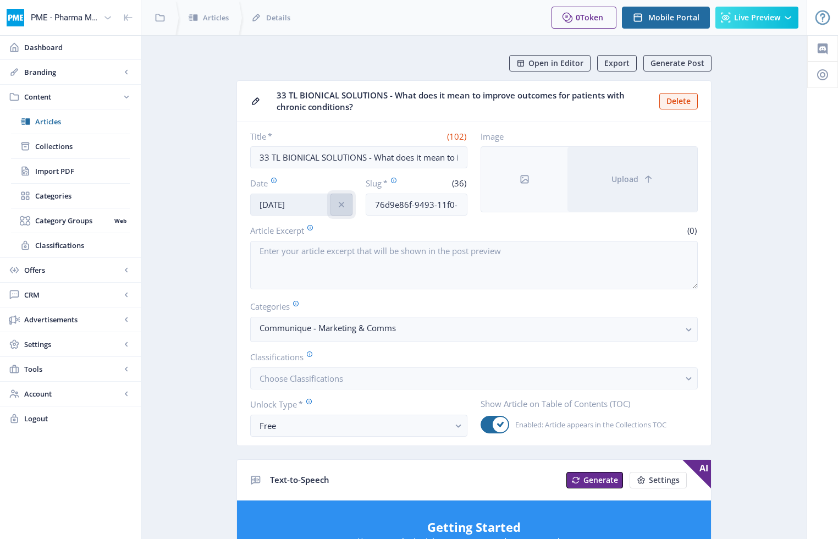
drag, startPoint x: 343, startPoint y: 204, endPoint x: 322, endPoint y: 204, distance: 20.9
click at [342, 204] on icon "info" at bounding box center [341, 204] width 11 height 11
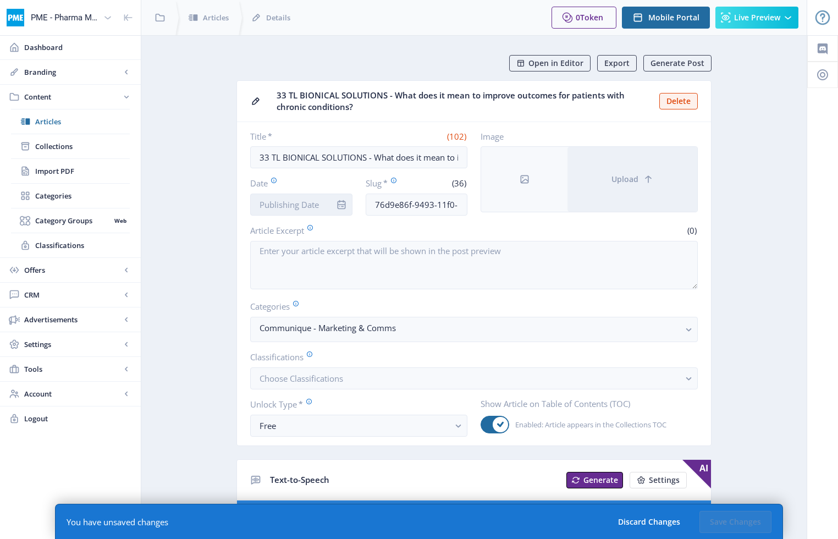
click at [318, 204] on input "Date" at bounding box center [301, 204] width 102 height 22
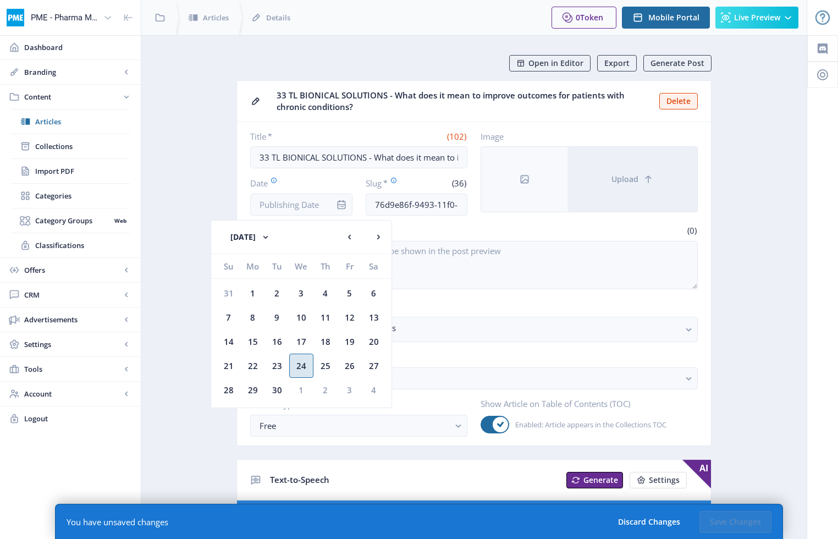
click at [305, 366] on div "24" at bounding box center [301, 365] width 24 height 24
type input "[DATE]"
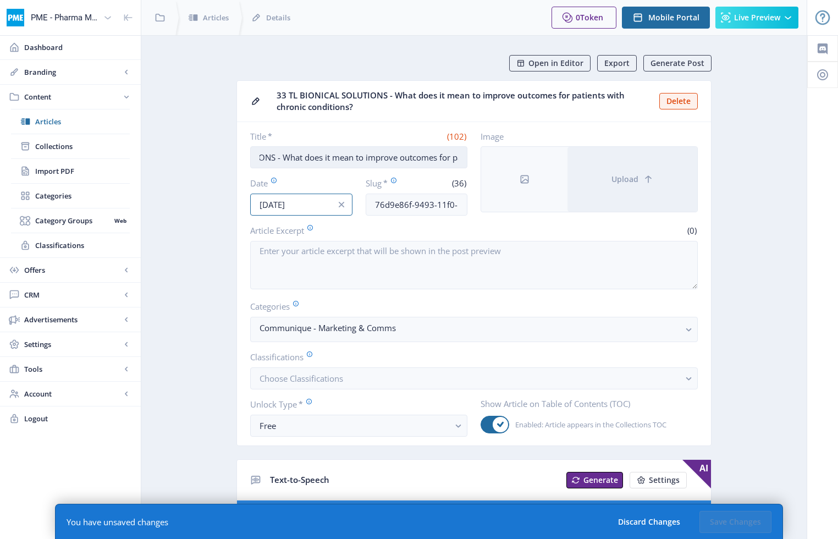
scroll to position [0, 213]
drag, startPoint x: 458, startPoint y: 157, endPoint x: 416, endPoint y: 159, distance: 42.4
click at [415, 159] on input "33 TL BIONICAL SOLUTIONS - What does it mean to improve outcomes for patients w…" at bounding box center [358, 157] width 217 height 22
type input "33 TL BIONICAL SOLUTIONS - What does it mean to improve outcomes for patients w…"
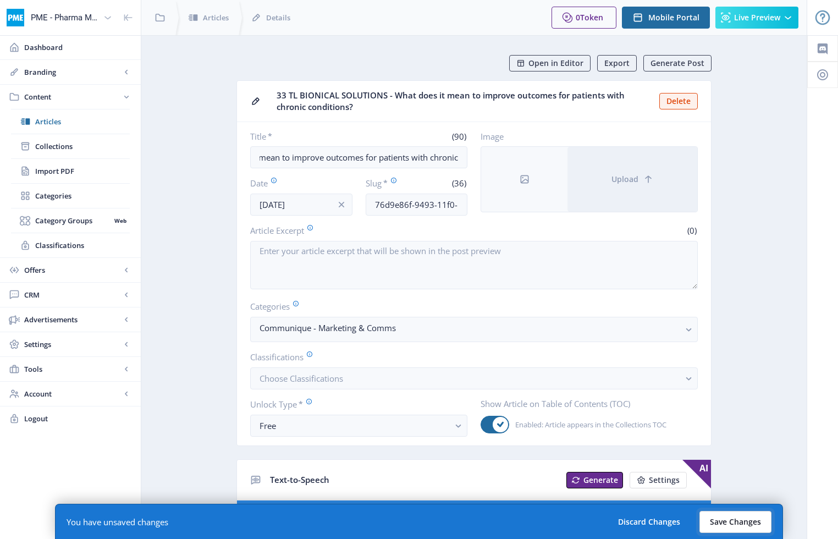
click at [637, 524] on button "Save Changes" at bounding box center [735, 522] width 72 height 22
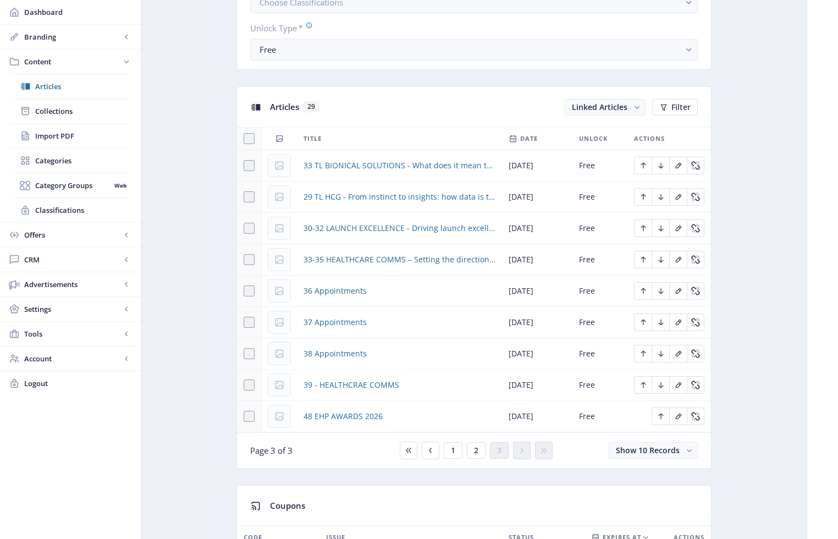
scroll to position [434, 0]
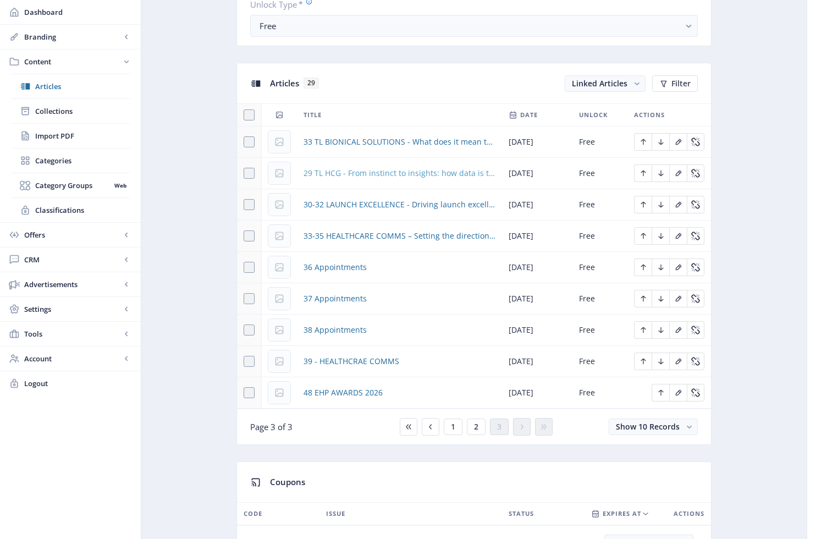
click at [412, 173] on span "29 TL HCG - From instinct to insights: how data is transforming medical communi…" at bounding box center [399, 173] width 192 height 13
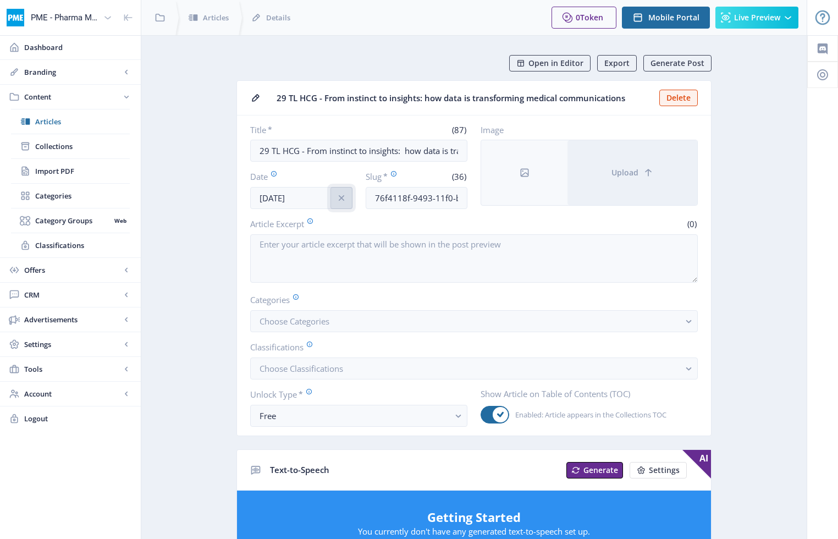
click at [344, 196] on icon "info" at bounding box center [341, 197] width 11 height 11
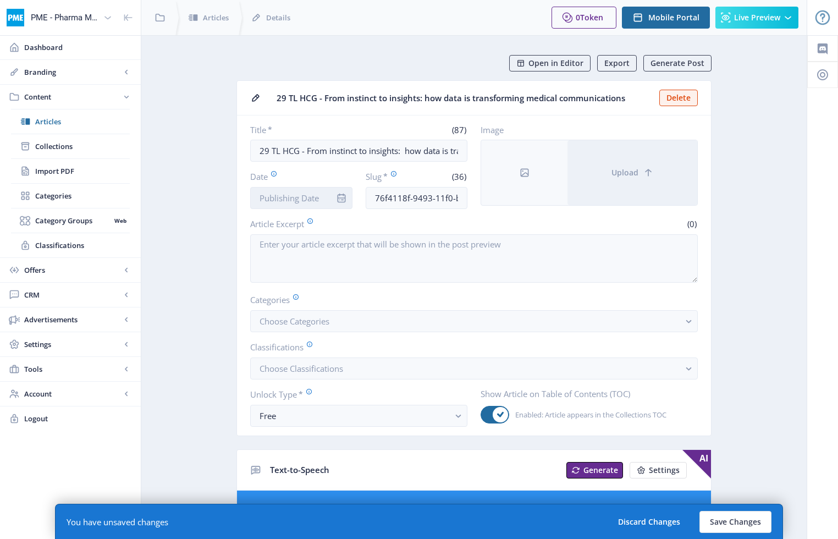
click at [318, 197] on input "Date" at bounding box center [301, 198] width 102 height 22
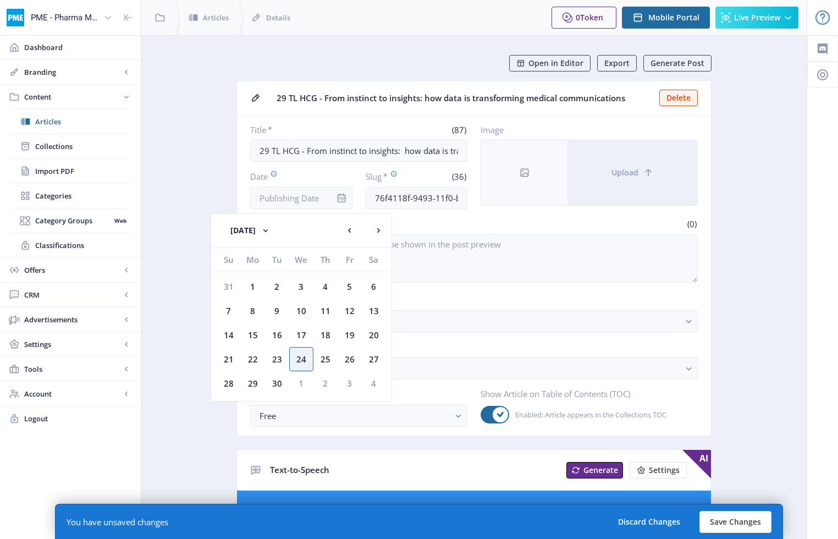
click at [302, 356] on div "24" at bounding box center [301, 359] width 24 height 24
type input "[DATE]"
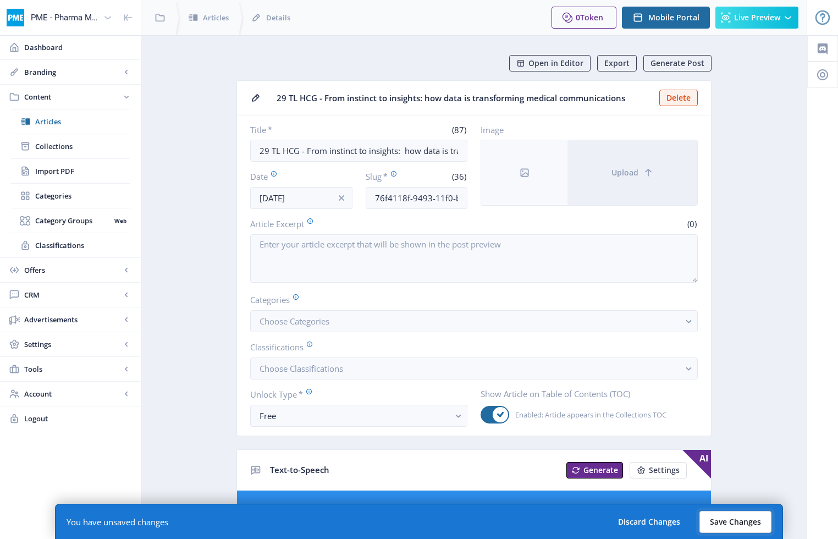
click at [637, 515] on button "Save Changes" at bounding box center [735, 522] width 72 height 22
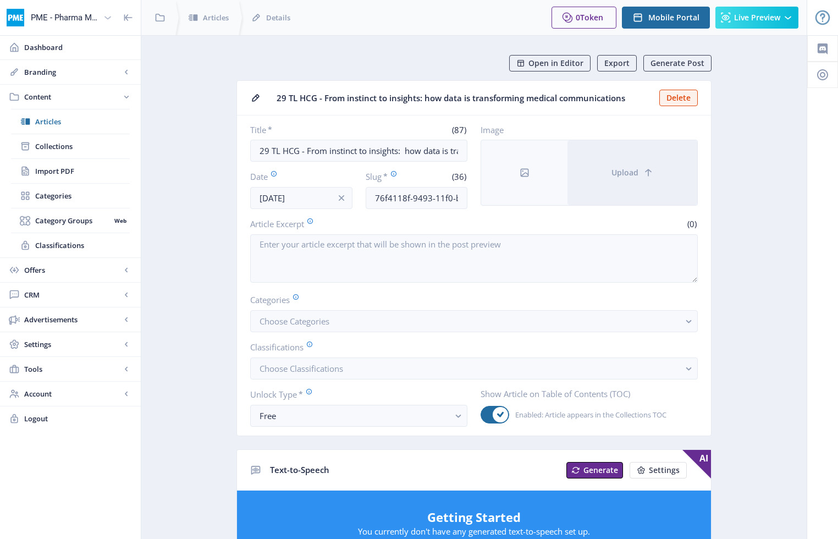
scroll to position [5, 0]
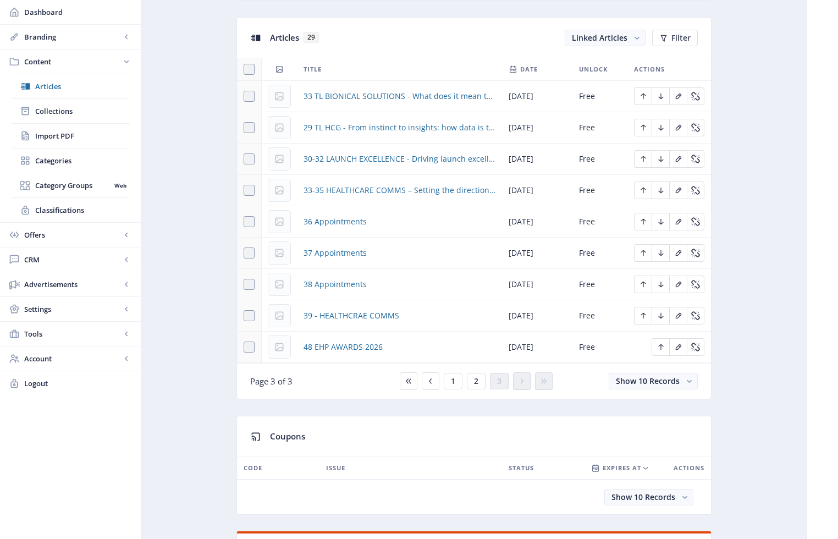
scroll to position [480, 0]
click at [478, 158] on span "30-32 LAUNCH EXCELLENCE - Driving launch excellence with agile transformation" at bounding box center [399, 158] width 192 height 13
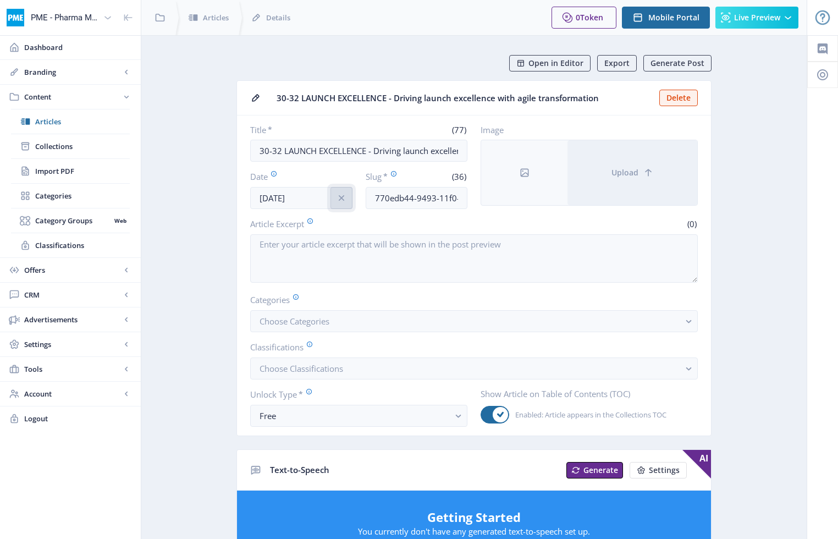
click at [339, 198] on icon "info" at bounding box center [341, 197] width 11 height 11
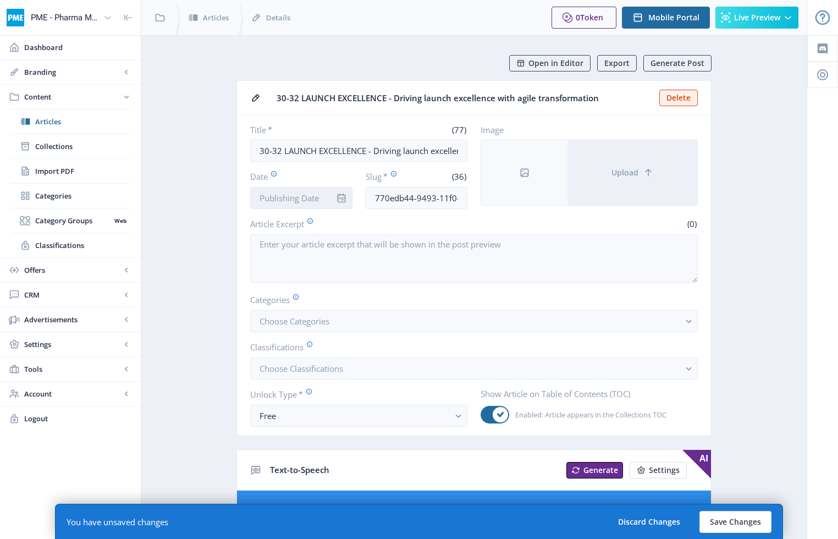
click at [316, 198] on input "Date" at bounding box center [301, 198] width 102 height 22
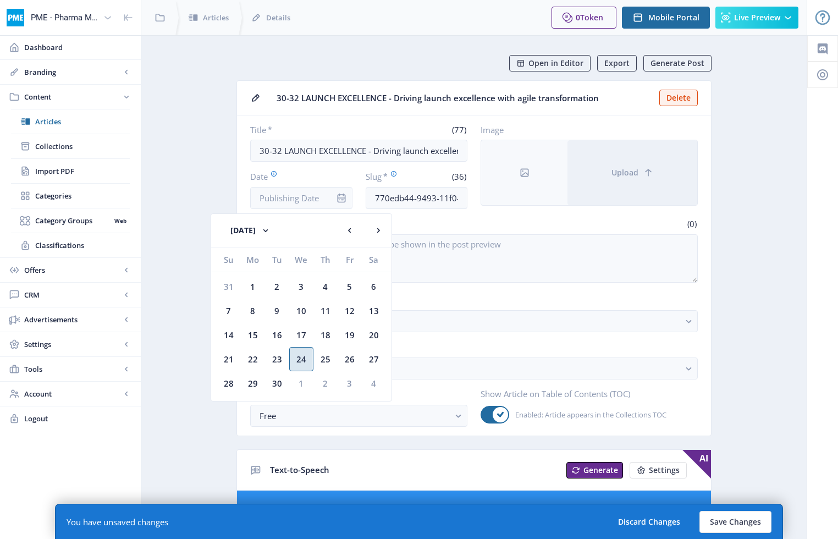
click at [305, 356] on div "24" at bounding box center [301, 359] width 24 height 24
type input "[DATE]"
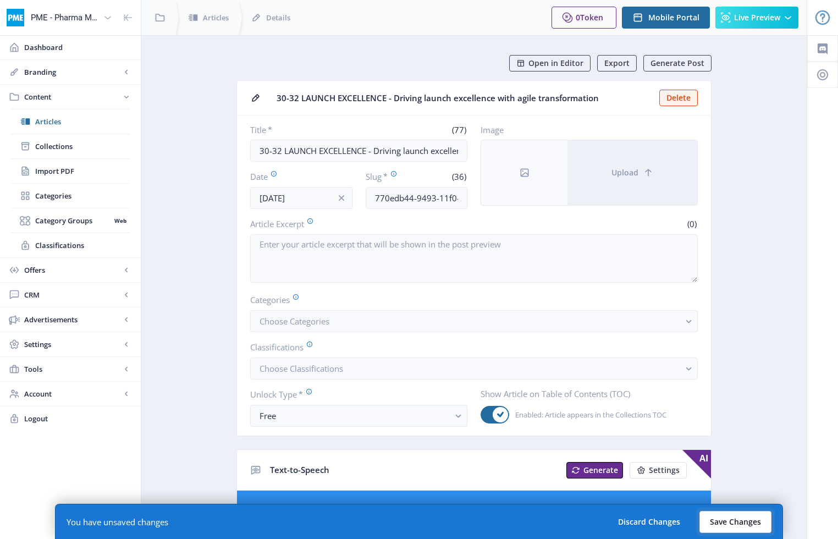
click at [637, 513] on button "Save Changes" at bounding box center [735, 522] width 72 height 22
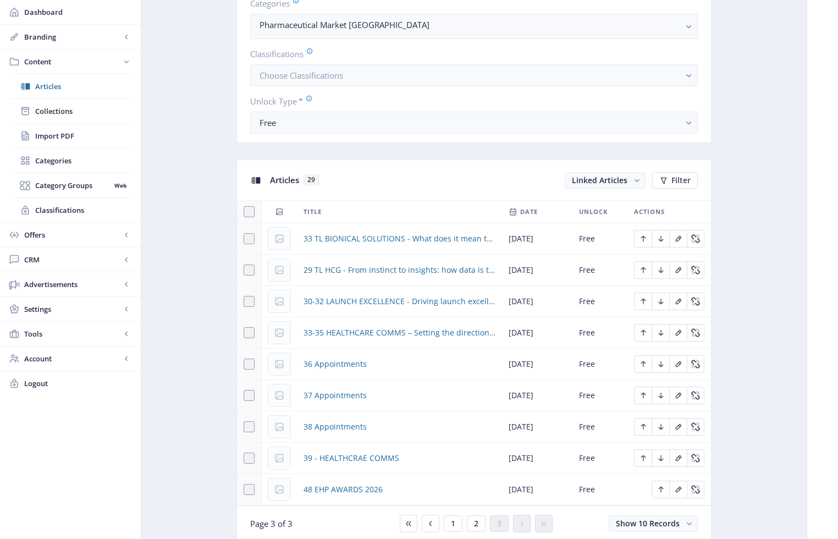
scroll to position [345, 0]
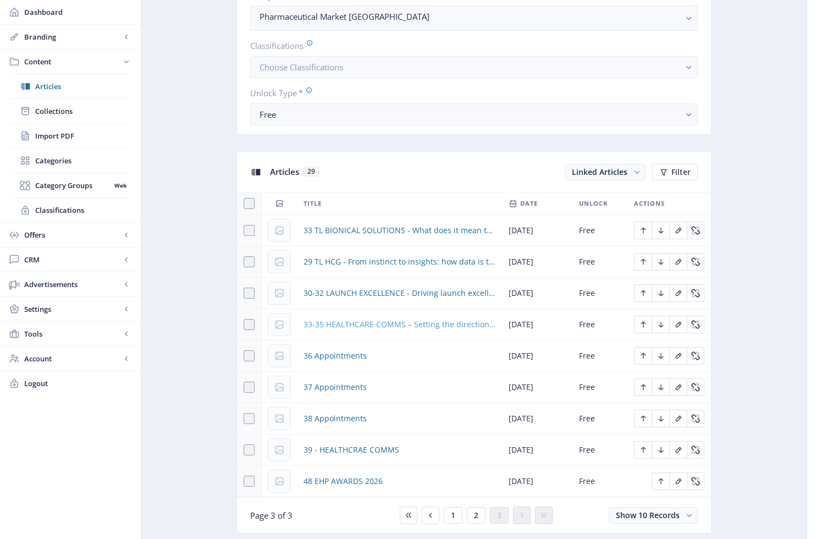
click at [436, 324] on span "33-35 HEALTHCARE COMMS – Setting the direction – how exemplary brand teams brie…" at bounding box center [399, 324] width 192 height 13
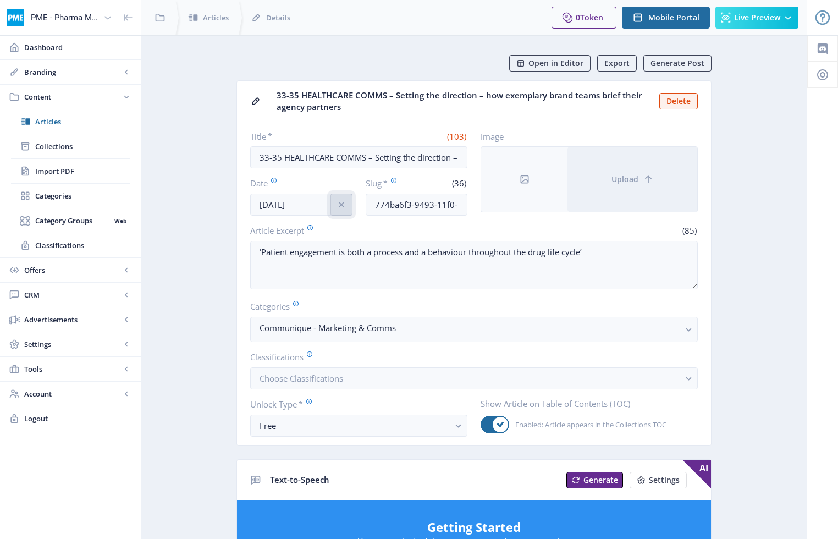
click at [344, 207] on icon "info" at bounding box center [341, 204] width 11 height 11
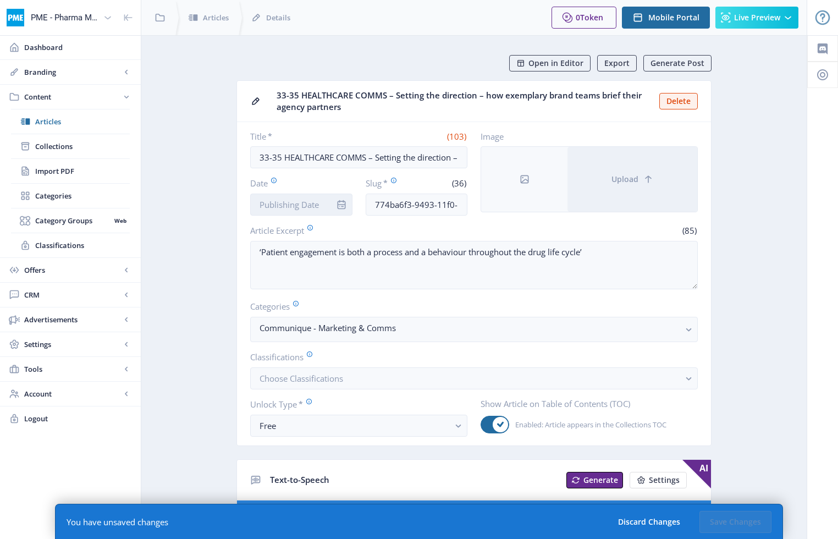
click at [317, 205] on input "Date" at bounding box center [301, 204] width 102 height 22
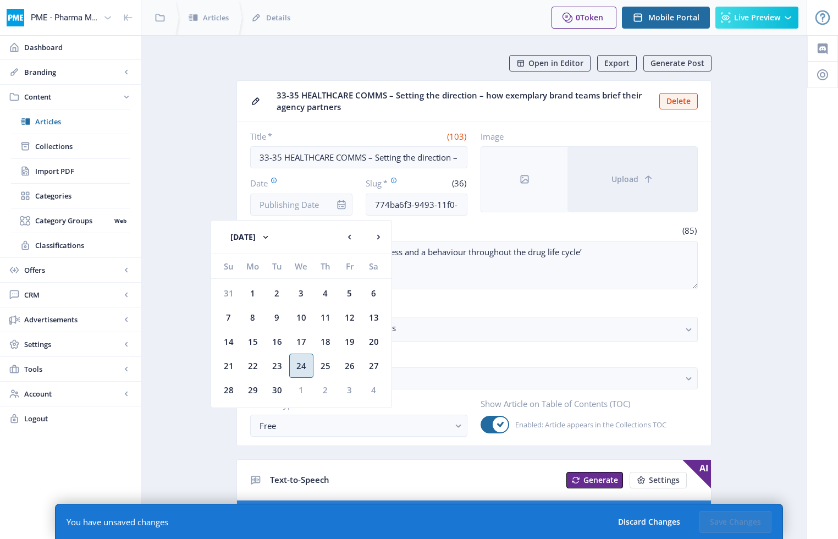
click at [301, 370] on div "24" at bounding box center [301, 365] width 24 height 24
type input "[DATE]"
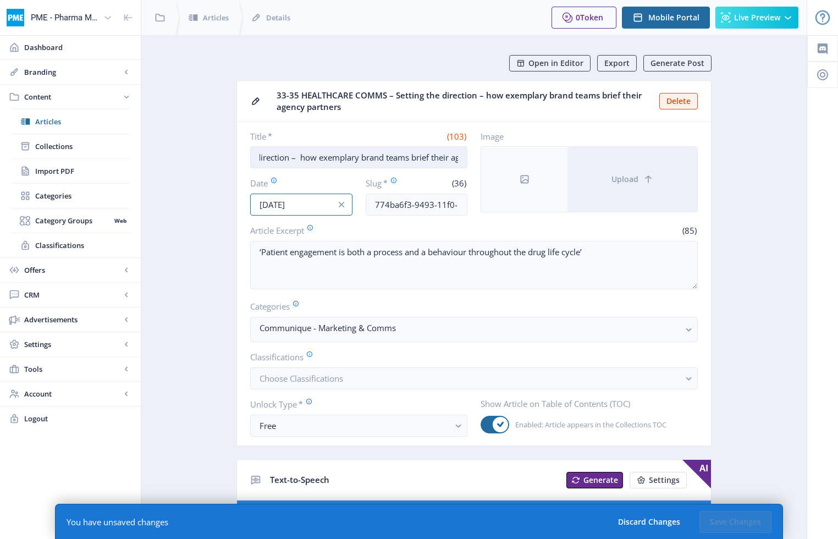
scroll to position [0, 220]
drag, startPoint x: 452, startPoint y: 158, endPoint x: 427, endPoint y: 158, distance: 25.8
click at [427, 158] on input "33-35 HEALTHCARE COMMS – Setting the direction – how exemplary brand teams brie…" at bounding box center [358, 157] width 217 height 22
click at [458, 158] on input "33-35 HEALTHCARE COMMS – Setting the direction – how exemplary brand teams brie…" at bounding box center [358, 157] width 217 height 22
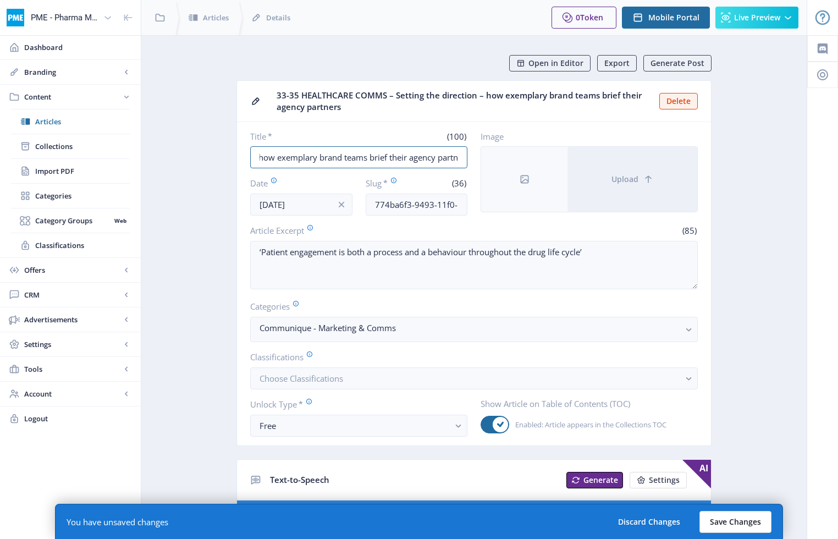
type input "33-35 HEALTHCARE COMMS – Setting the direction – how exemplary brand teams brie…"
click at [637, 523] on button "Save Changes" at bounding box center [735, 522] width 72 height 22
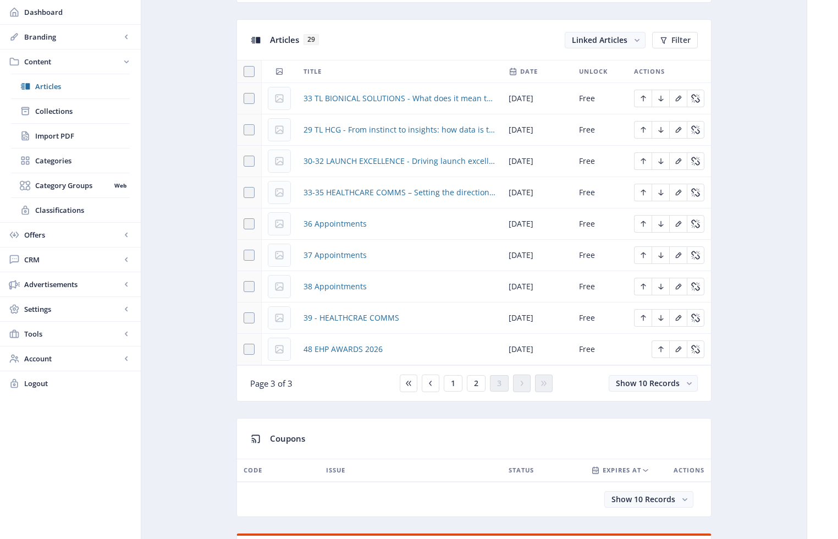
scroll to position [480, 0]
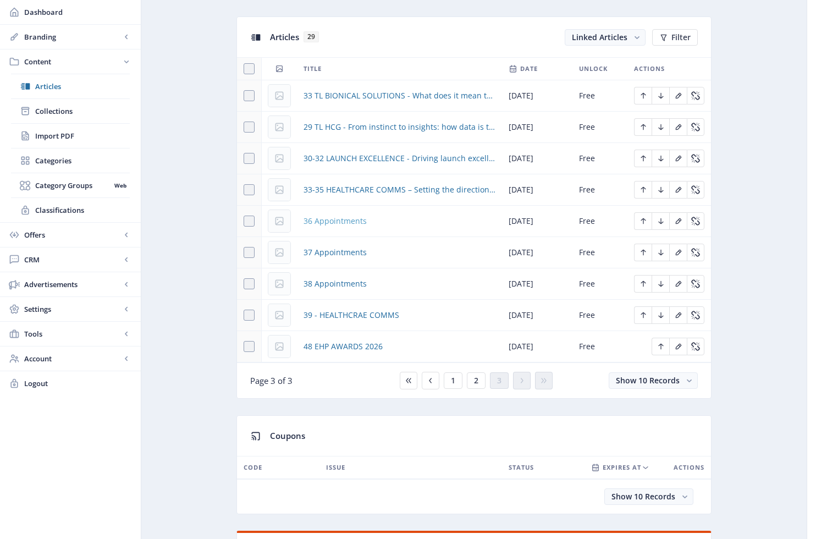
click at [337, 222] on span "36 Appointments" at bounding box center [334, 220] width 63 height 13
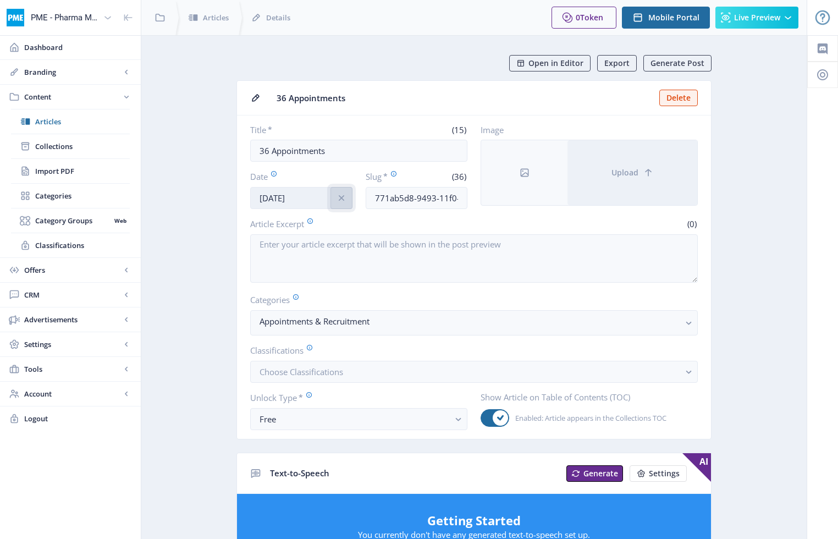
drag, startPoint x: 338, startPoint y: 198, endPoint x: 316, endPoint y: 197, distance: 22.0
click at [338, 198] on icon "info" at bounding box center [341, 197] width 11 height 11
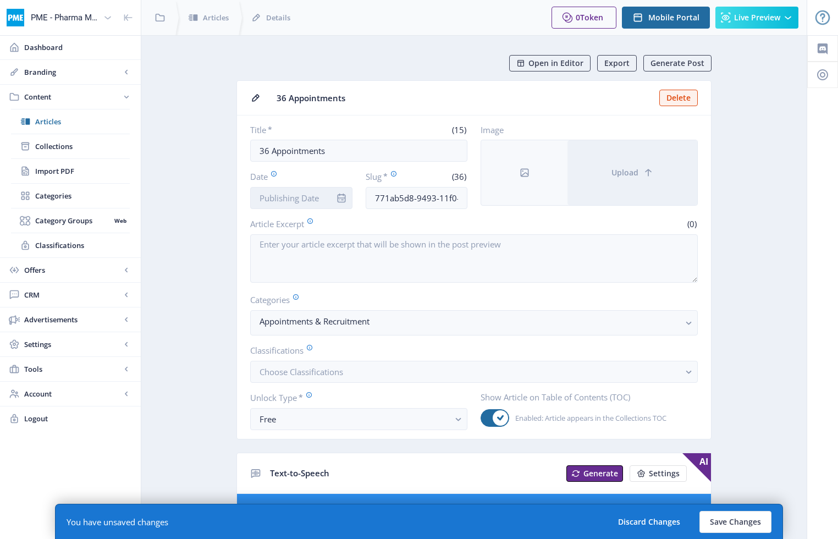
click at [302, 198] on input "Date" at bounding box center [301, 198] width 102 height 22
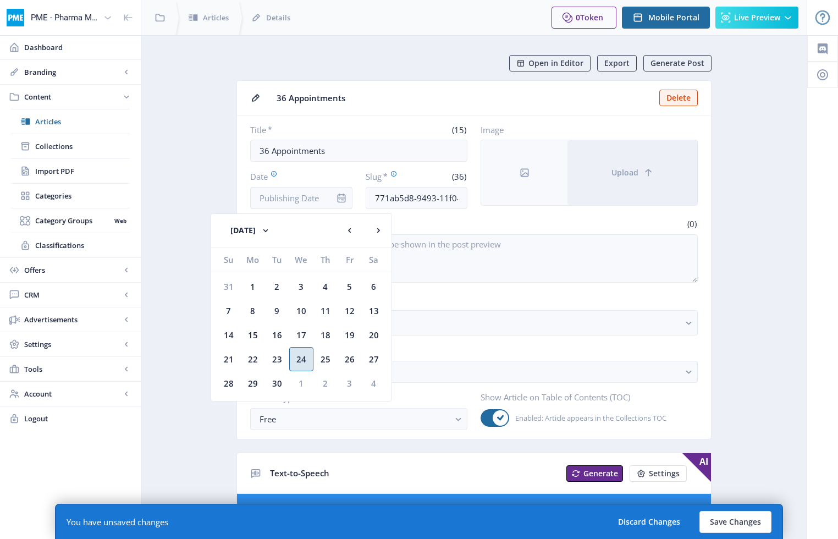
click at [302, 360] on div "24" at bounding box center [301, 359] width 24 height 24
type input "[DATE]"
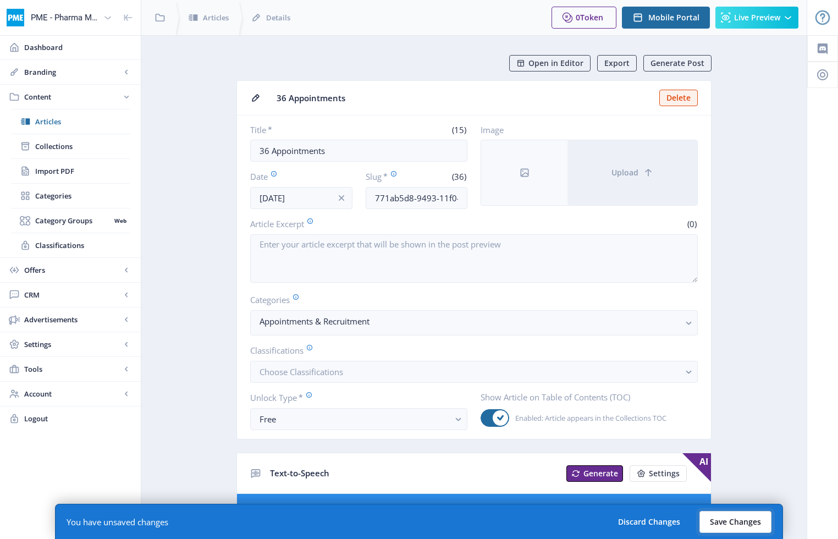
click at [637, 522] on button "Save Changes" at bounding box center [735, 522] width 72 height 22
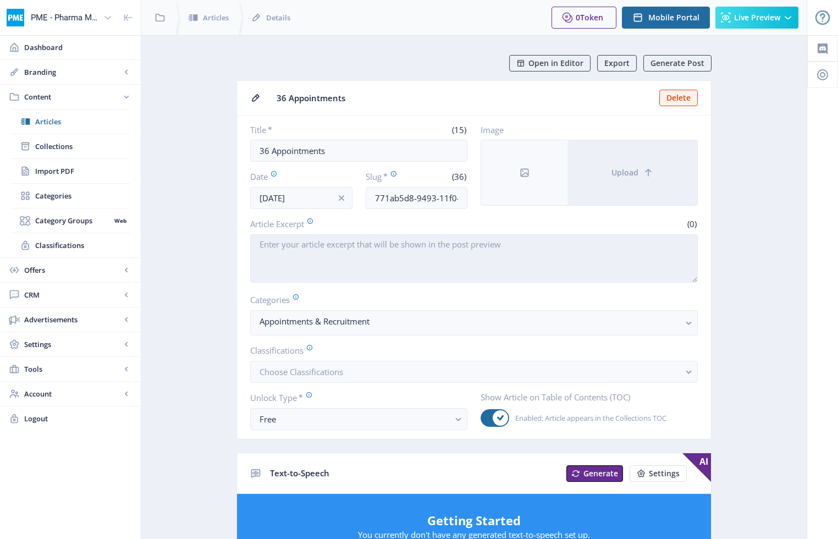
scroll to position [3, 0]
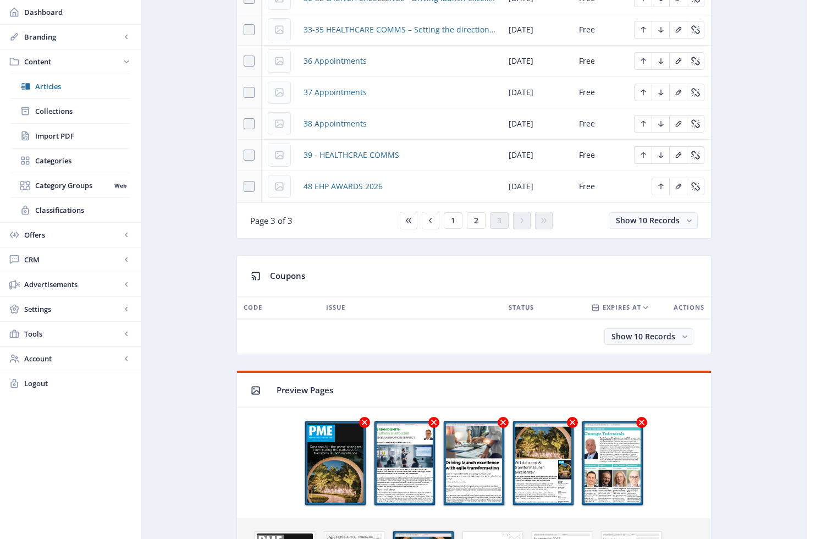
scroll to position [646, 0]
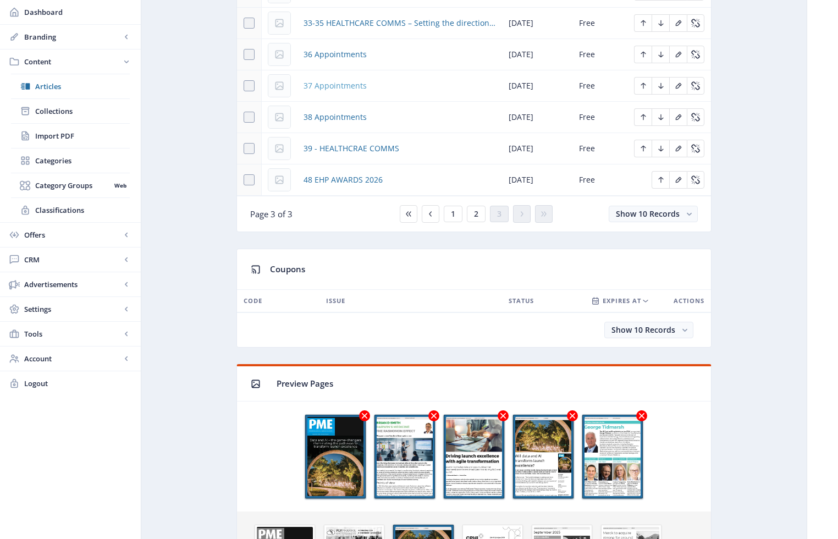
click at [351, 86] on span "37 Appointments" at bounding box center [334, 85] width 63 height 13
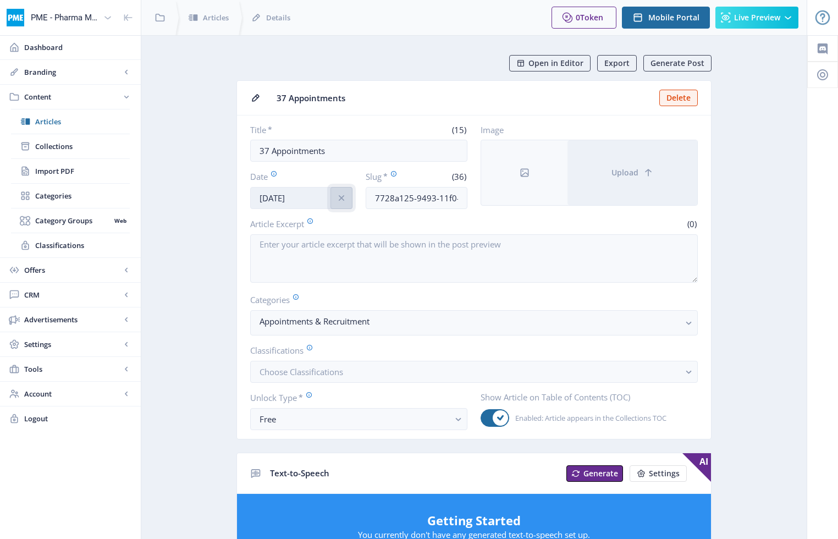
drag, startPoint x: 341, startPoint y: 202, endPoint x: 323, endPoint y: 203, distance: 17.6
click at [340, 203] on icon "info" at bounding box center [341, 197] width 11 height 11
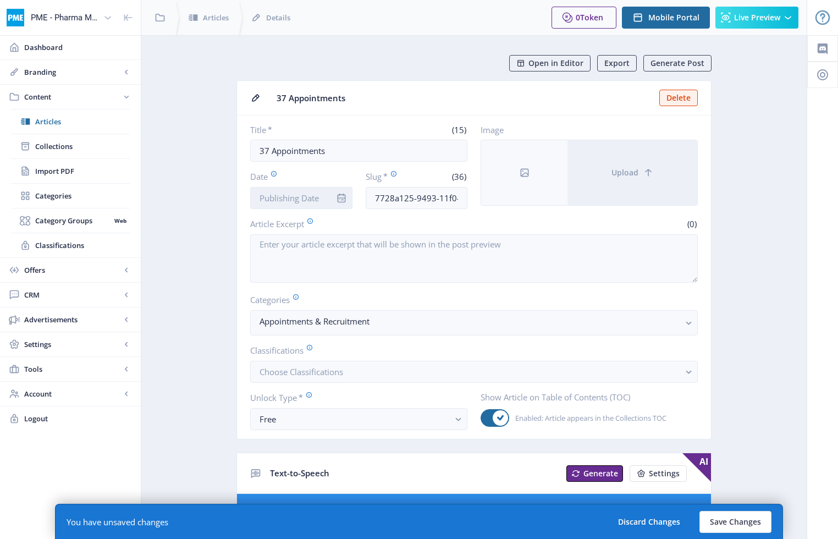
click at [312, 201] on input "Date" at bounding box center [301, 198] width 102 height 22
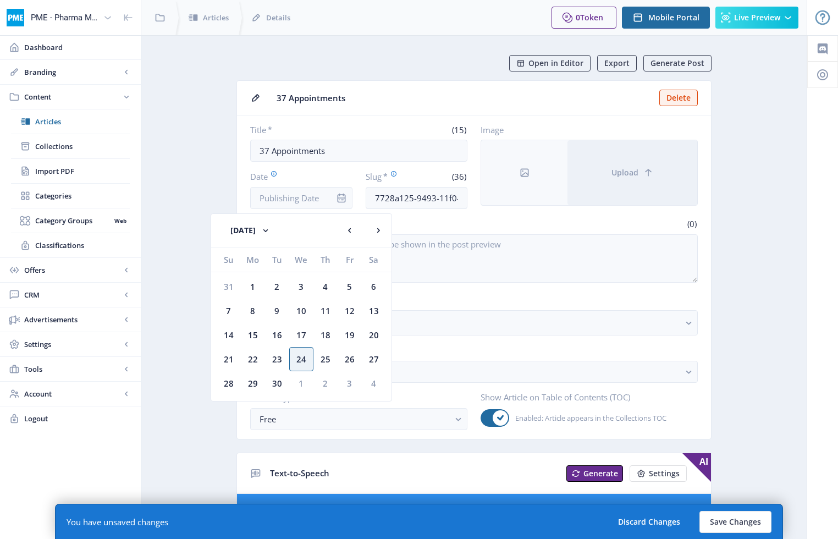
click at [301, 357] on div "24" at bounding box center [301, 359] width 24 height 24
type input "[DATE]"
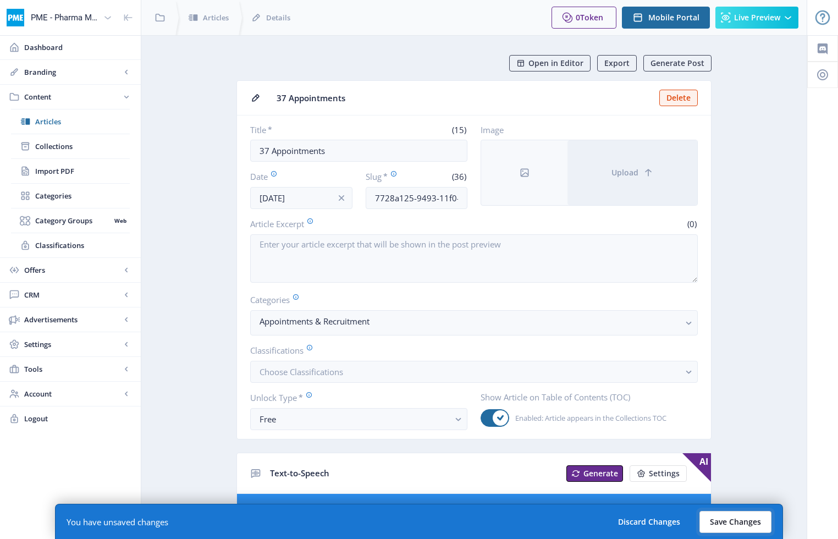
click at [637, 523] on button "Save Changes" at bounding box center [735, 522] width 72 height 22
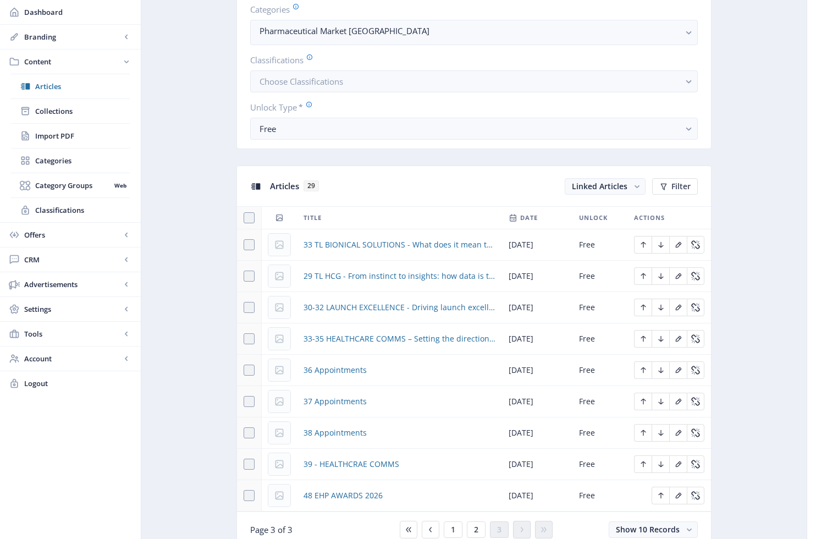
scroll to position [461, 0]
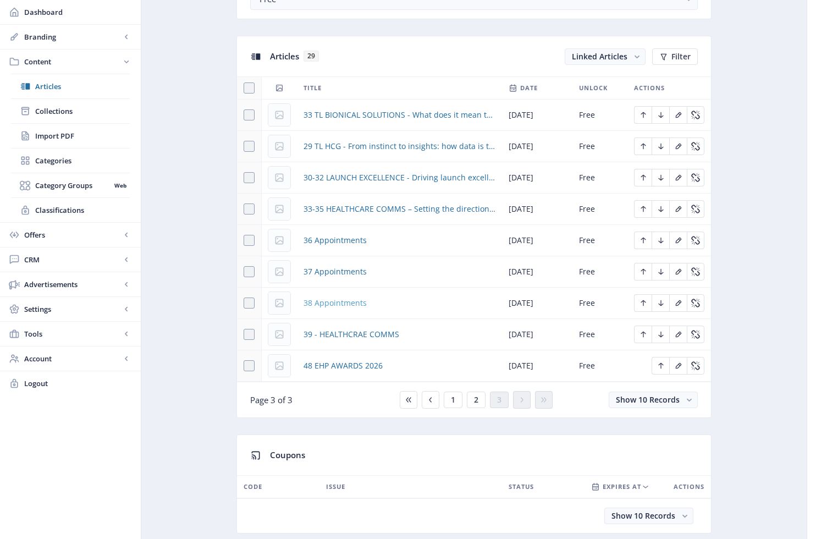
click at [340, 303] on span "38 Appointments" at bounding box center [334, 302] width 63 height 13
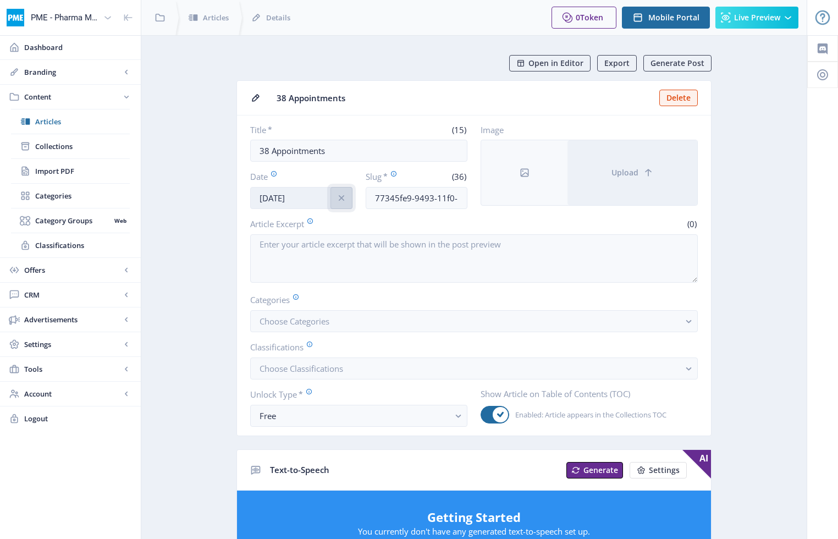
drag, startPoint x: 335, startPoint y: 198, endPoint x: 318, endPoint y: 197, distance: 17.0
click at [336, 198] on icon "info" at bounding box center [341, 197] width 11 height 11
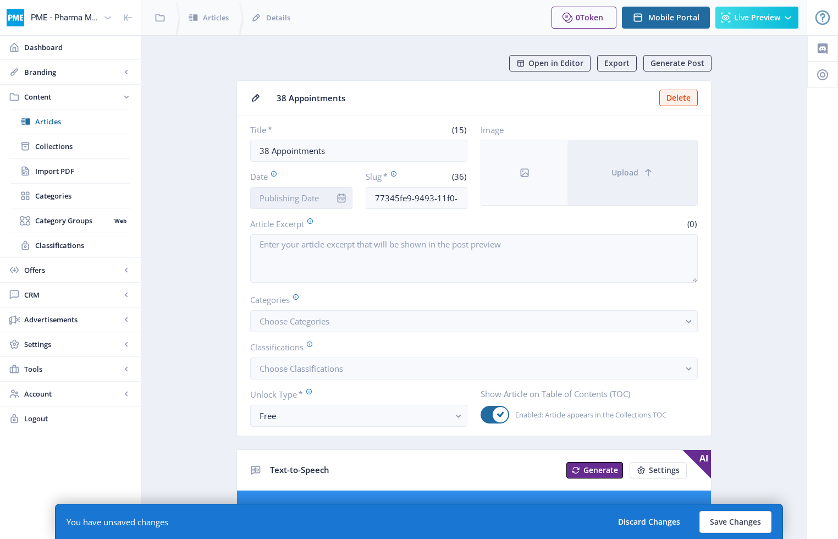
click at [301, 197] on input "Date" at bounding box center [301, 198] width 102 height 22
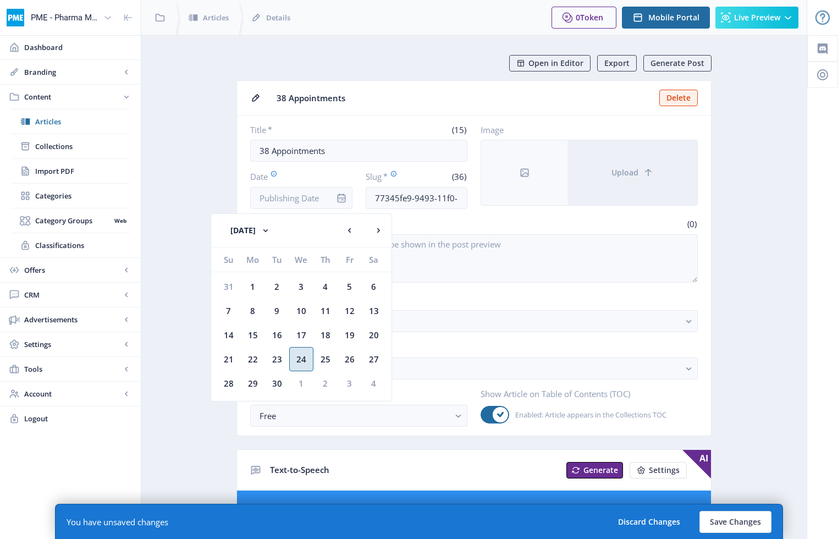
click at [302, 357] on div "24" at bounding box center [301, 359] width 24 height 24
type input "[DATE]"
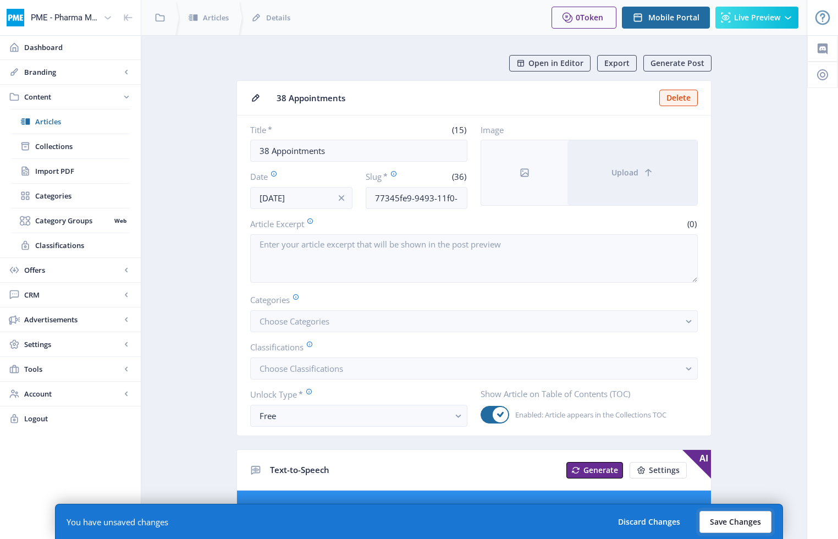
click at [637, 523] on button "Save Changes" at bounding box center [735, 522] width 72 height 22
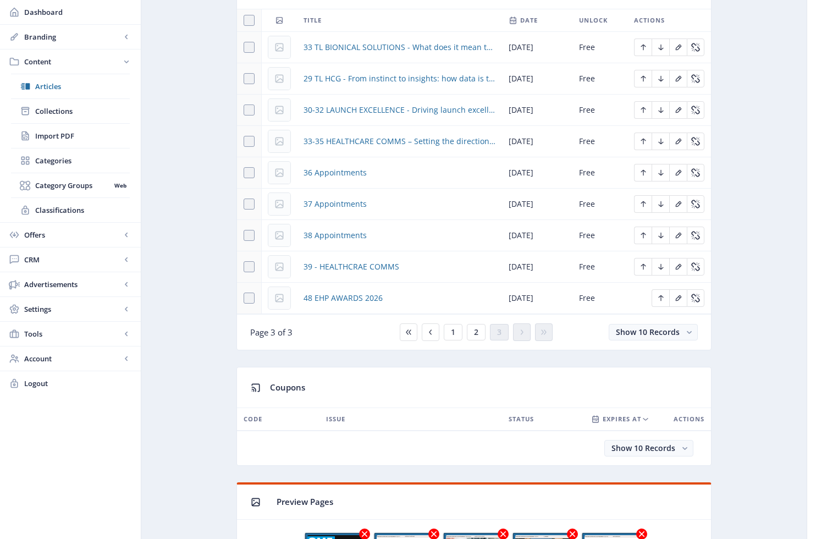
scroll to position [559, 0]
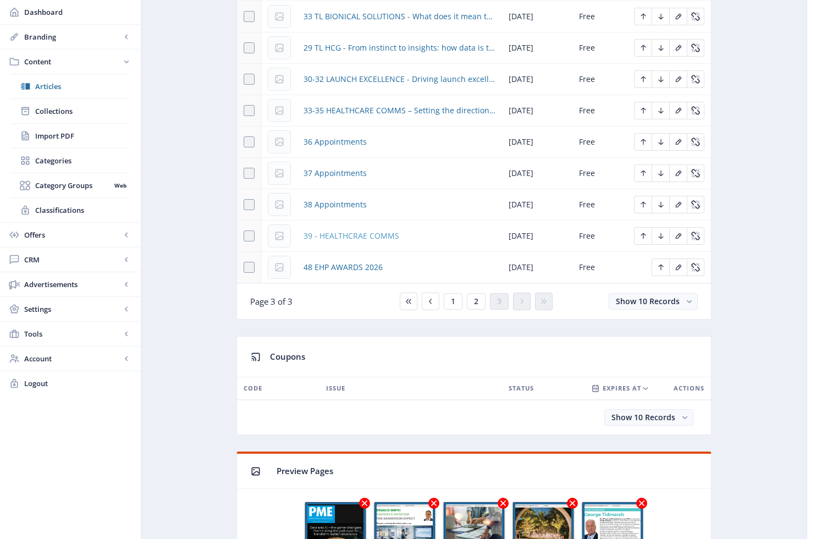
click at [366, 234] on span "39 - HEALTHCRAE COMMS" at bounding box center [351, 235] width 96 height 13
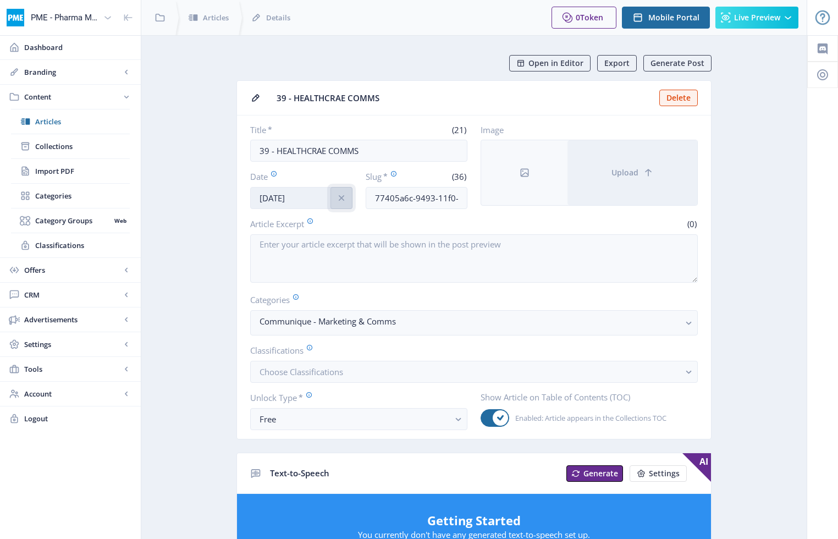
drag, startPoint x: 343, startPoint y: 201, endPoint x: 307, endPoint y: 201, distance: 35.7
click at [342, 201] on icon "info" at bounding box center [341, 197] width 11 height 11
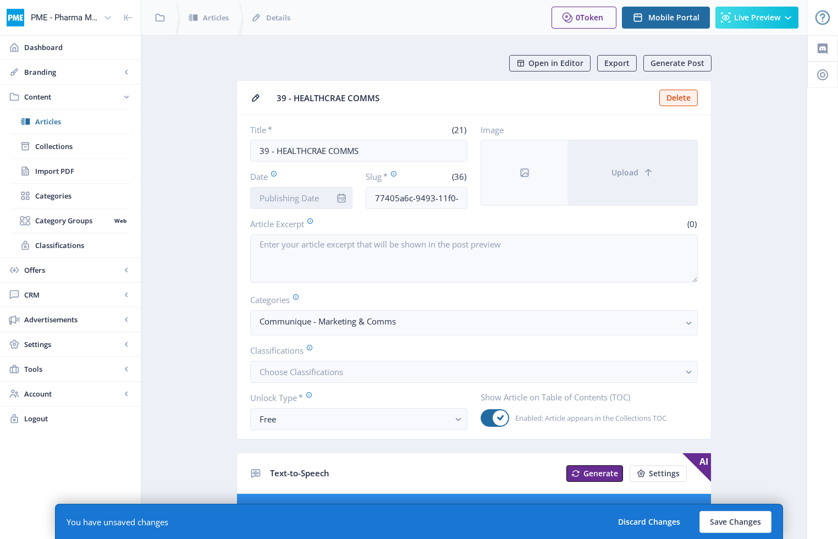
click at [307, 201] on input "Date" at bounding box center [301, 198] width 102 height 22
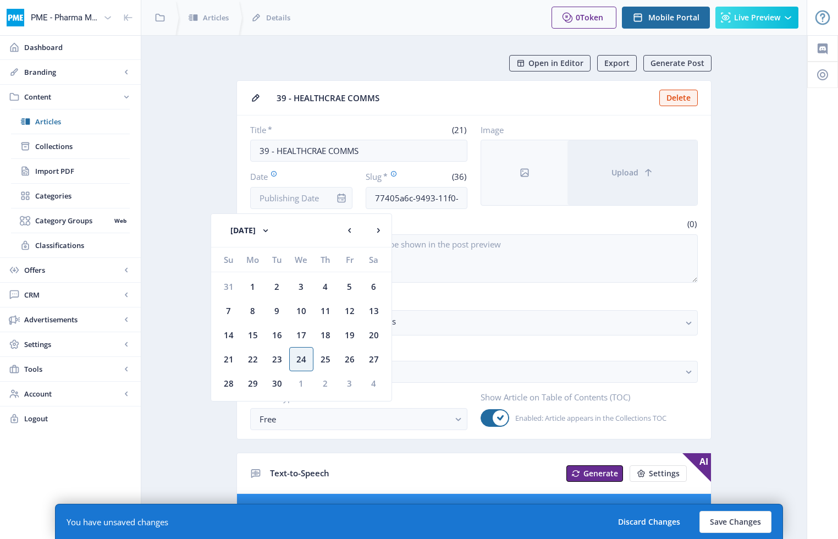
click at [298, 352] on div "24" at bounding box center [301, 359] width 24 height 24
type input "[DATE]"
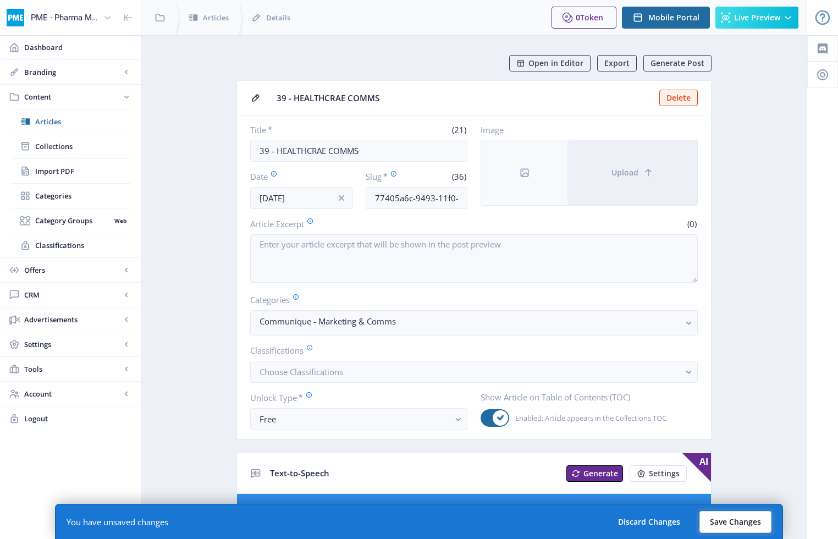
click at [637, 519] on button "Save Changes" at bounding box center [735, 522] width 72 height 22
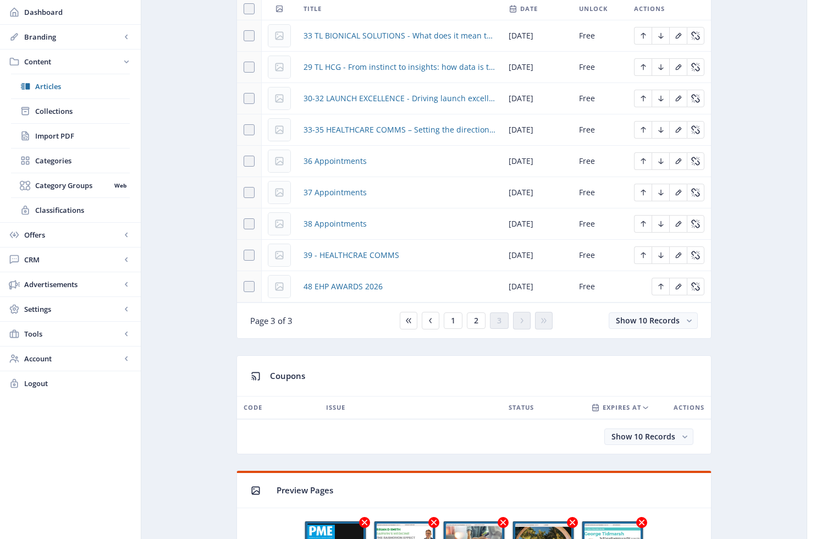
scroll to position [556, 0]
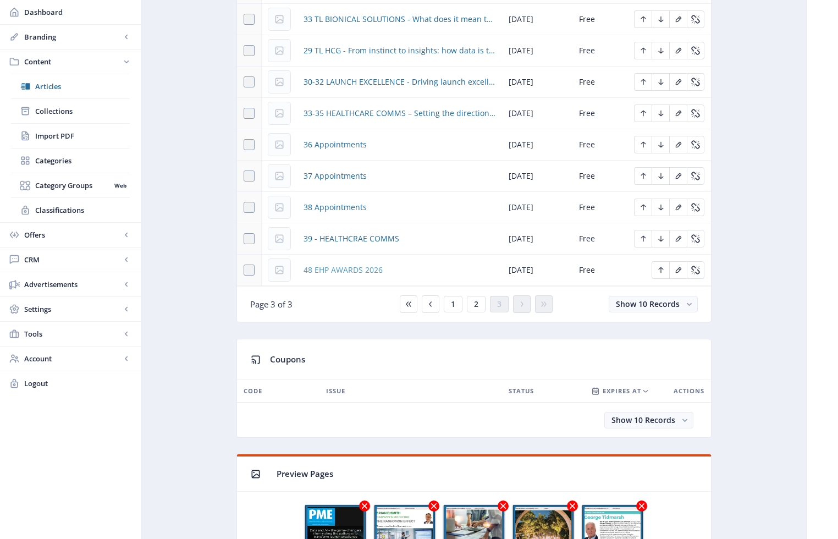
click at [345, 270] on span "48 EHP AWARDS 2026" at bounding box center [342, 269] width 79 height 13
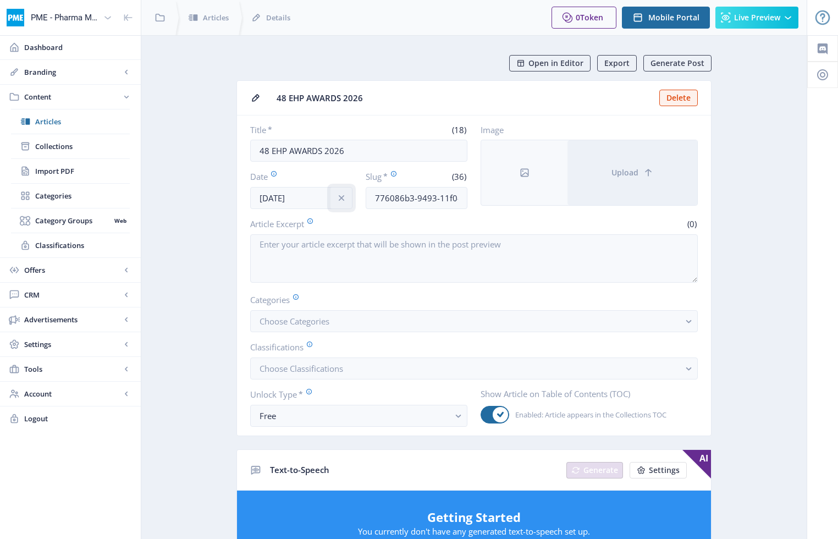
drag, startPoint x: 338, startPoint y: 199, endPoint x: 315, endPoint y: 199, distance: 23.1
click at [337, 200] on icon "info" at bounding box center [341, 197] width 11 height 11
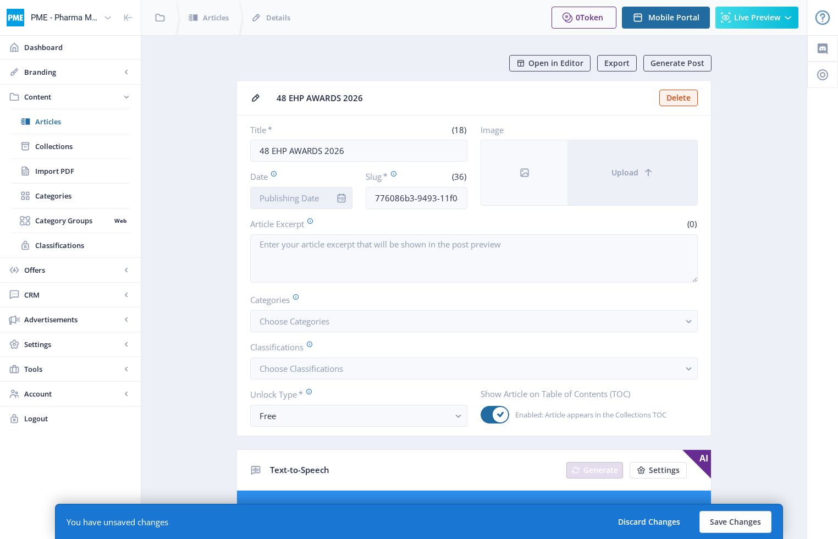
click at [315, 199] on input "Date" at bounding box center [301, 198] width 102 height 22
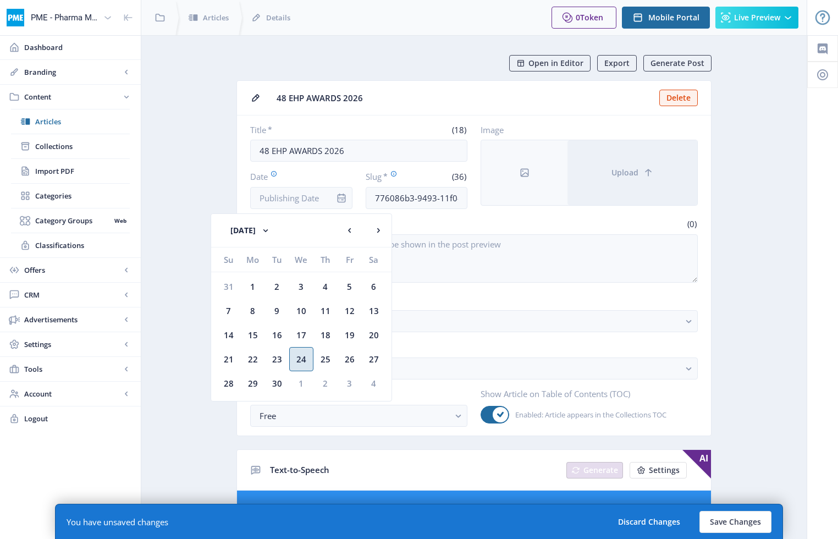
click at [303, 358] on div "24" at bounding box center [301, 359] width 24 height 24
type input "[DATE]"
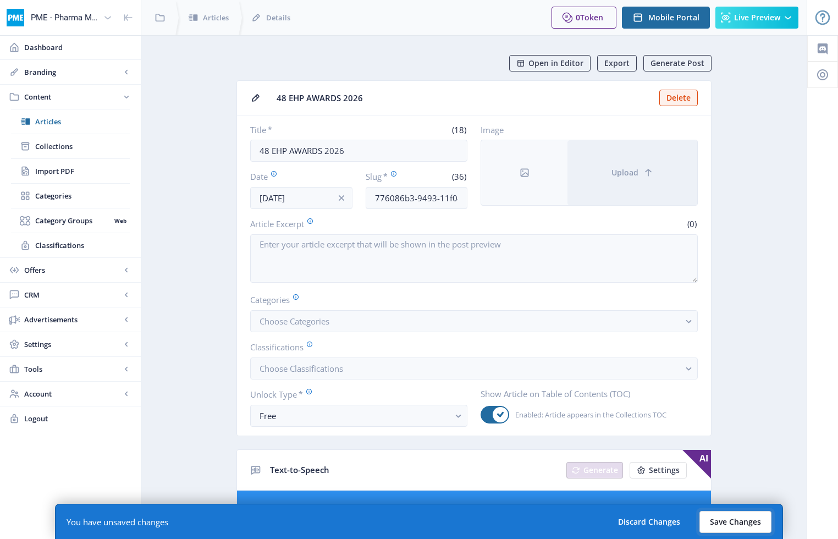
click at [637, 521] on button "Save Changes" at bounding box center [735, 522] width 72 height 22
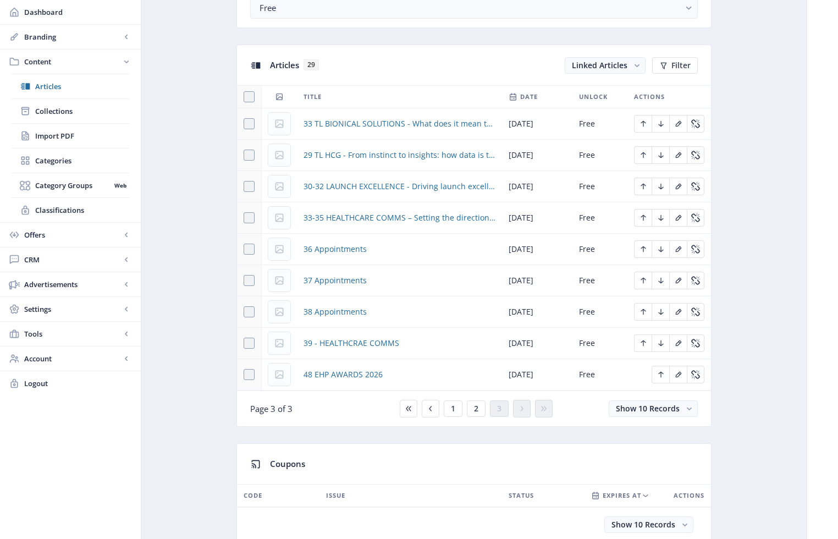
scroll to position [457, 0]
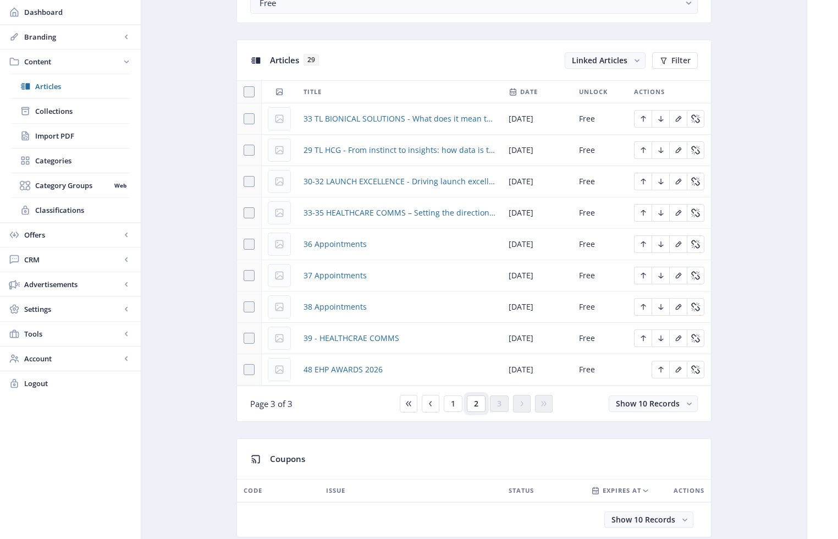
click at [473, 403] on button "2" at bounding box center [476, 403] width 19 height 16
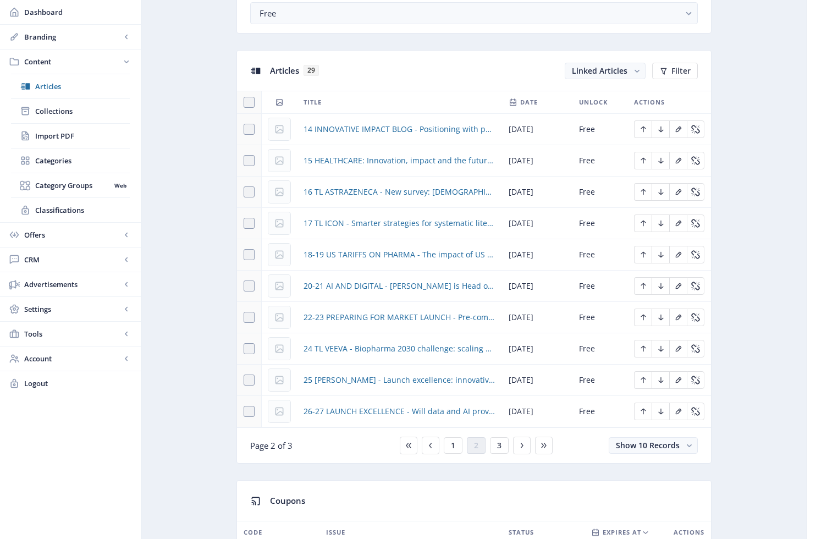
scroll to position [445, 0]
click at [501, 448] on button "3" at bounding box center [499, 446] width 19 height 16
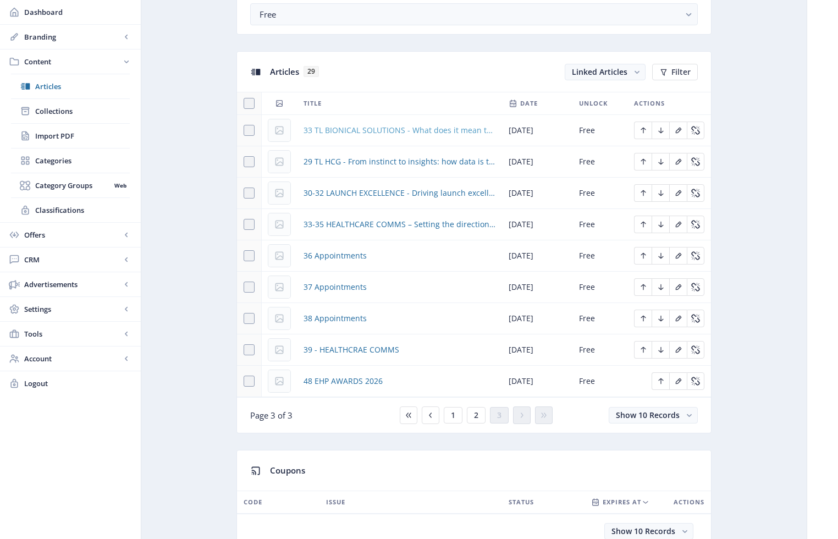
click at [319, 129] on span "33 TL BIONICAL SOLUTIONS - What does it mean to improve outcomes for patients w…" at bounding box center [399, 130] width 192 height 13
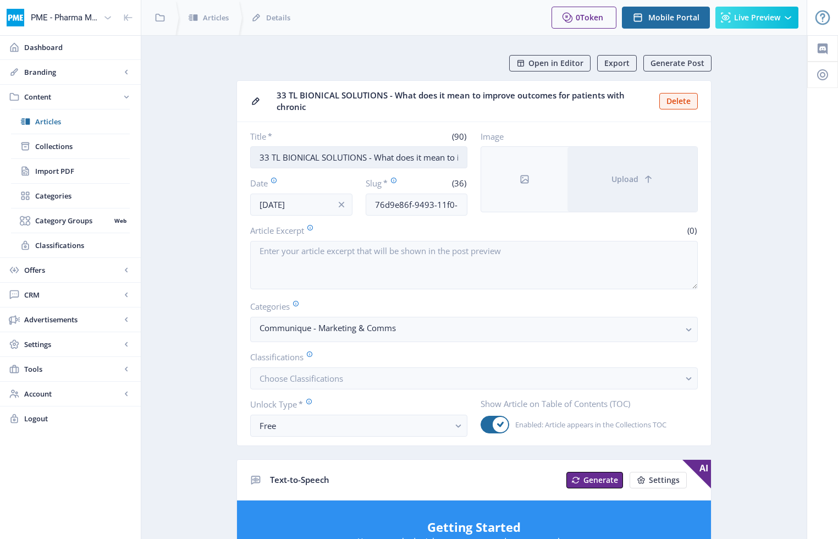
drag, startPoint x: 268, startPoint y: 158, endPoint x: 258, endPoint y: 157, distance: 10.0
click at [258, 157] on input "33 TL BIONICAL SOLUTIONS - What does it mean to improve outcomes for patients w…" at bounding box center [358, 157] width 217 height 22
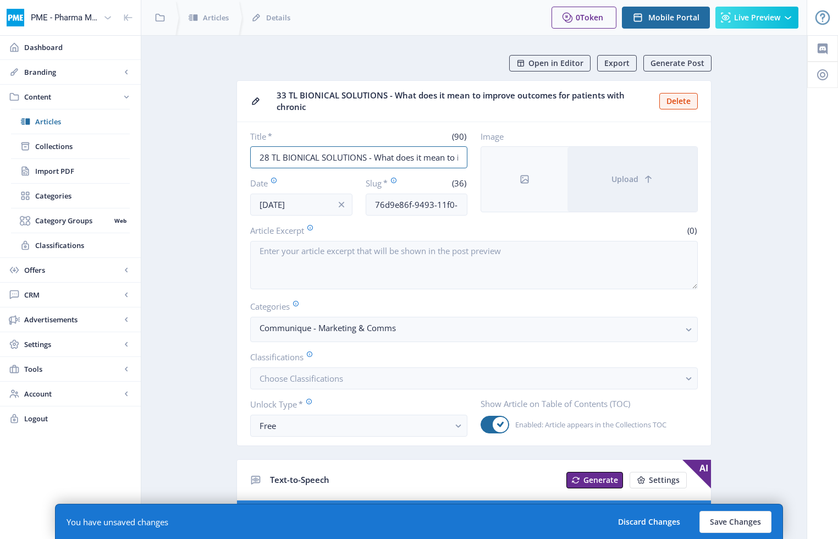
drag, startPoint x: 365, startPoint y: 156, endPoint x: 324, endPoint y: 181, distance: 48.2
click at [283, 159] on input "28 TL BIONICAL SOLUTIONS - What does it mean to improve outcomes for patients w…" at bounding box center [358, 157] width 217 height 22
type input "28 [PERSON_NAME] HEALTH - What does it mean to improve outcomes for patients wi…"
click at [637, 525] on button "Save Changes" at bounding box center [735, 522] width 72 height 22
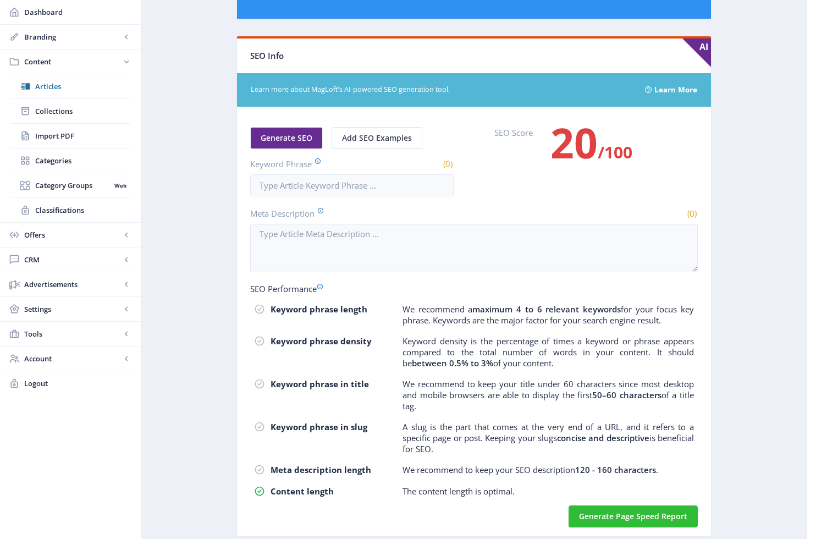
scroll to position [586, 0]
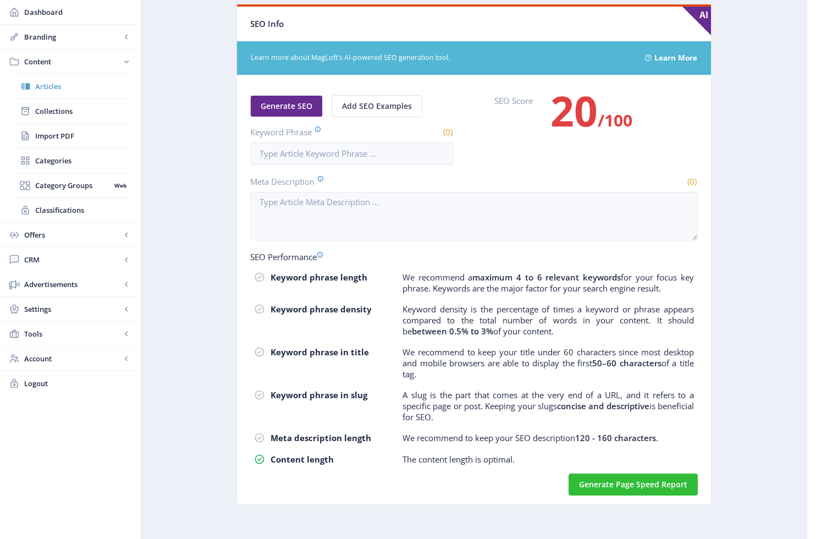
click at [48, 115] on span "Collections" at bounding box center [82, 111] width 95 height 11
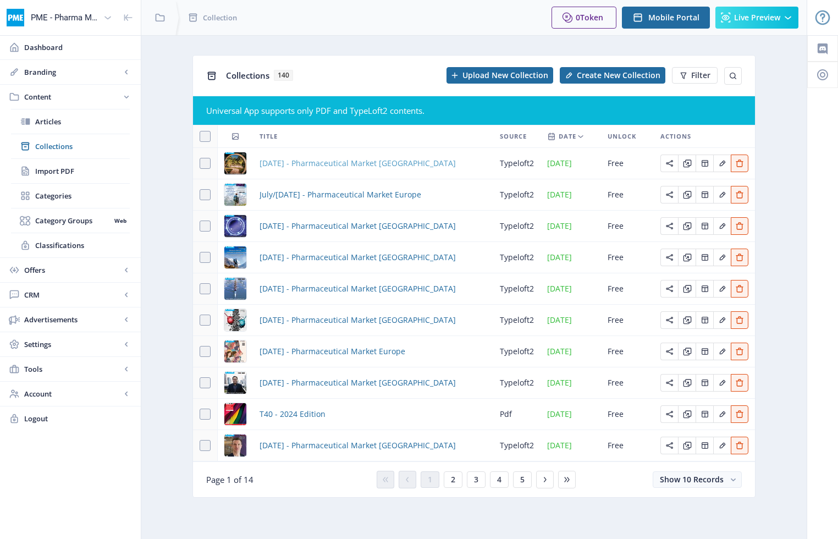
click at [395, 163] on span "[DATE] - Pharmaceutical Market [GEOGRAPHIC_DATA]" at bounding box center [357, 163] width 196 height 13
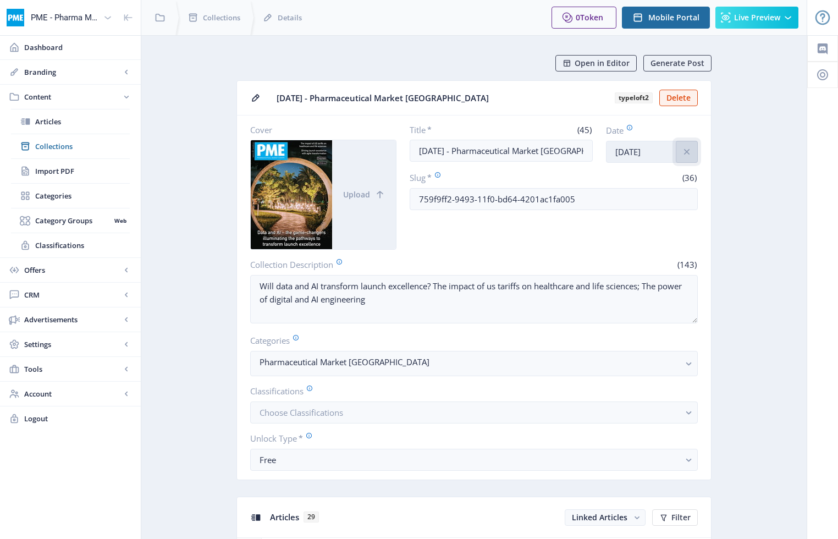
drag, startPoint x: 687, startPoint y: 151, endPoint x: 668, endPoint y: 153, distance: 19.4
click at [637, 152] on icon "info" at bounding box center [686, 151] width 11 height 11
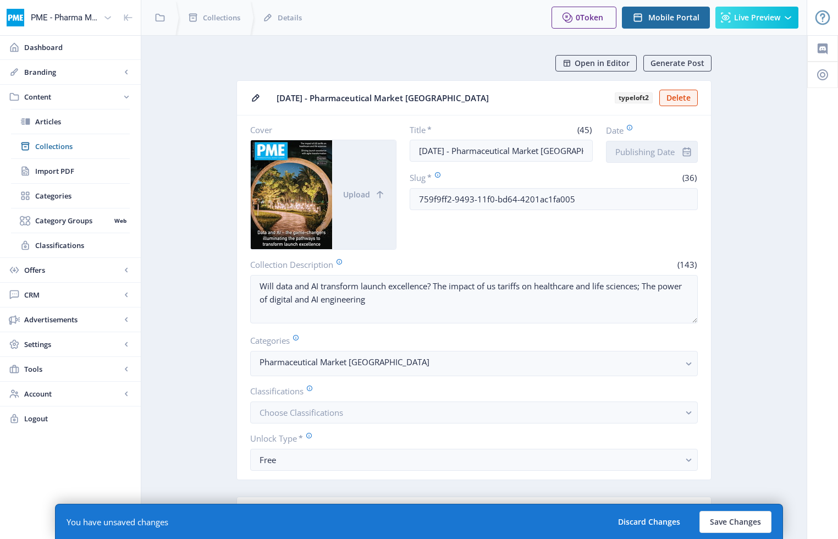
click at [637, 153] on input "Date" at bounding box center [652, 152] width 92 height 22
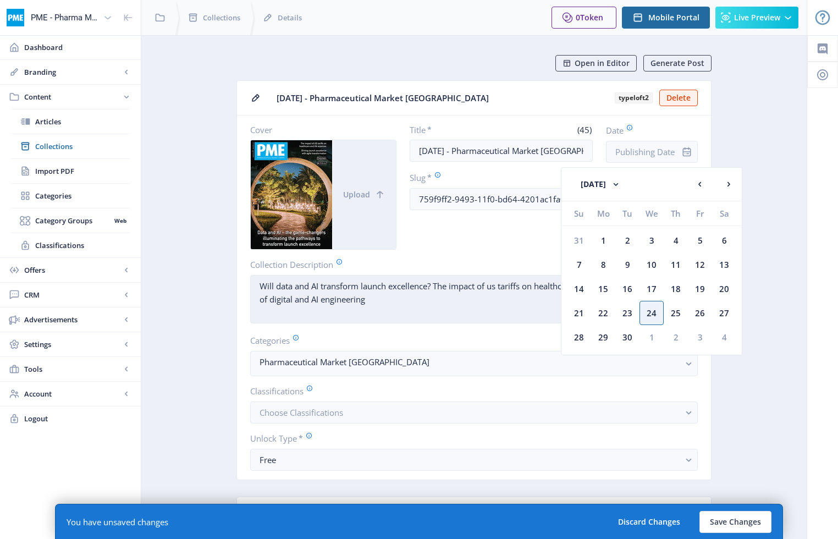
click at [637, 314] on div "24" at bounding box center [651, 313] width 24 height 24
type input "[DATE]"
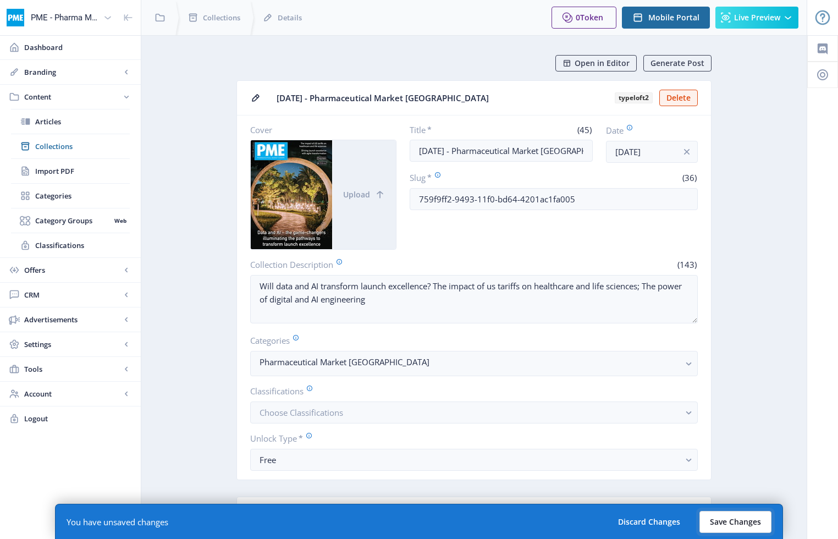
click at [637, 525] on button "Save Changes" at bounding box center [735, 522] width 72 height 22
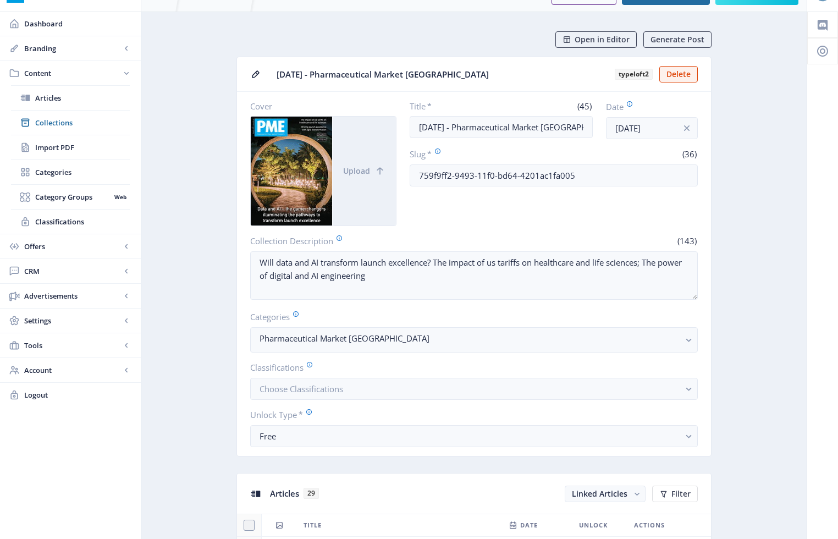
scroll to position [26, 0]
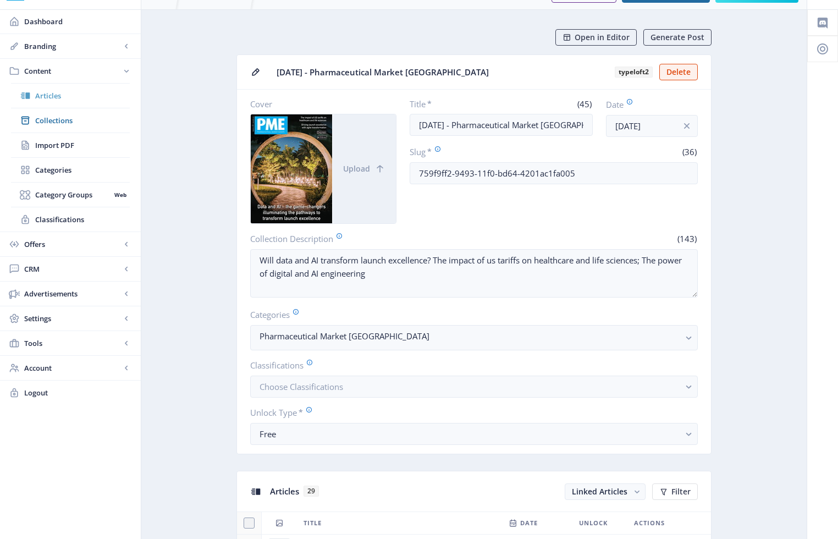
click at [49, 116] on span "Collections" at bounding box center [82, 120] width 95 height 11
